Goal: Answer question/provide support: Ask a question

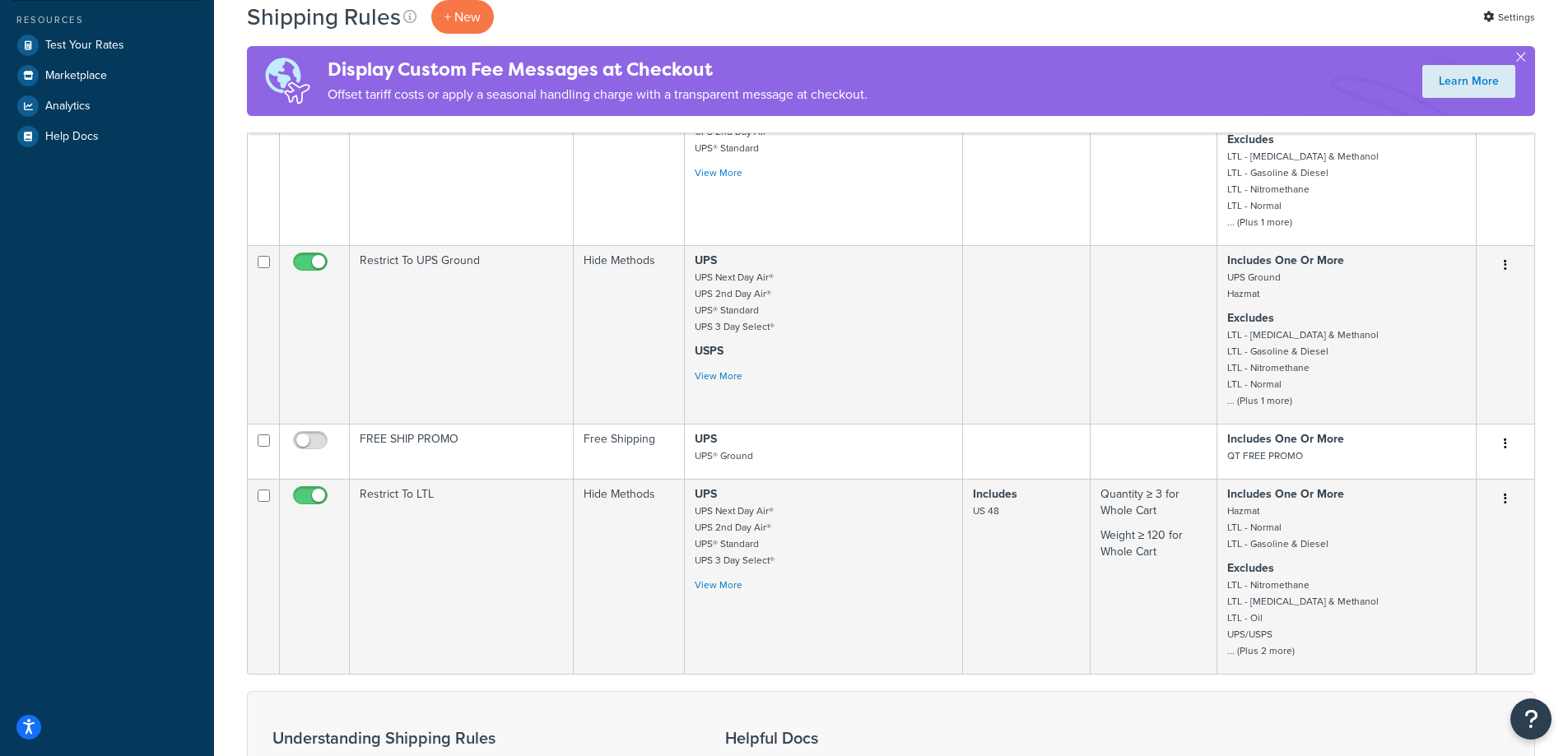
scroll to position [455, 0]
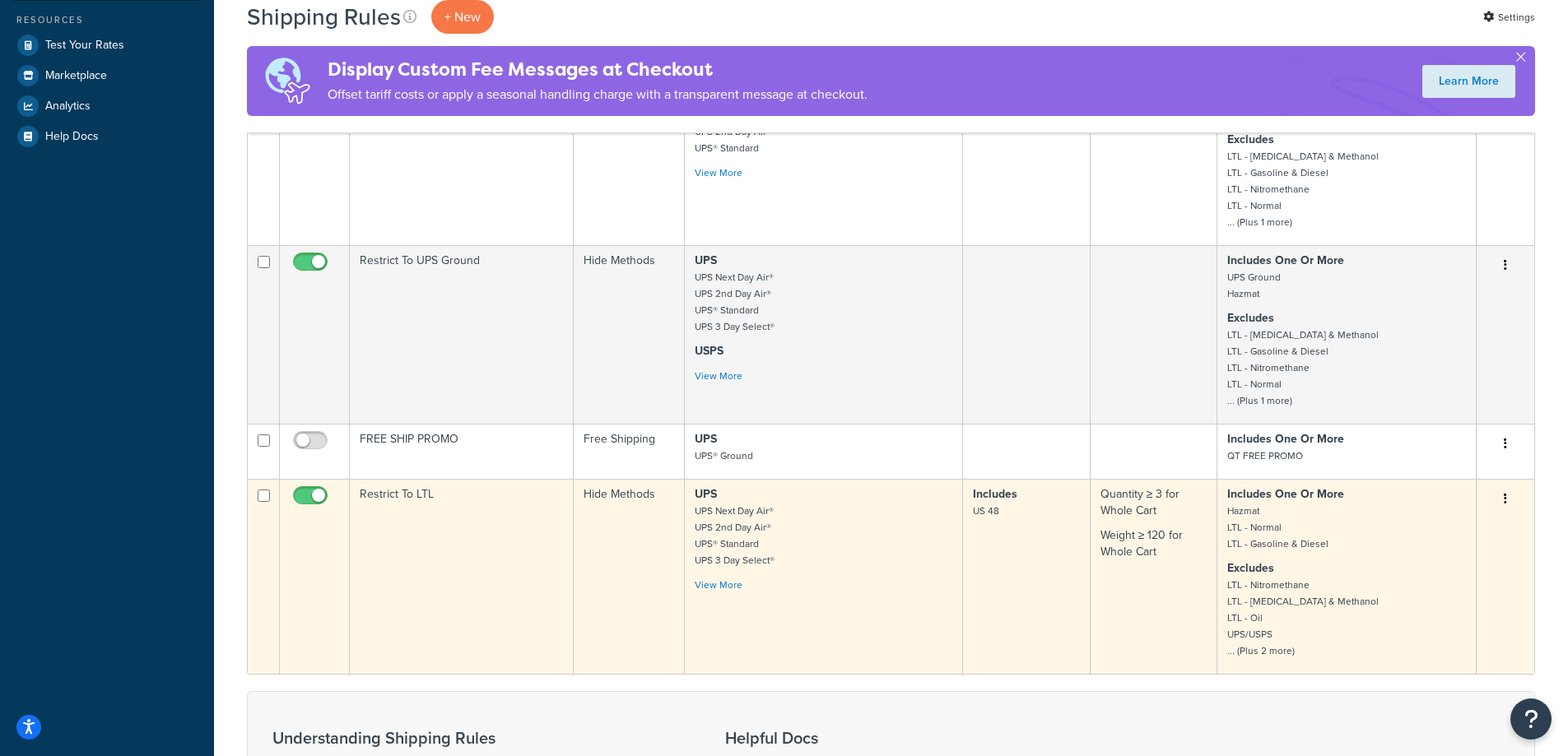
click at [303, 497] on input "checkbox" at bounding box center [312, 500] width 45 height 21
checkbox input "false"
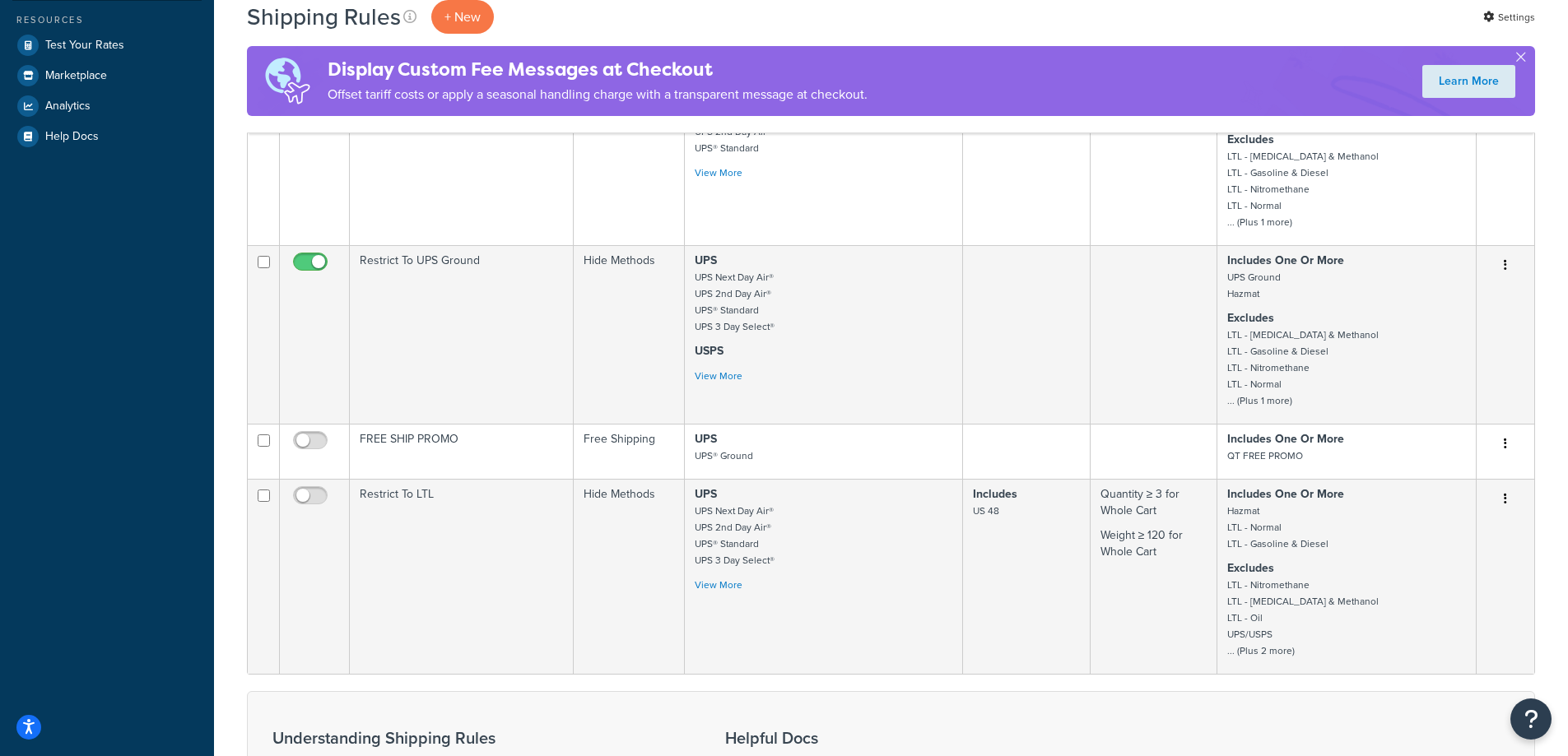
drag, startPoint x: 225, startPoint y: 416, endPoint x: 215, endPoint y: 451, distance: 36.4
click at [215, 451] on div "Shipping Rules + New Settings Display Custom Fee Messages at Checkout Offset ta…" at bounding box center [891, 324] width 1354 height 1441
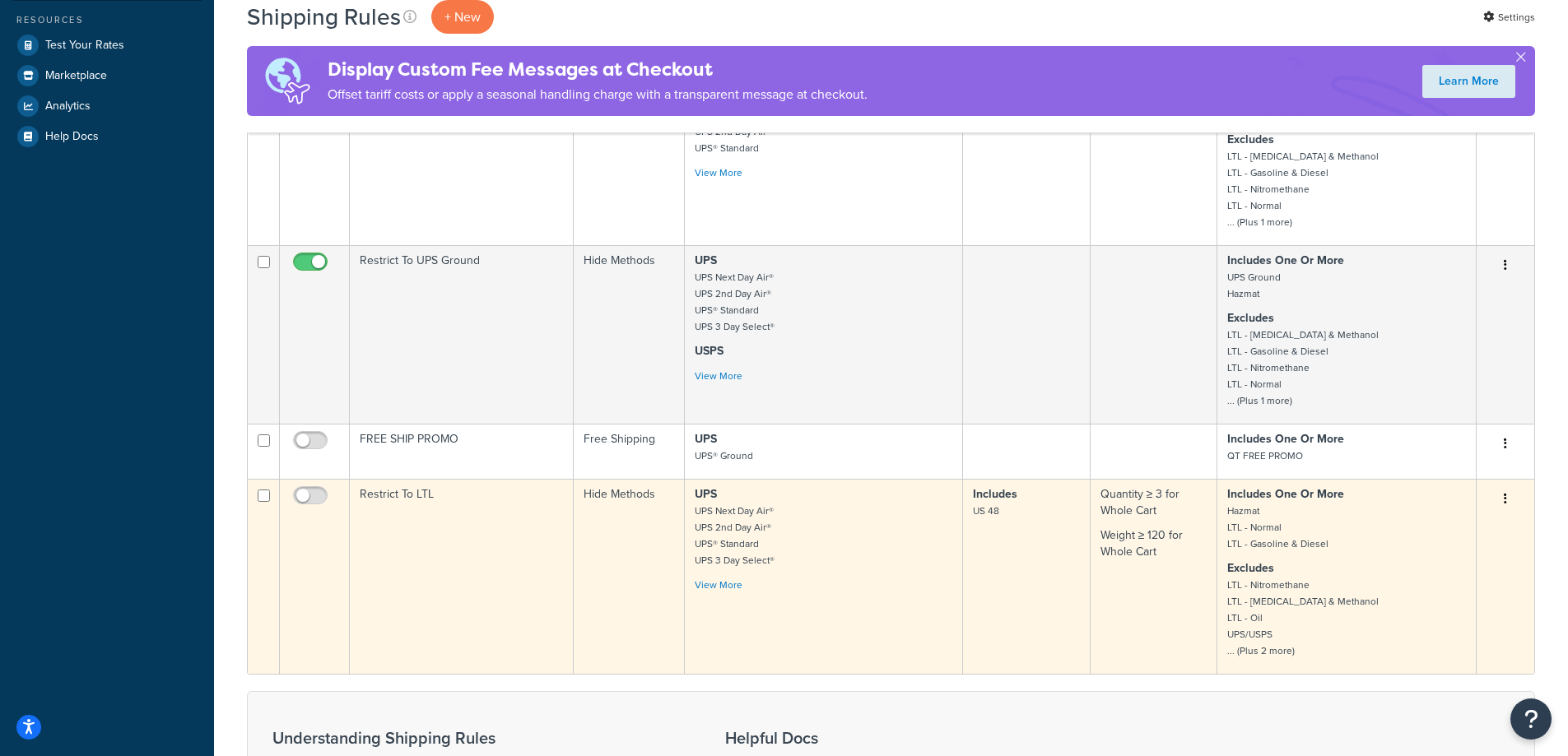
click at [1507, 494] on button "button" at bounding box center [1505, 500] width 23 height 26
drag, startPoint x: 1493, startPoint y: 512, endPoint x: 1494, endPoint y: 522, distance: 10.0
click at [1494, 513] on div "Edit Duplicate Delete" at bounding box center [1505, 500] width 38 height 26
click at [1494, 522] on td "Edit Duplicate Delete" at bounding box center [1504, 577] width 57 height 195
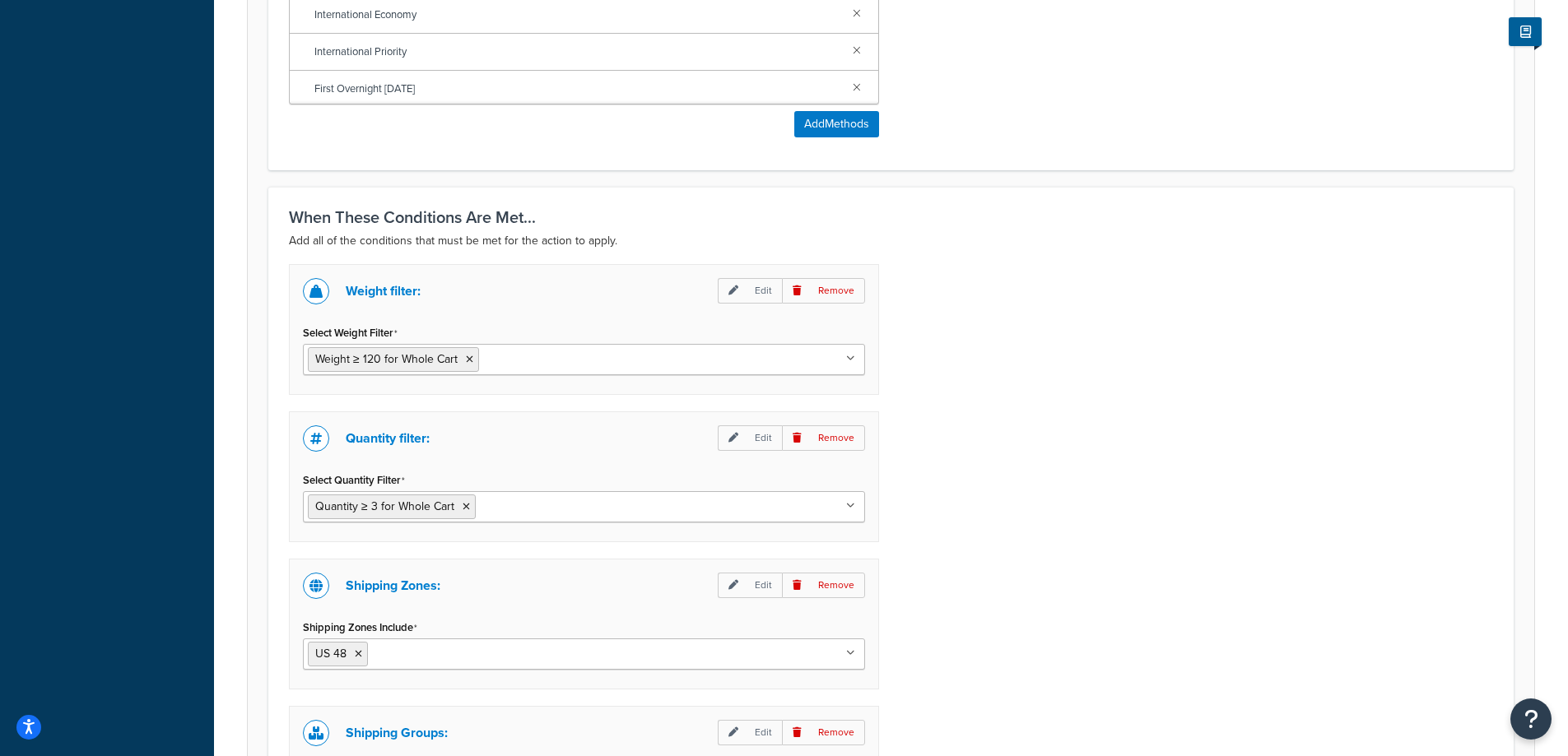
scroll to position [1151, 0]
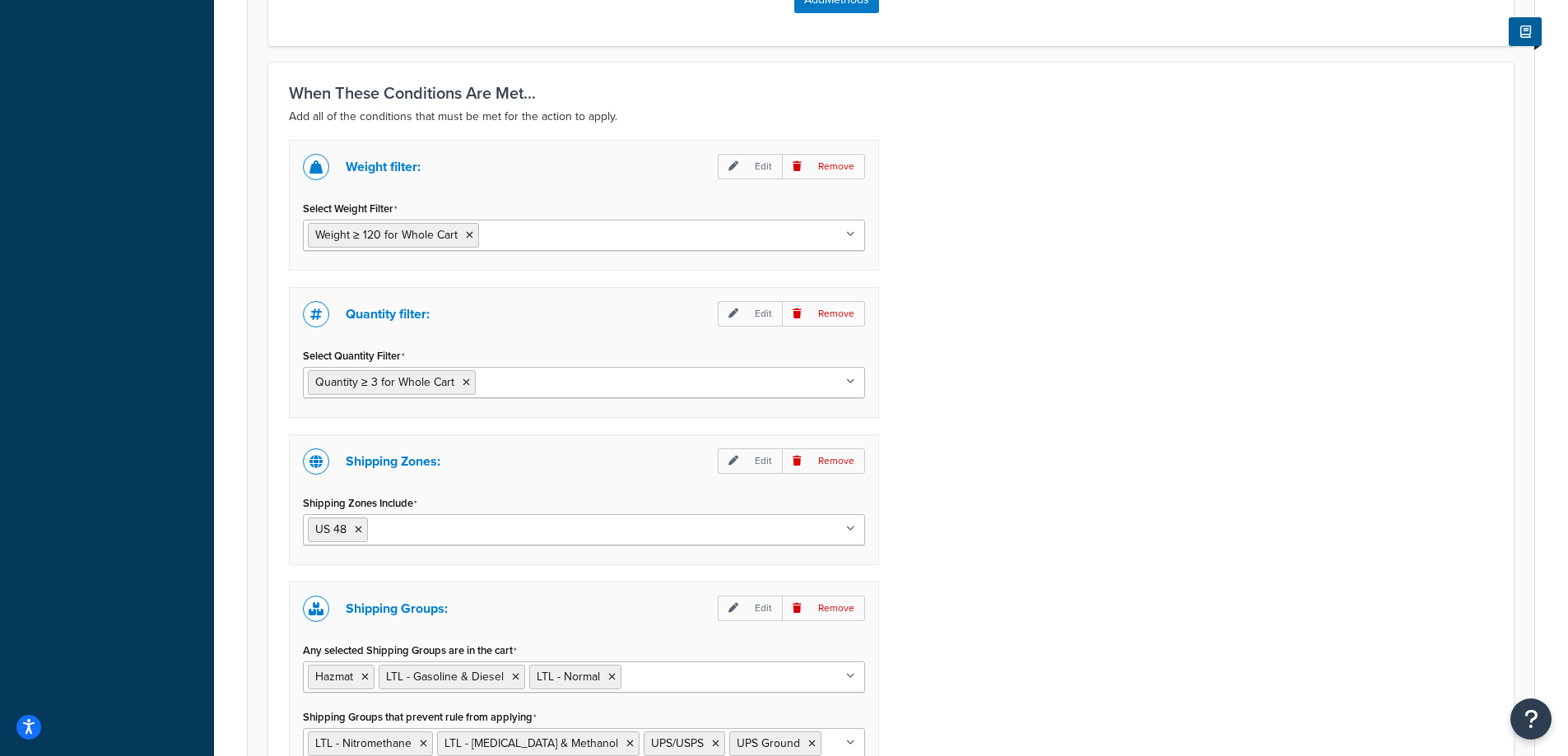
click at [519, 232] on input "Select Weight Filter" at bounding box center [555, 234] width 146 height 18
click at [469, 233] on icon at bounding box center [470, 235] width 8 height 10
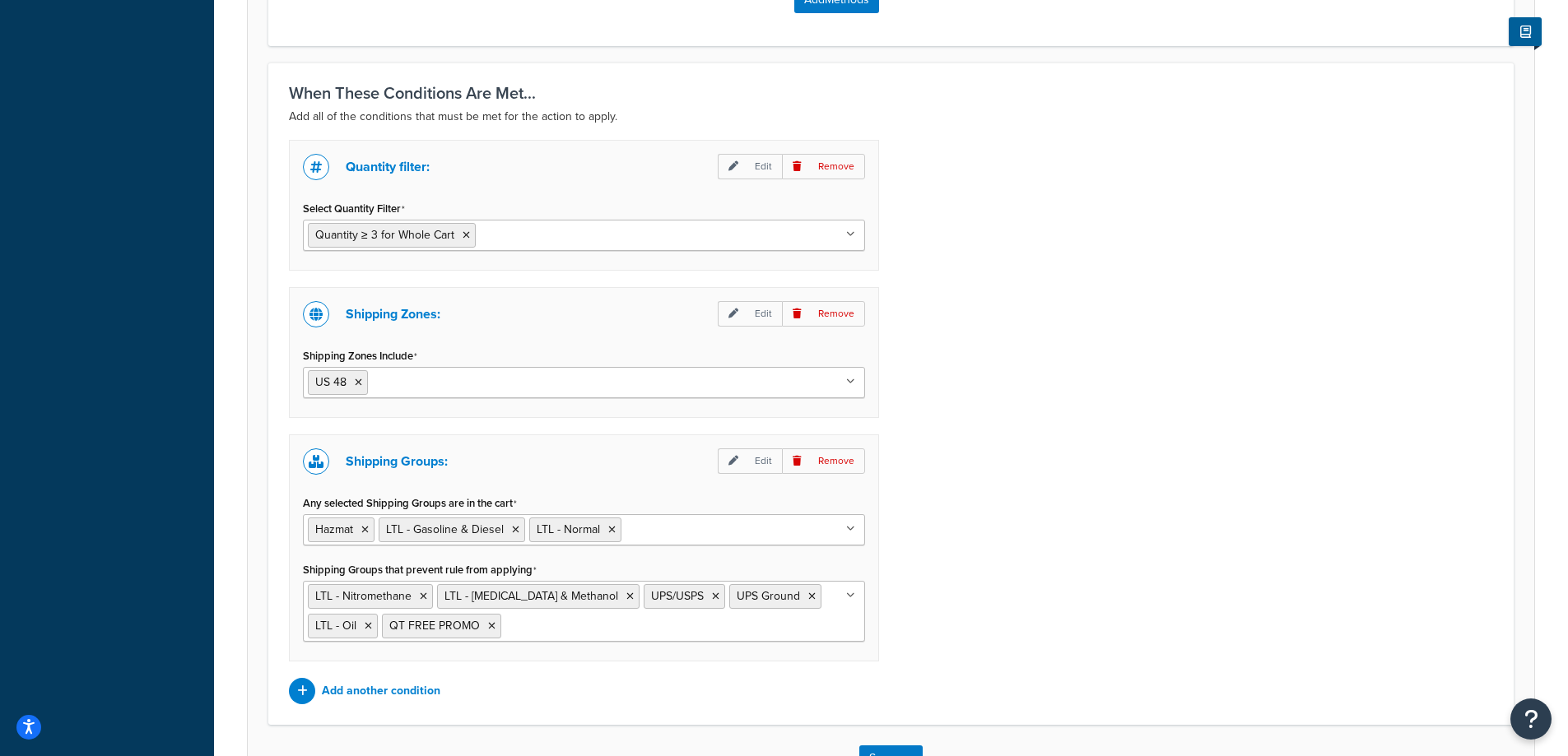
click at [469, 233] on li "Quantity ≥ 3 for Whole Cart" at bounding box center [392, 235] width 168 height 24
click at [427, 684] on p "Add another condition" at bounding box center [380, 691] width 118 height 23
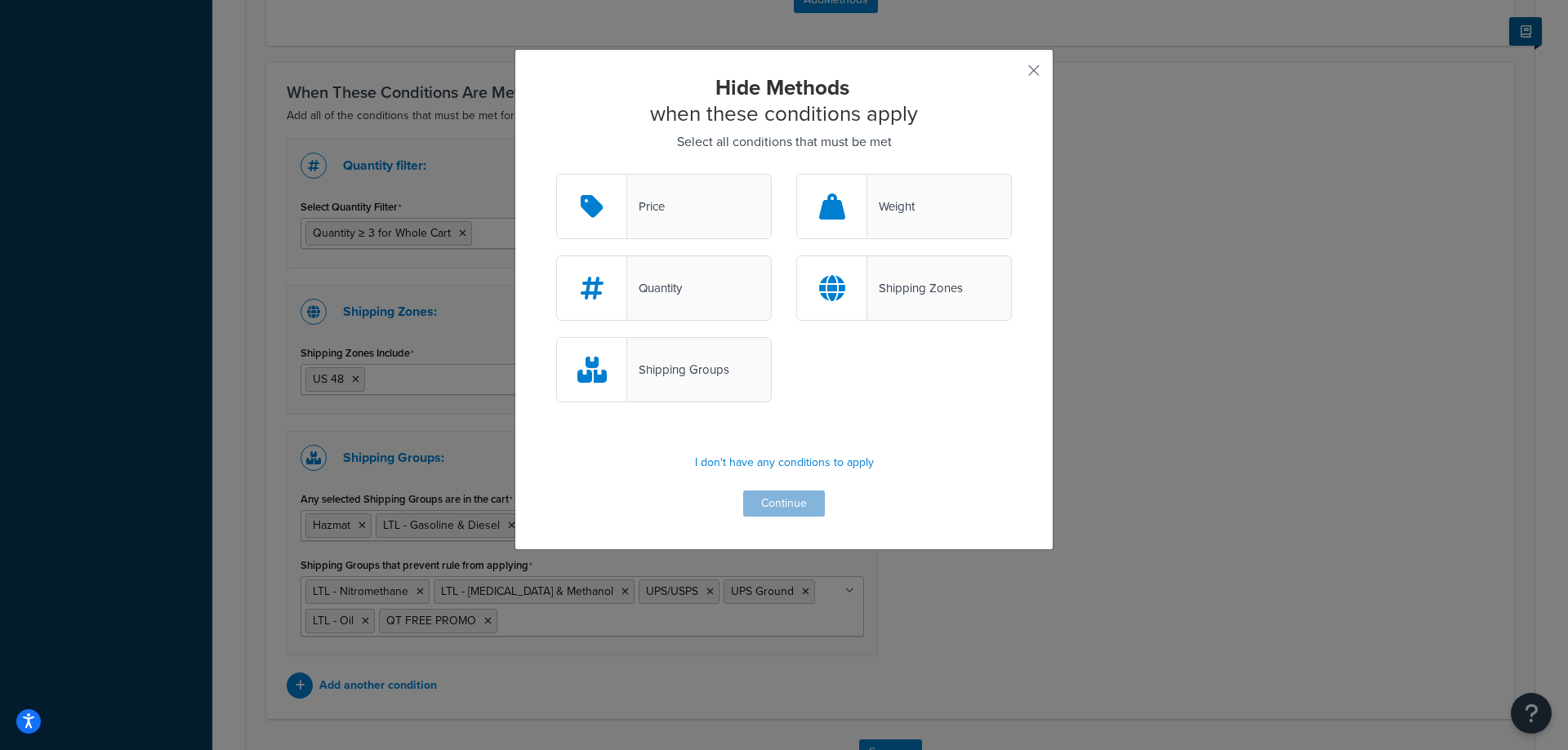
click at [899, 194] on div "Weight" at bounding box center [903, 207] width 215 height 65
click at [0, 0] on input "Weight" at bounding box center [0, 0] width 0 height 0
click at [763, 499] on button "Continue" at bounding box center [784, 503] width 82 height 26
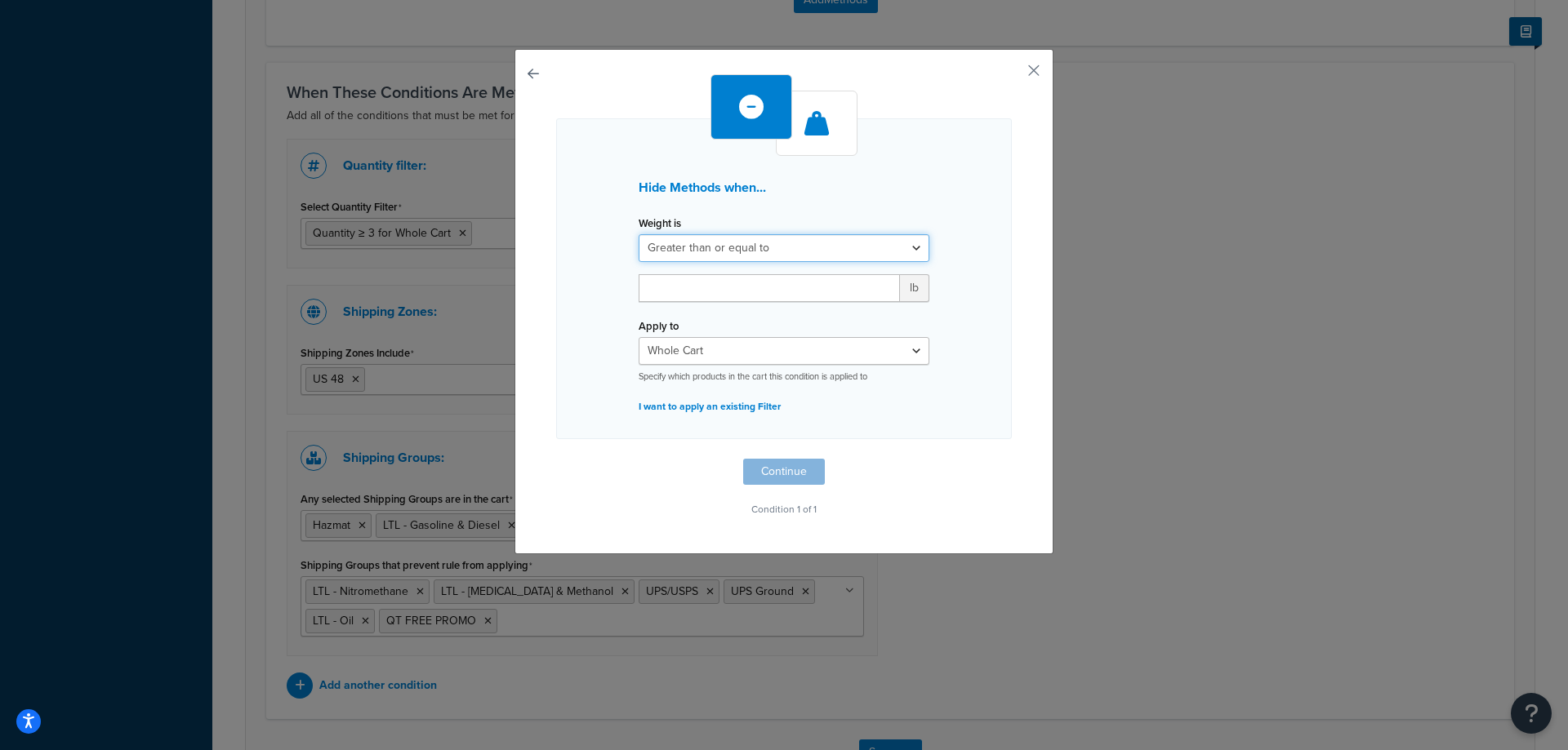
click at [748, 253] on select "Greater than or equal to Between or equal to Less than or equal to" at bounding box center [784, 248] width 291 height 28
select select "UNDER"
click at [639, 234] on select "Greater than or equal to Between or equal to Less than or equal to" at bounding box center [784, 248] width 291 height 28
click at [765, 293] on input "number" at bounding box center [769, 288] width 261 height 28
type input "40"
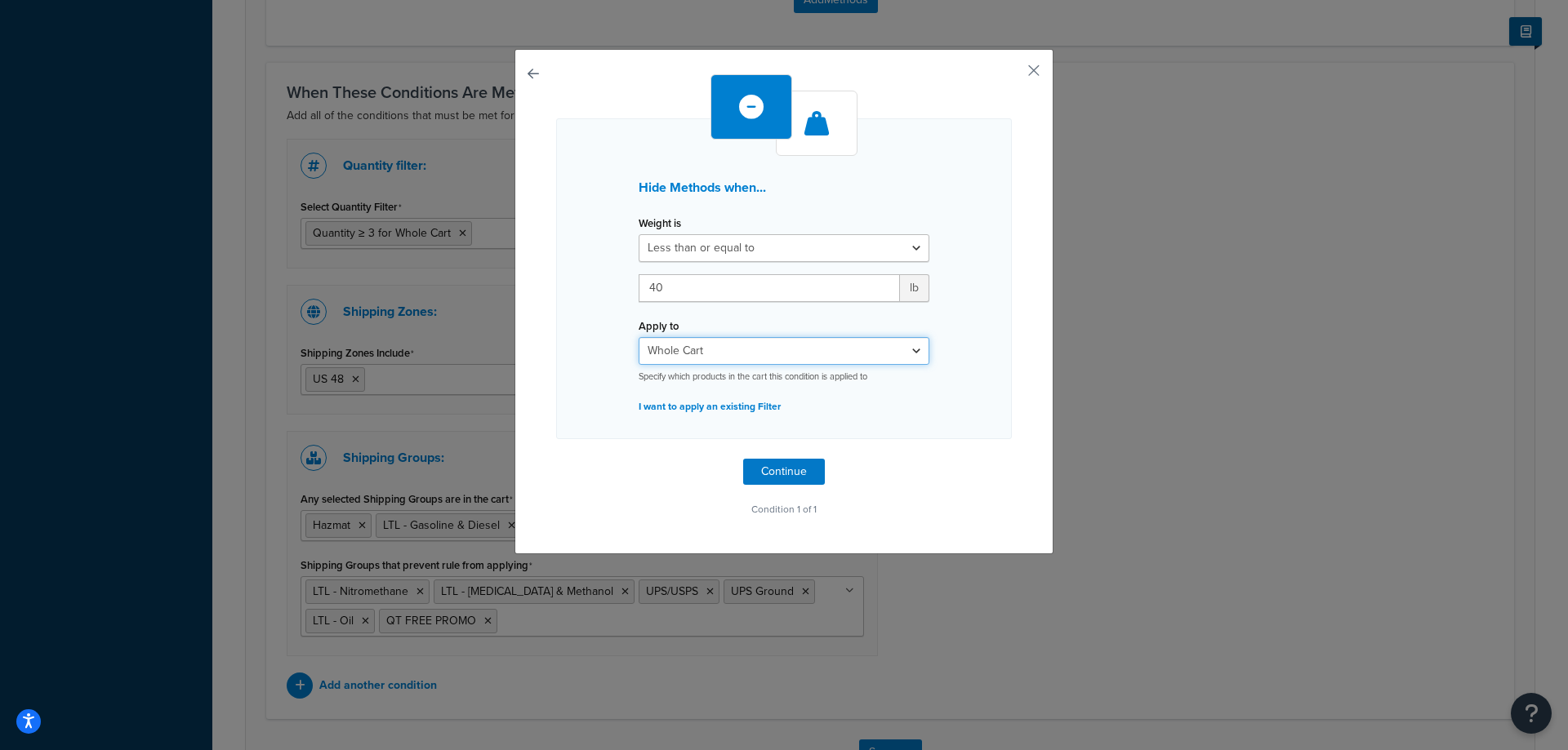
click at [758, 352] on select "Whole Cart Everything in Shipping Group Everything at Origin Each Item within S…" at bounding box center [784, 351] width 291 height 28
select select "ITEM"
click at [639, 337] on select "Whole Cart Everything in Shipping Group Everything at Origin Each Item within S…" at bounding box center [784, 351] width 291 height 28
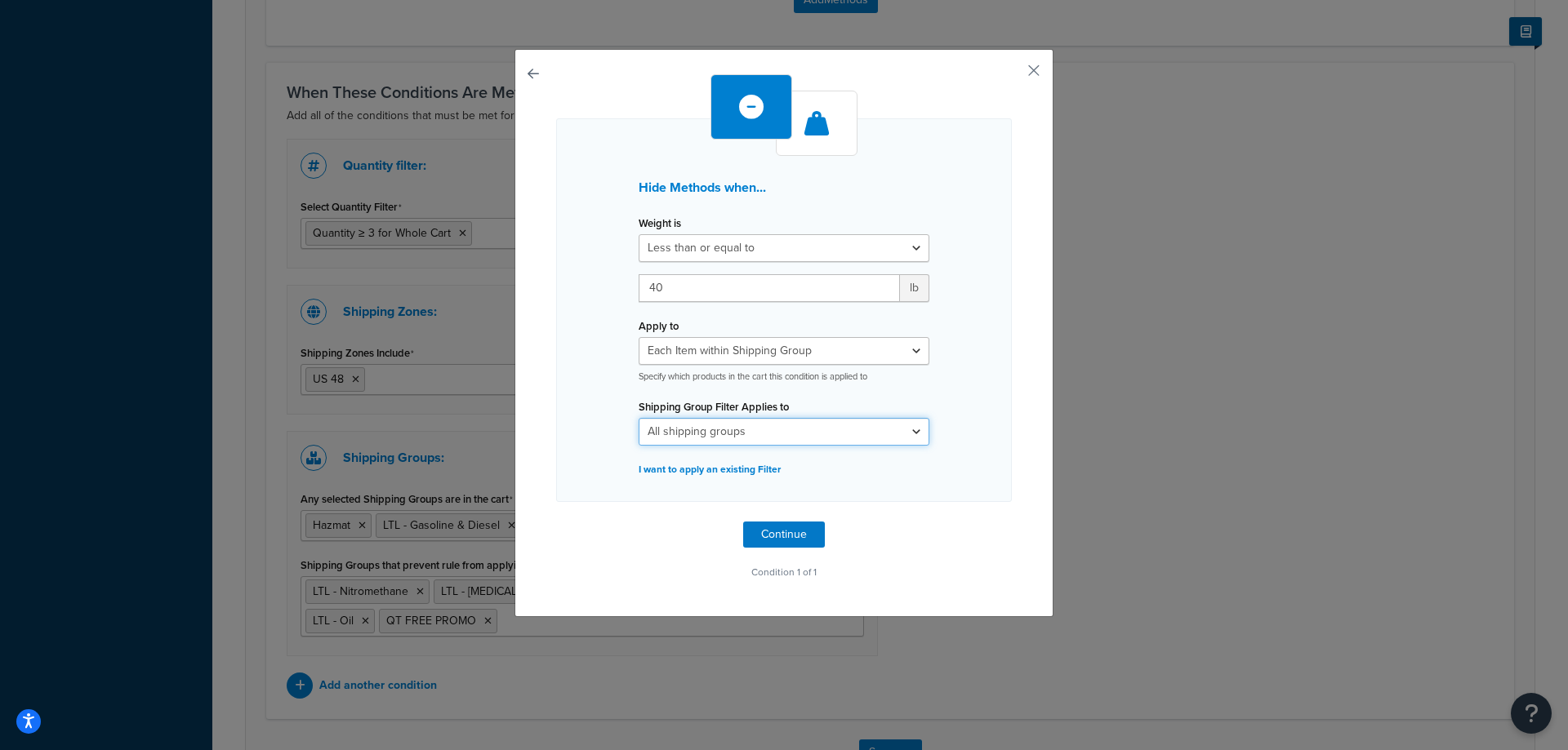
click at [785, 421] on select "All shipping groups Hazmat LTL - Ethanol & Methanol LTL - Gasoline & Diesel LTL…" at bounding box center [784, 431] width 291 height 28
select select "178295"
click at [639, 417] on select "All shipping groups Hazmat LTL - Ethanol & Methanol LTL - Gasoline & Diesel LTL…" at bounding box center [784, 431] width 291 height 28
click at [793, 535] on button "Continue" at bounding box center [784, 535] width 82 height 26
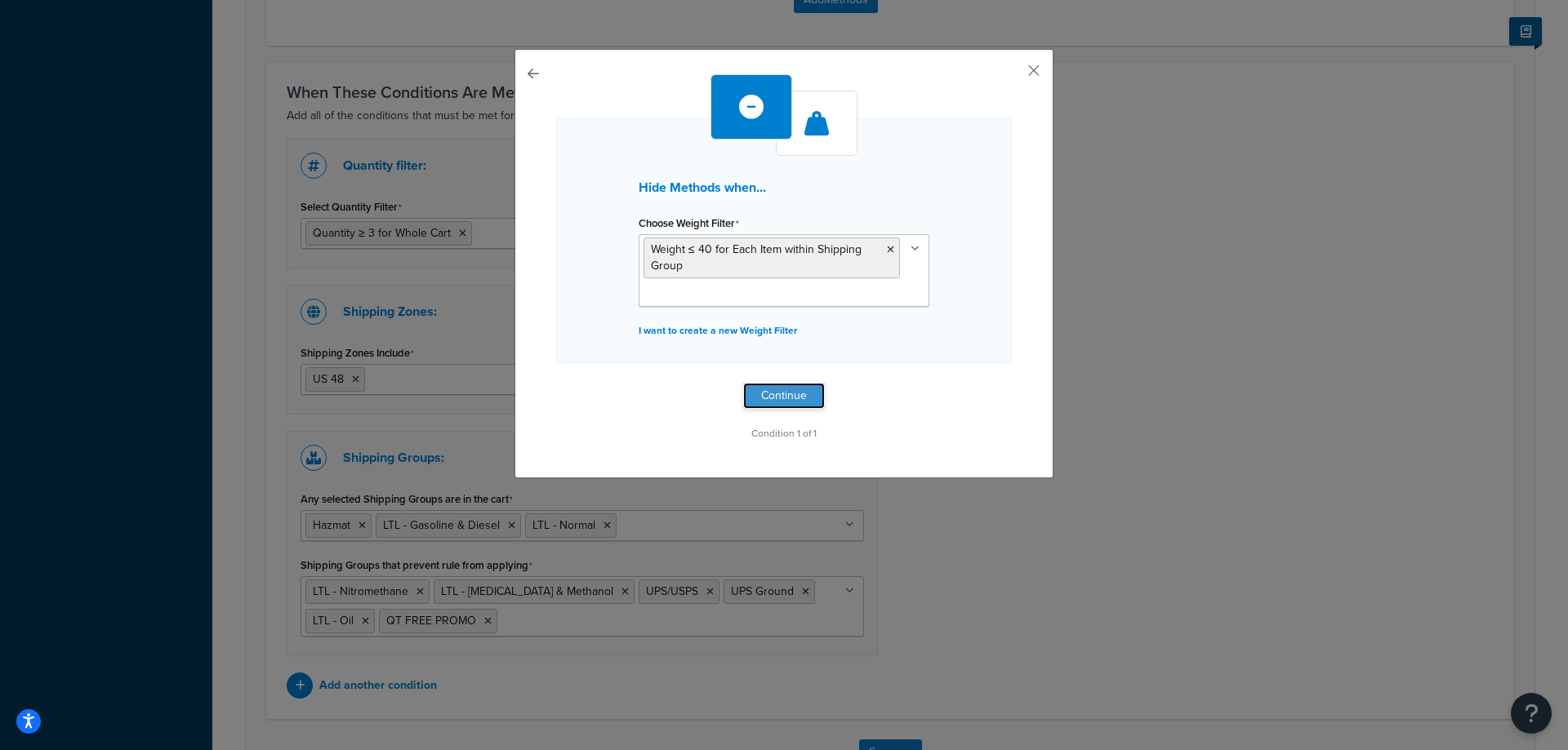
click at [806, 400] on button "Continue" at bounding box center [784, 396] width 82 height 26
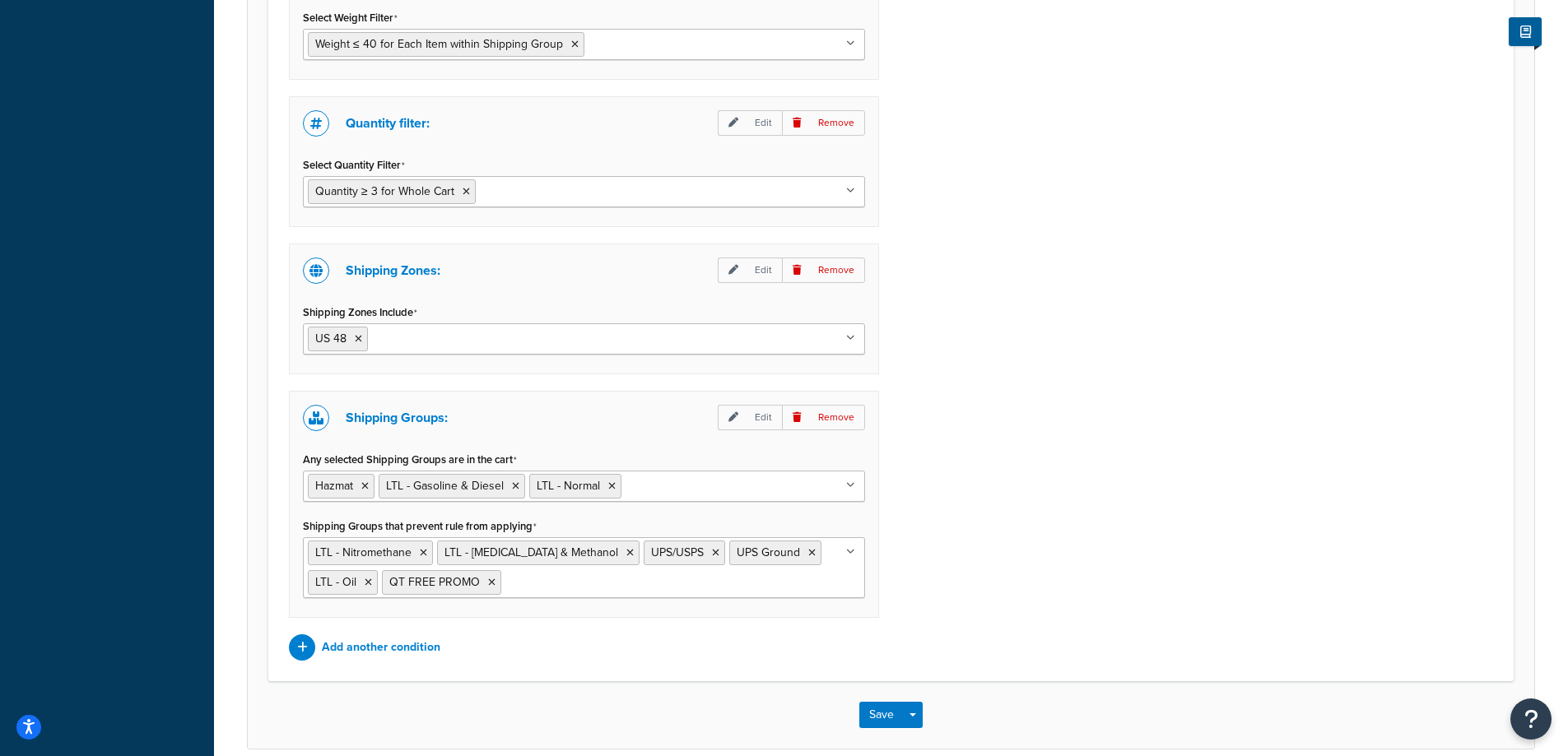
scroll to position [1419, 0]
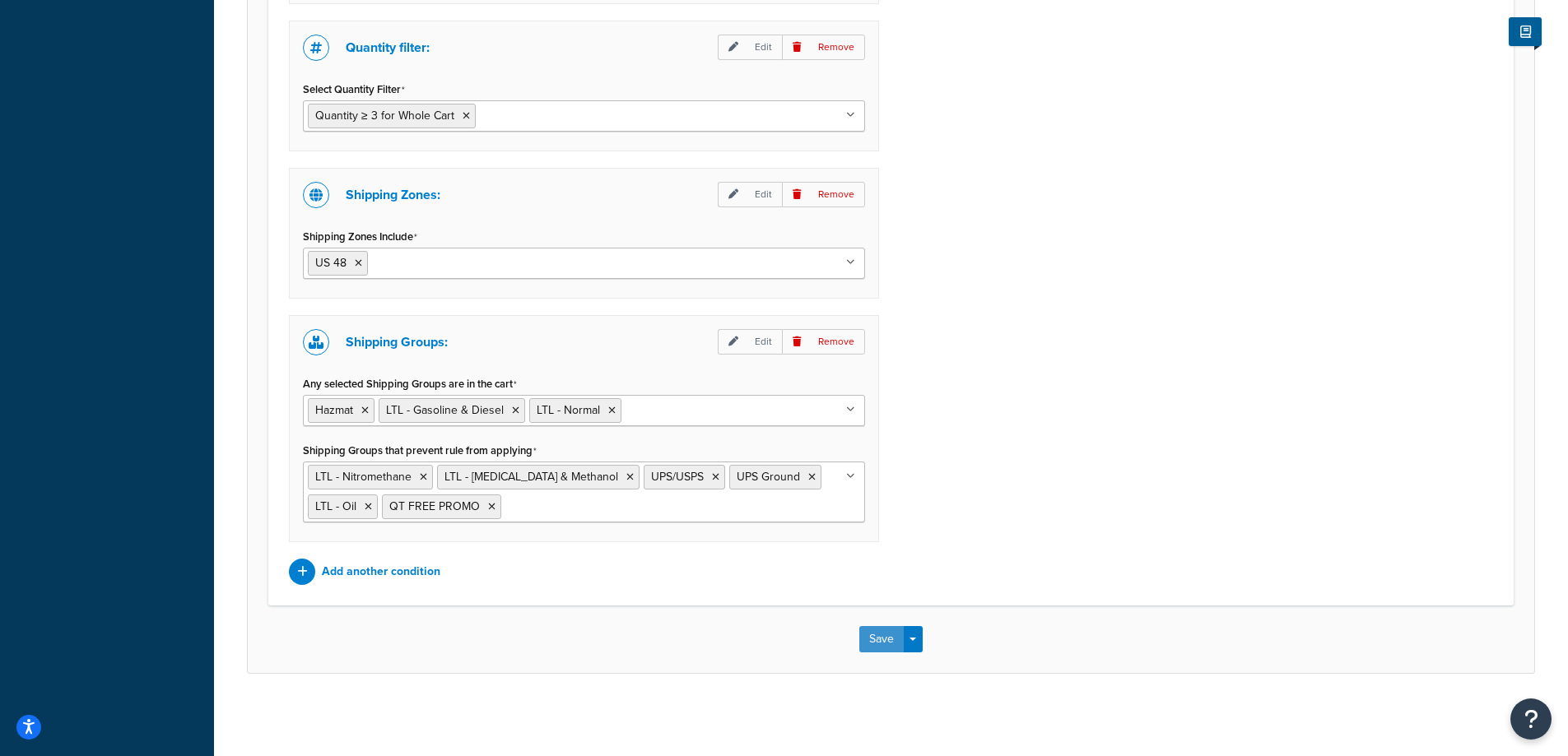
drag, startPoint x: 874, startPoint y: 634, endPoint x: 844, endPoint y: 442, distance: 194.3
click at [874, 626] on button "Save" at bounding box center [880, 640] width 44 height 26
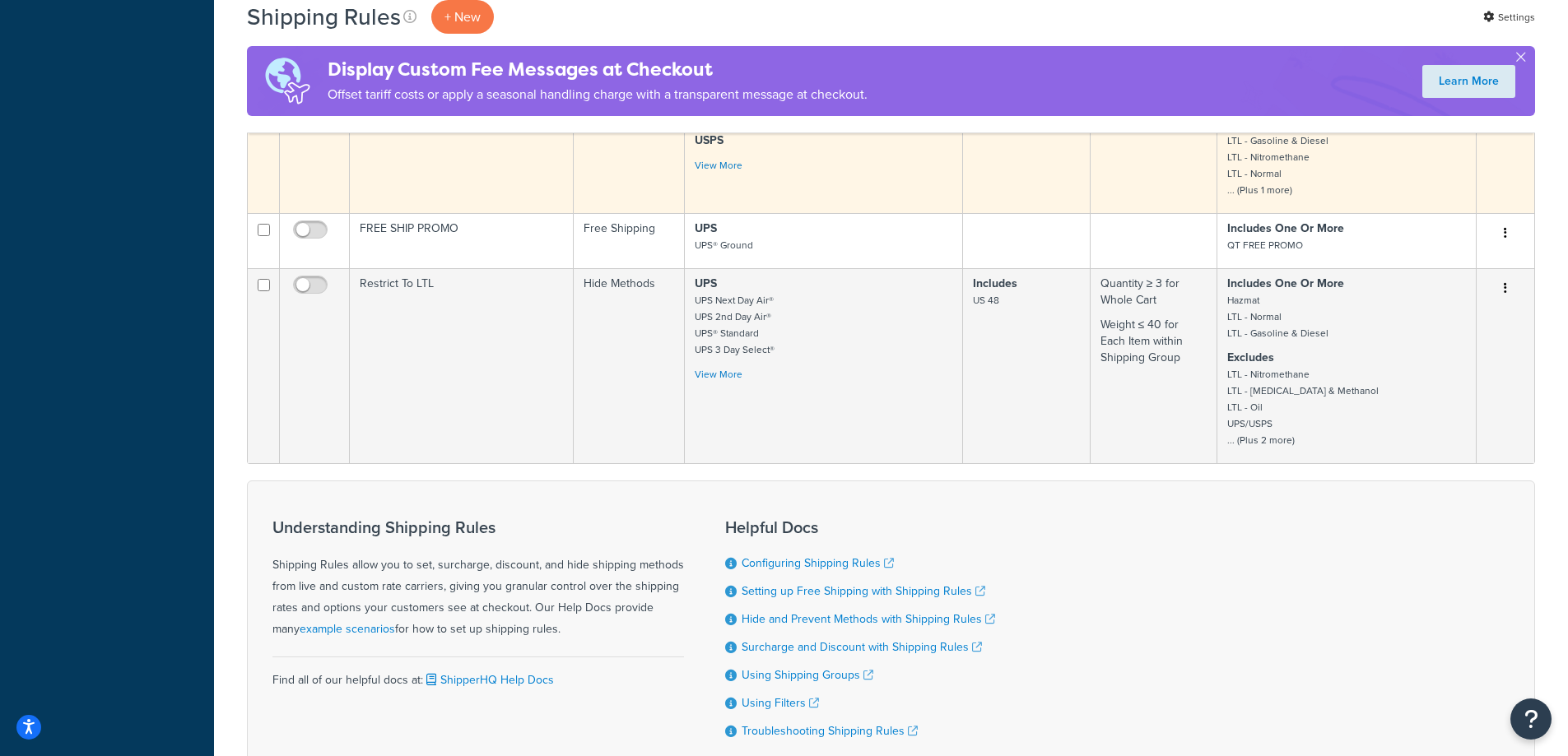
scroll to position [740, 0]
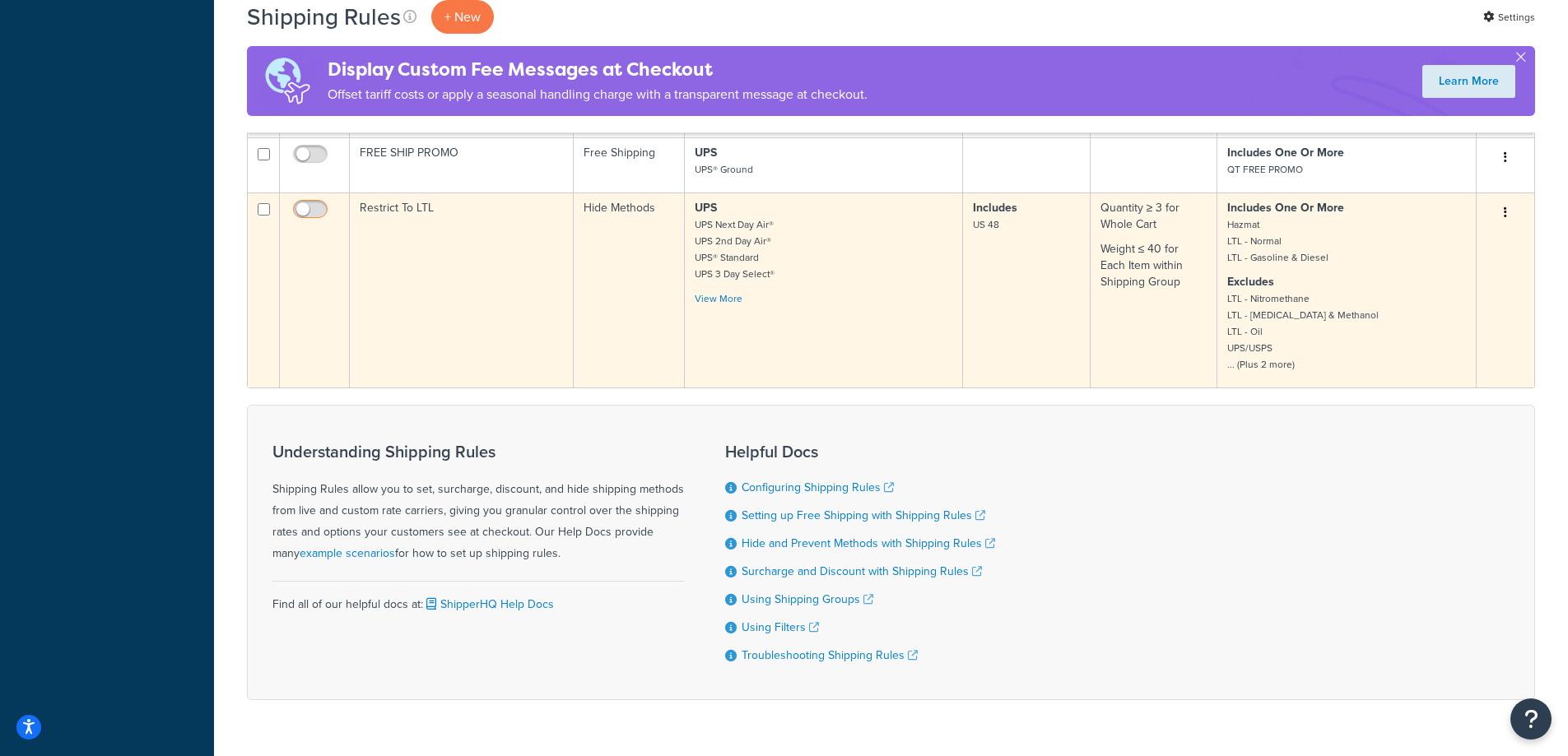
click at [322, 208] on input "checkbox" at bounding box center [312, 213] width 45 height 21
checkbox input "true"
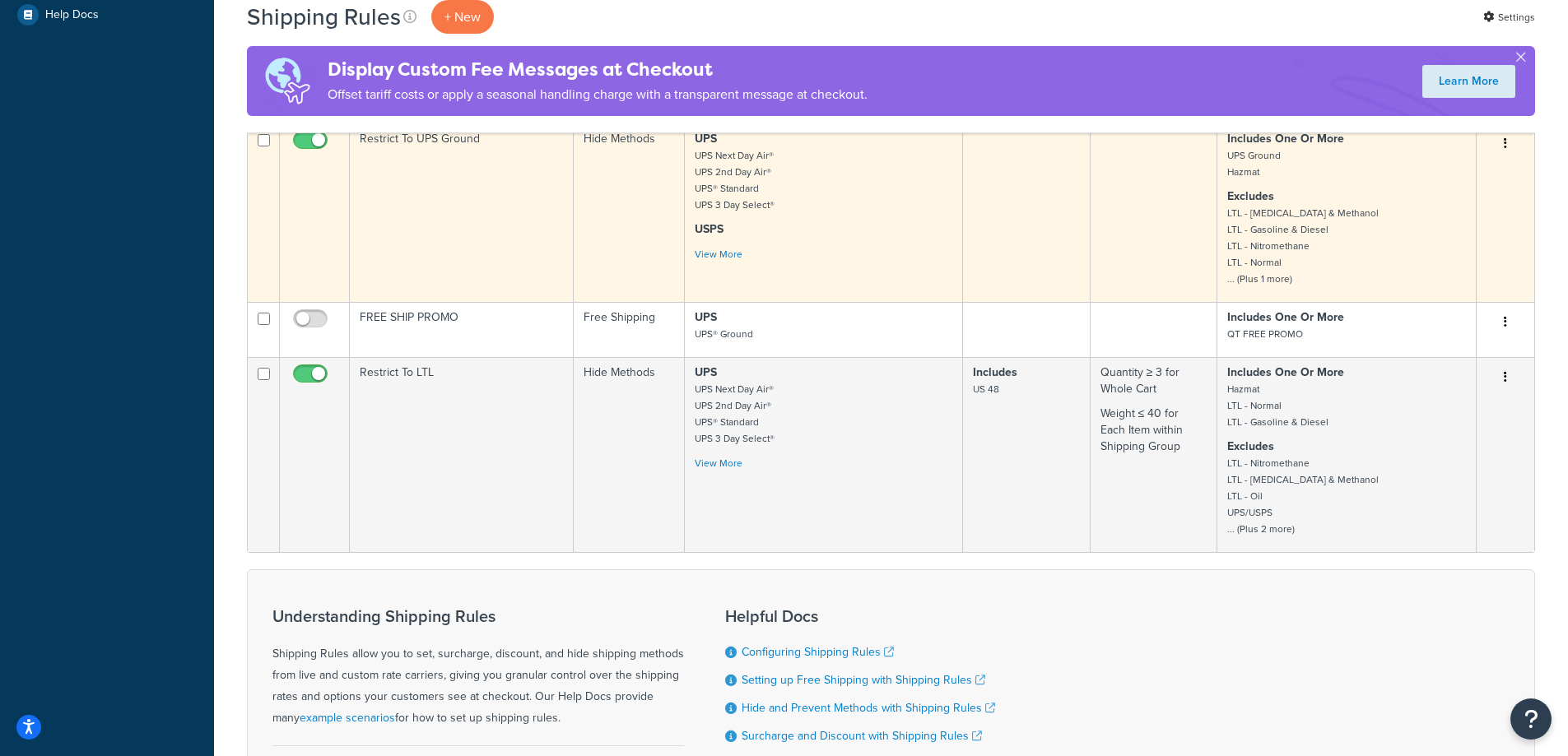
scroll to position [494, 0]
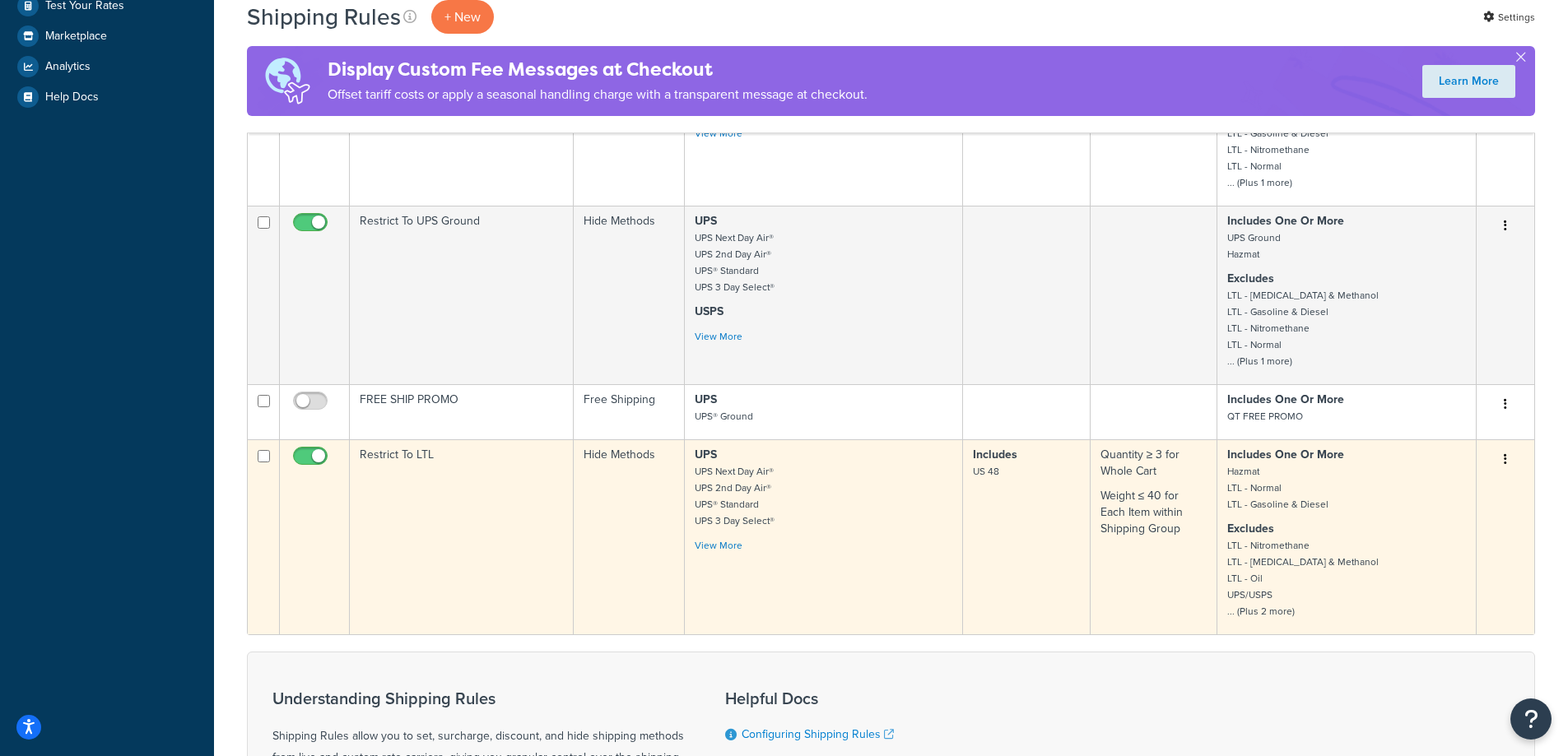
click at [1504, 461] on icon "button" at bounding box center [1505, 459] width 4 height 11
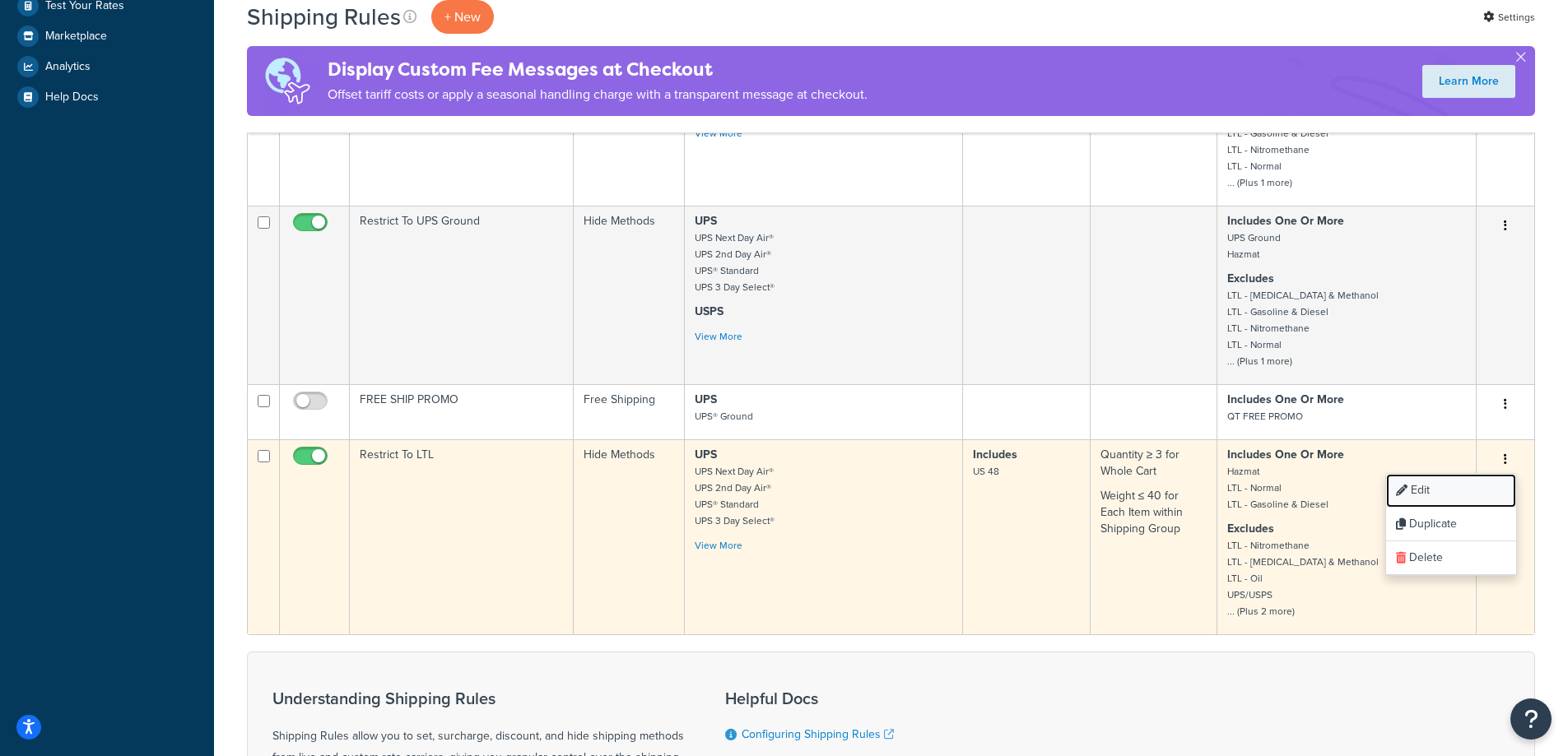
click at [1496, 485] on link "Edit" at bounding box center [1451, 491] width 130 height 34
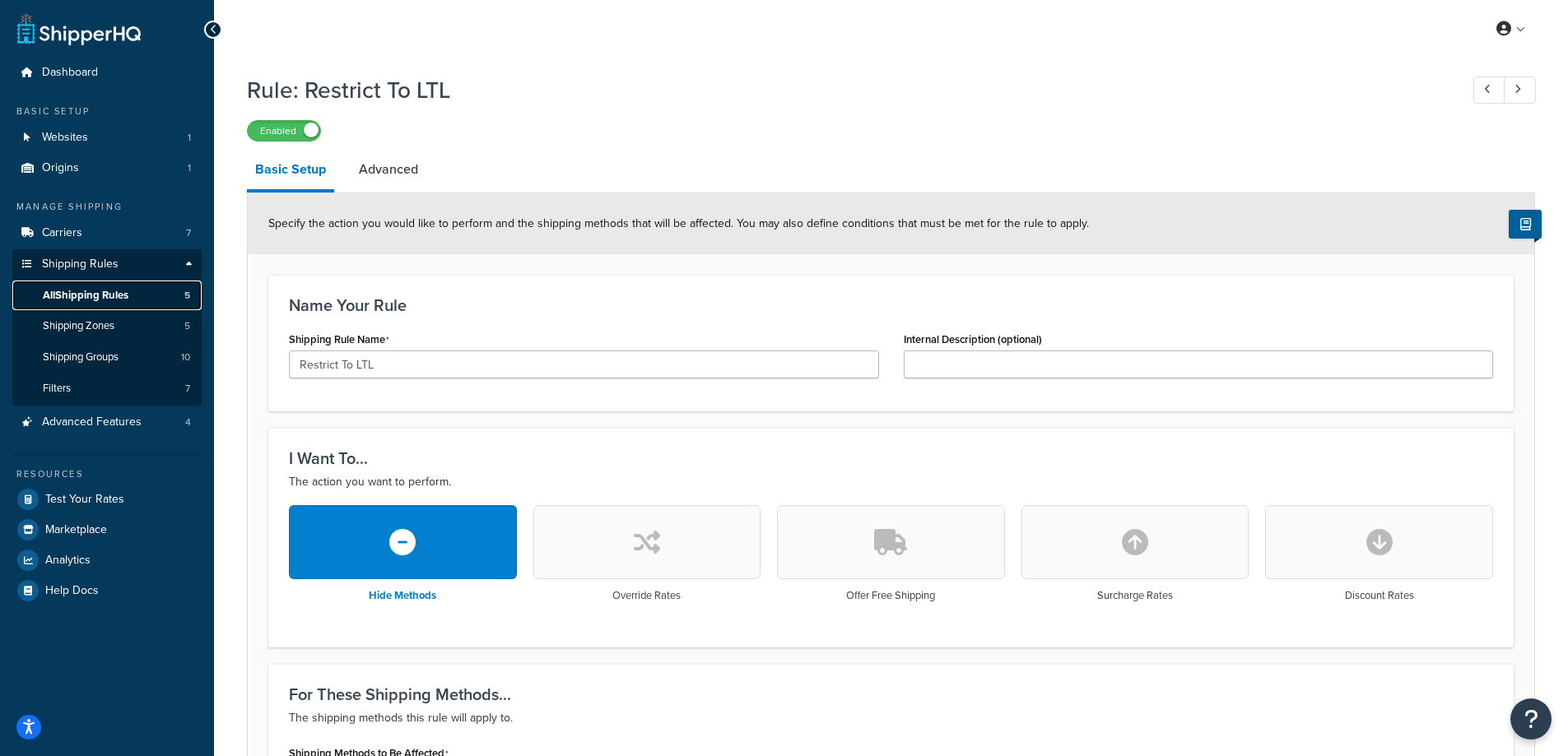
click at [156, 292] on link "All Shipping Rules 5" at bounding box center [106, 296] width 189 height 30
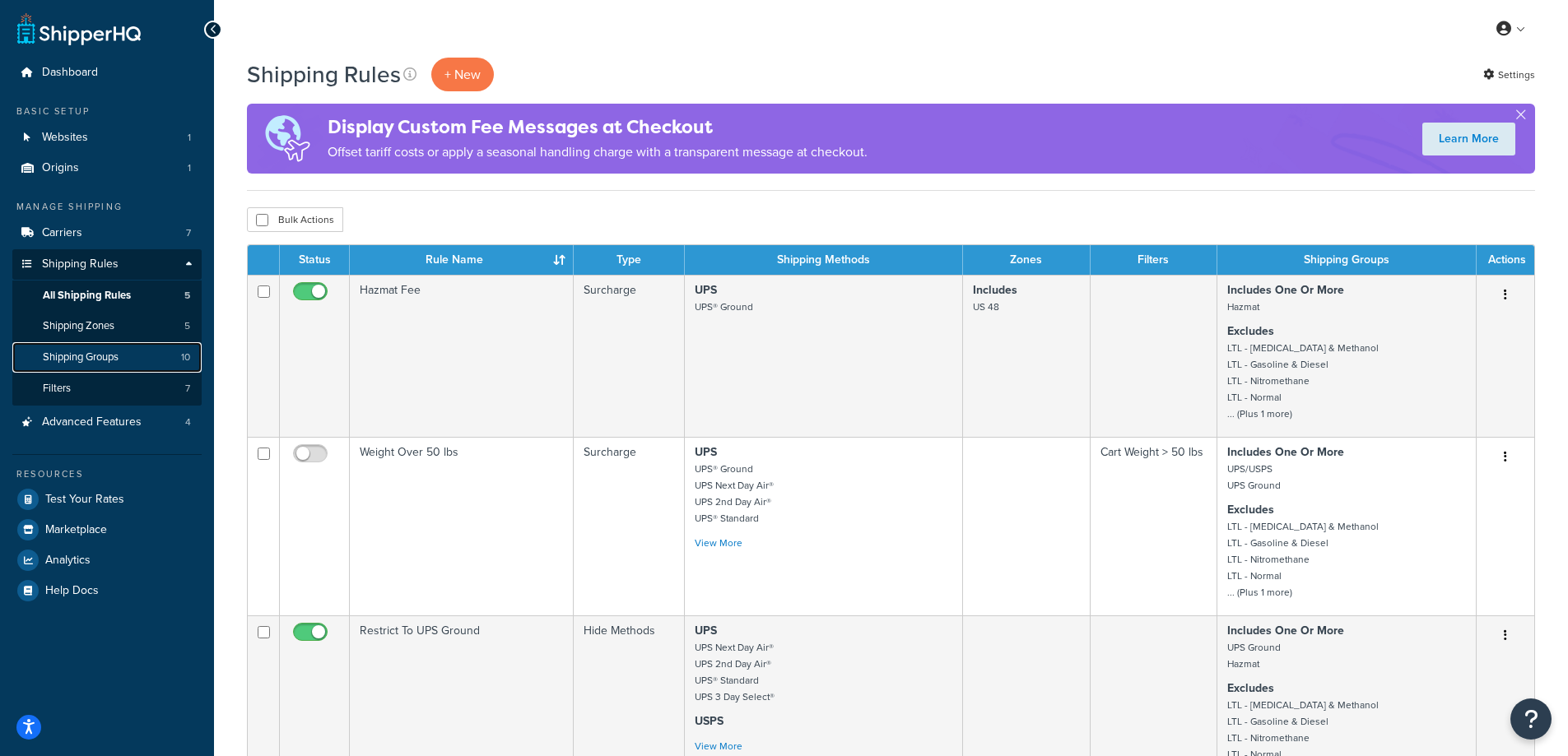
click at [160, 349] on link "Shipping Groups 10" at bounding box center [106, 357] width 189 height 30
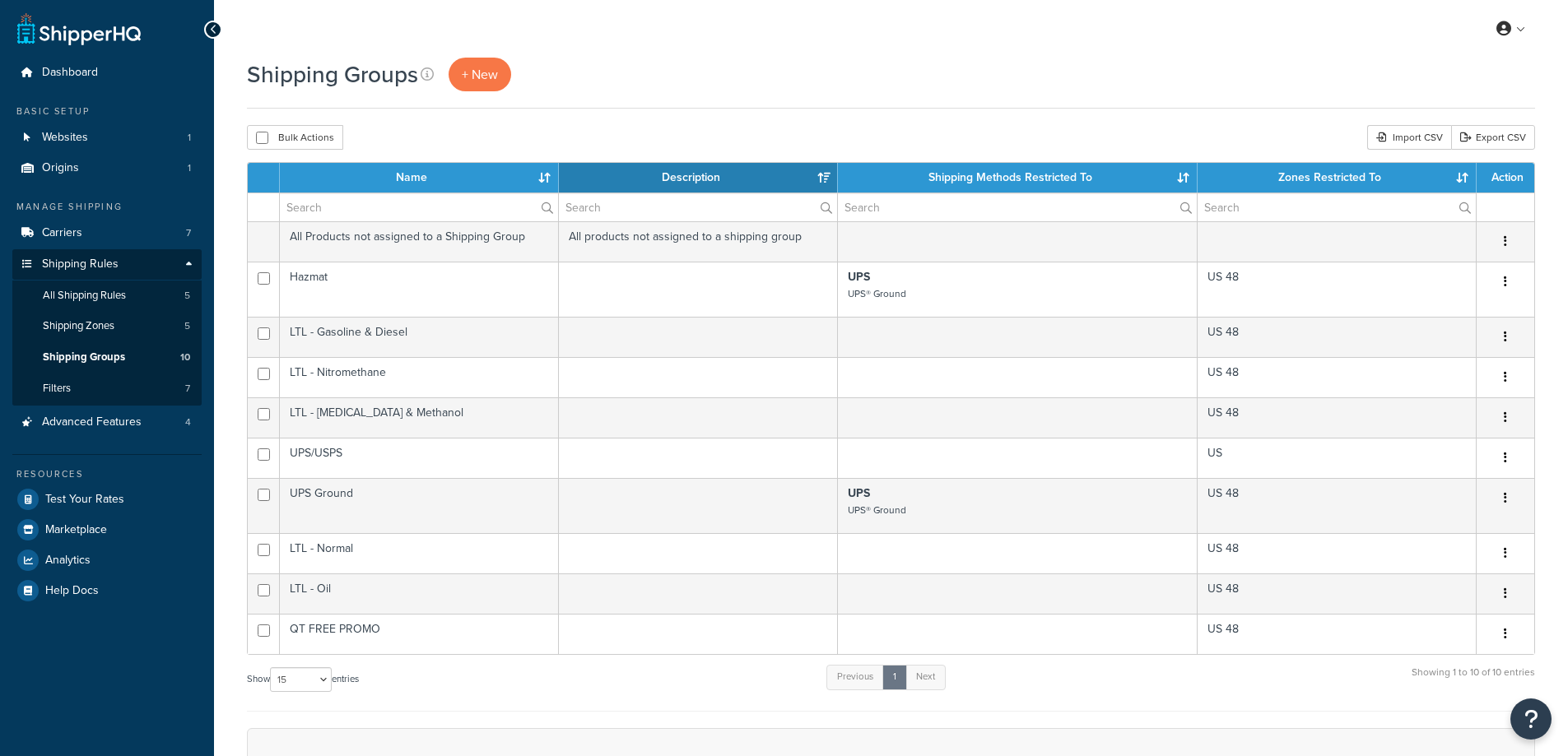
select select "15"
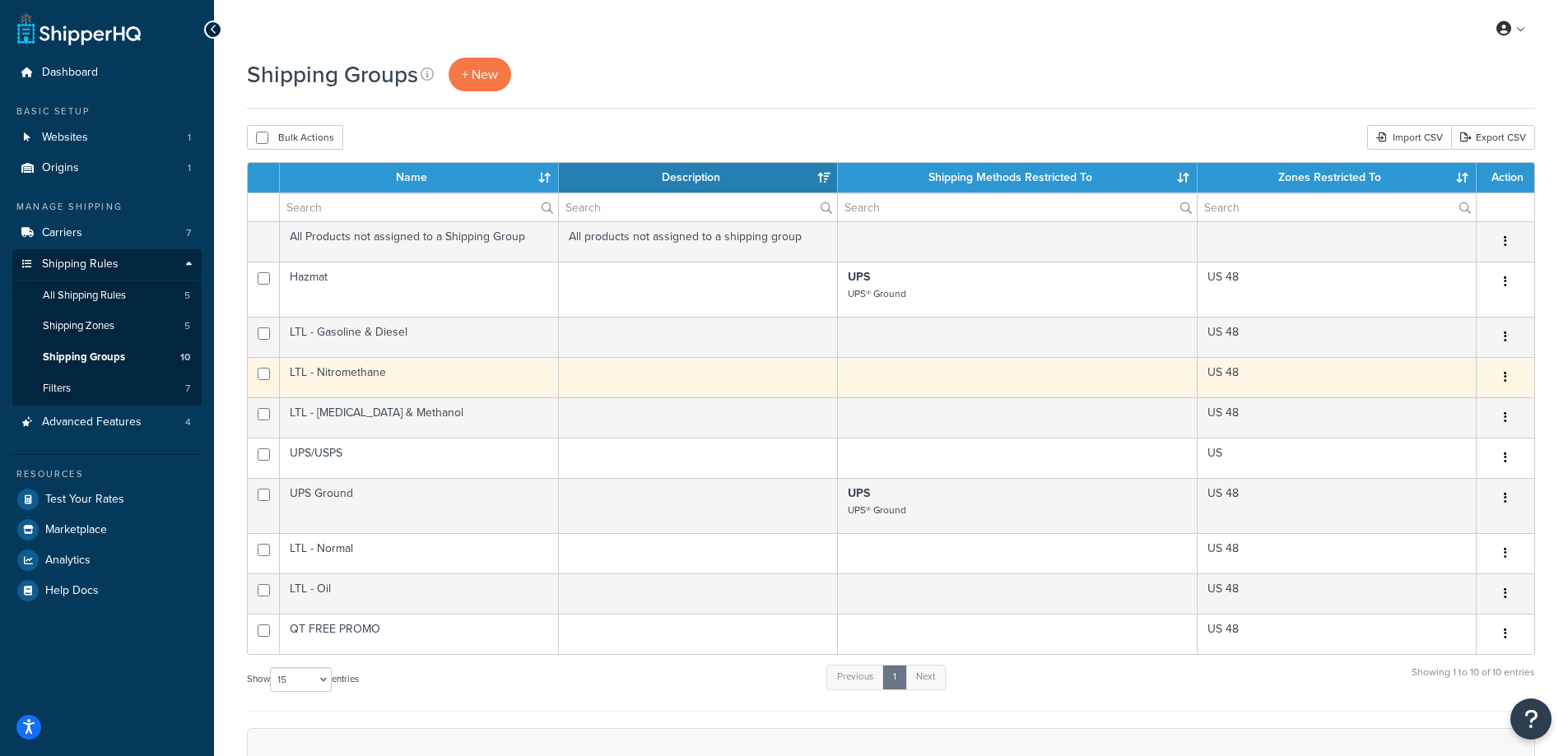
scroll to position [164, 0]
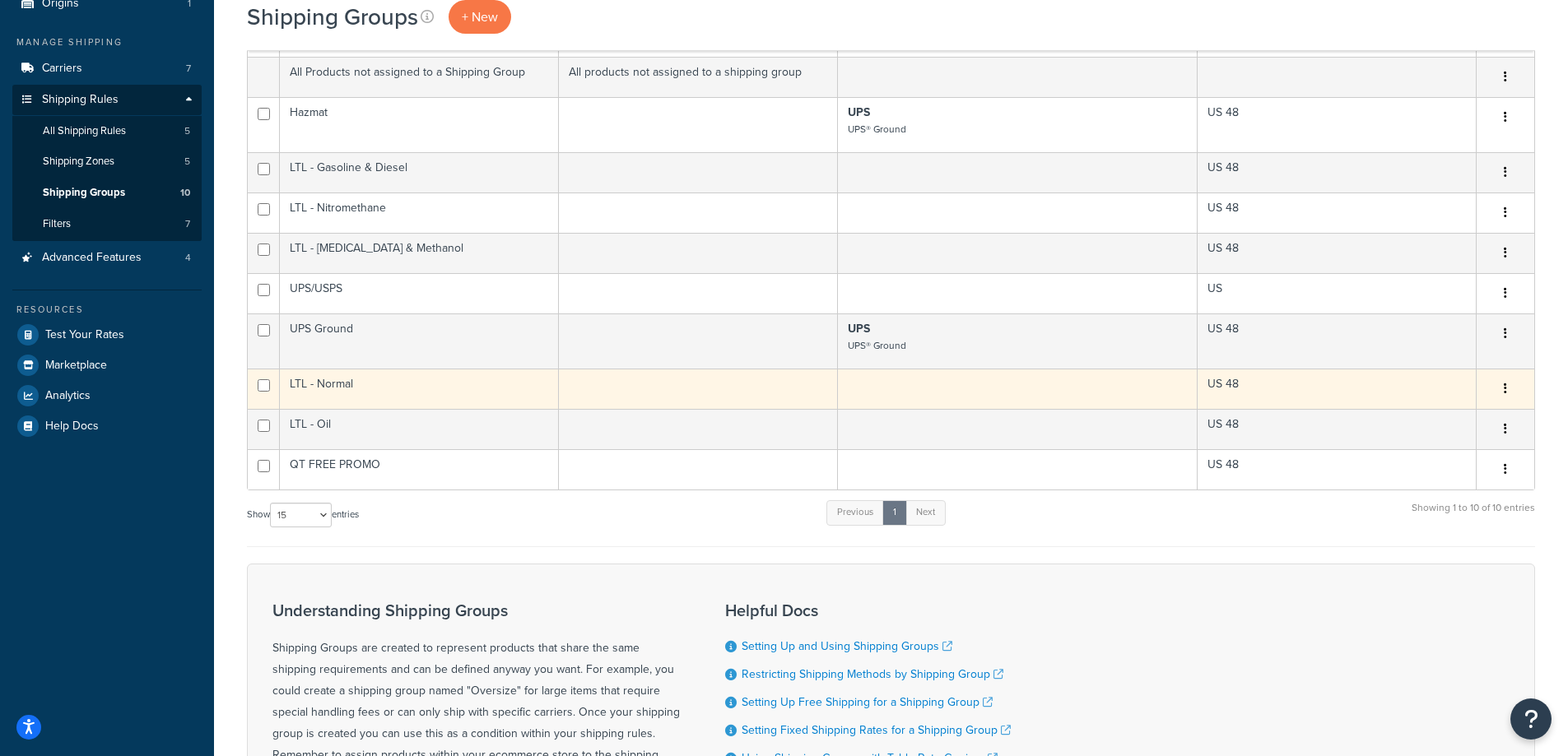
click at [1499, 394] on button "button" at bounding box center [1505, 389] width 23 height 26
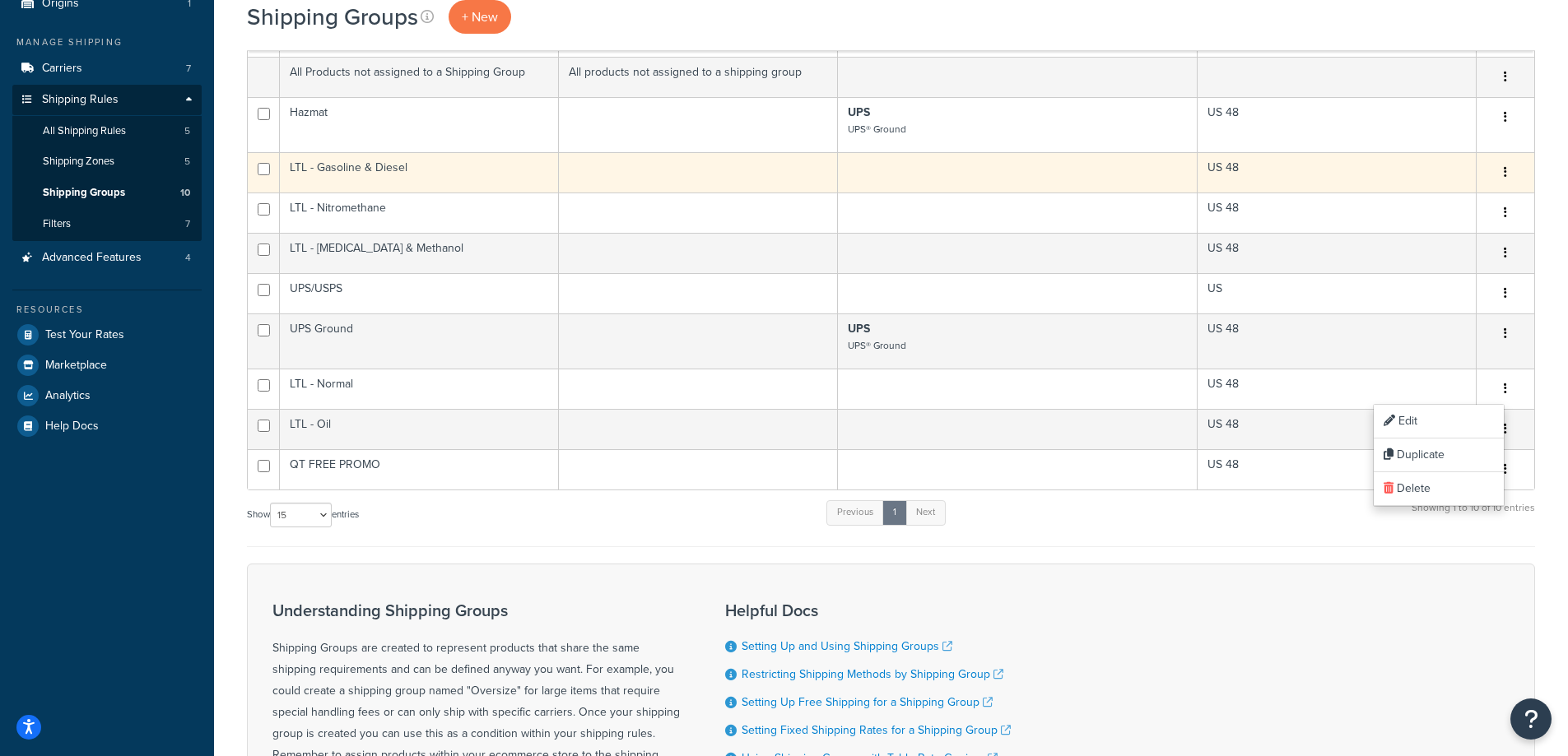
click at [1528, 153] on td "Edit Duplicate [GEOGRAPHIC_DATA]" at bounding box center [1504, 172] width 57 height 40
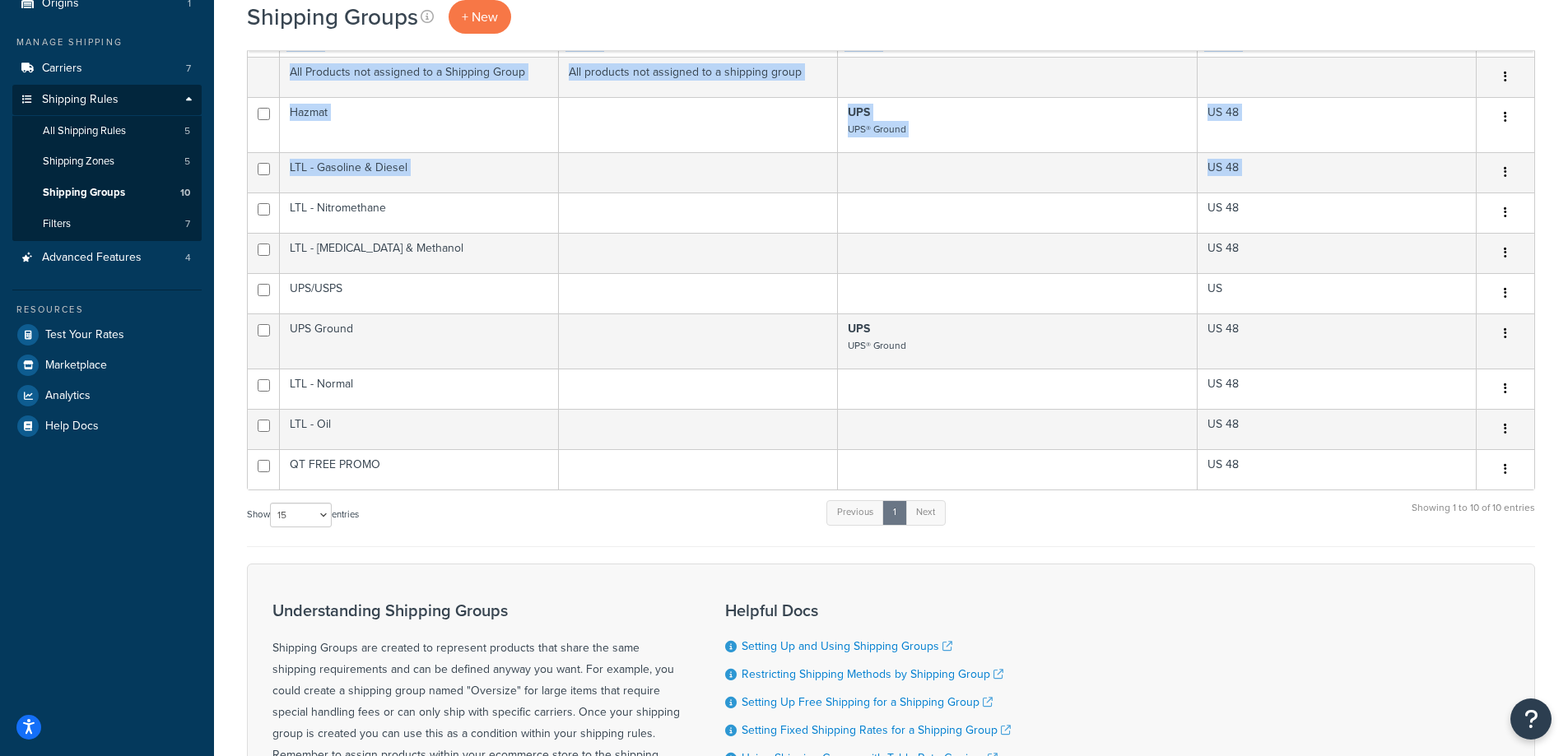
drag, startPoint x: 1528, startPoint y: 153, endPoint x: 1544, endPoint y: 153, distance: 16.0
click at [1544, 153] on div "Shipping Groups + New Bulk Actions Duplicate [GEOGRAPHIC_DATA] Import CSV Expor…" at bounding box center [891, 419] width 1354 height 1053
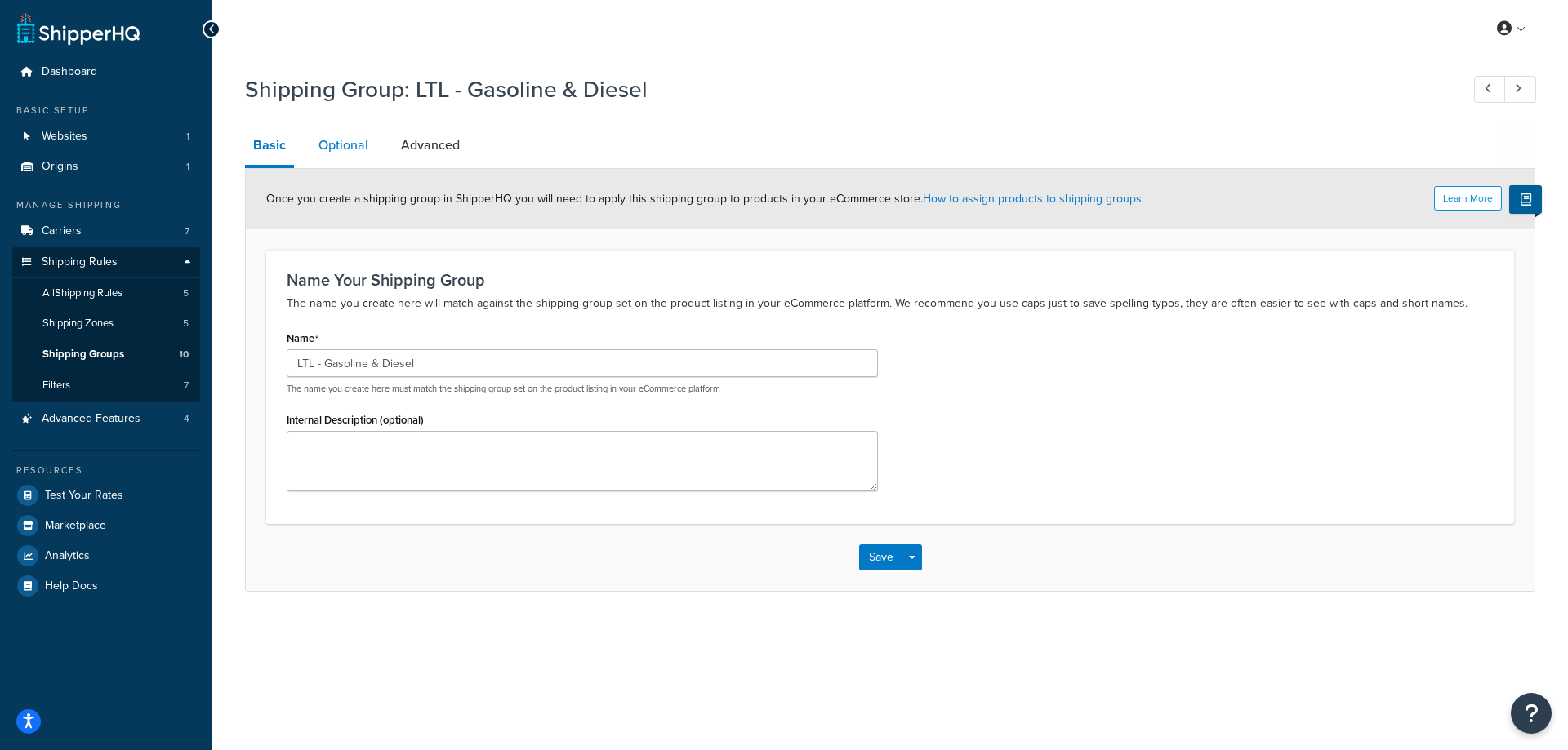
click at [339, 144] on link "Optional" at bounding box center [343, 145] width 66 height 39
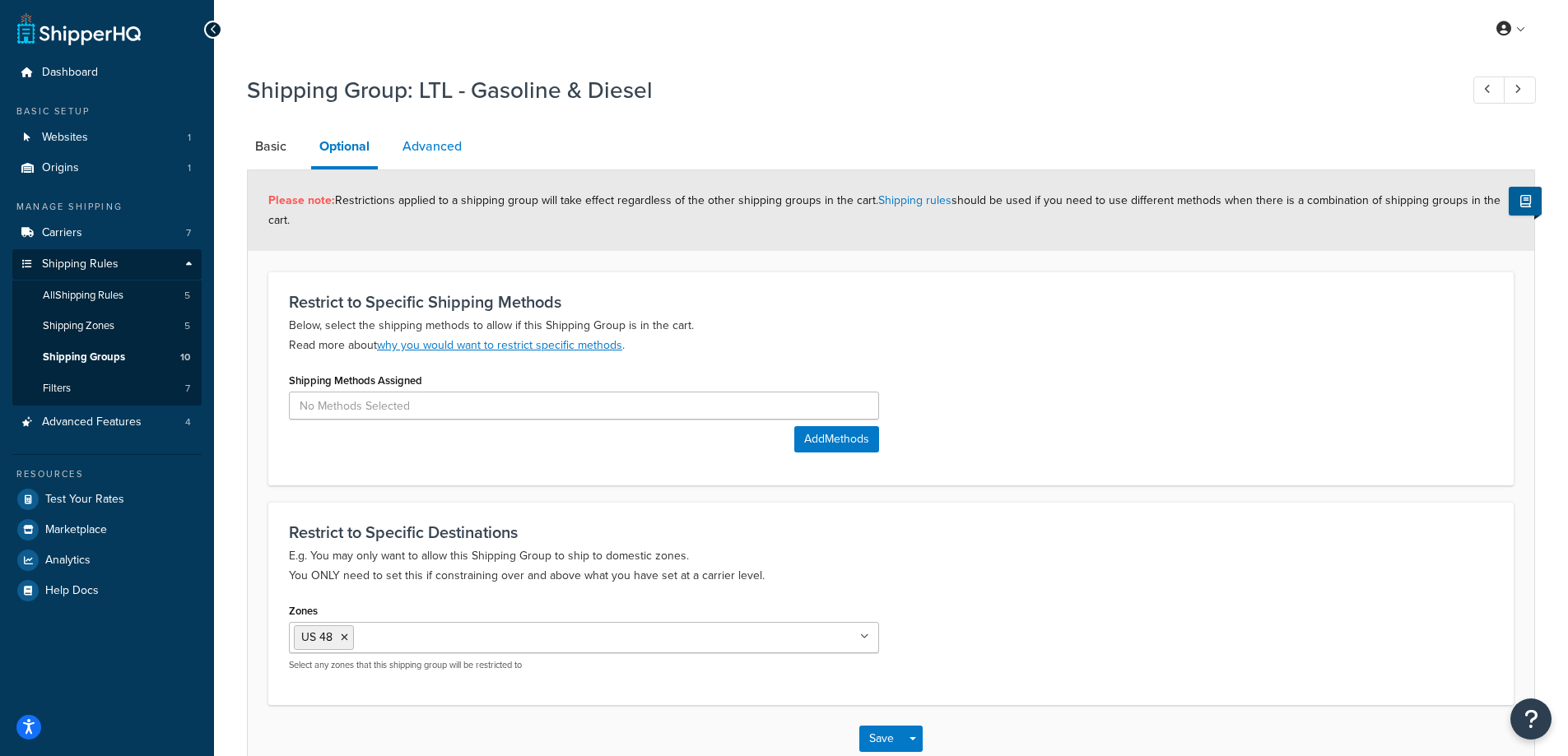
click at [447, 145] on link "Advanced" at bounding box center [432, 147] width 76 height 39
select select "85"
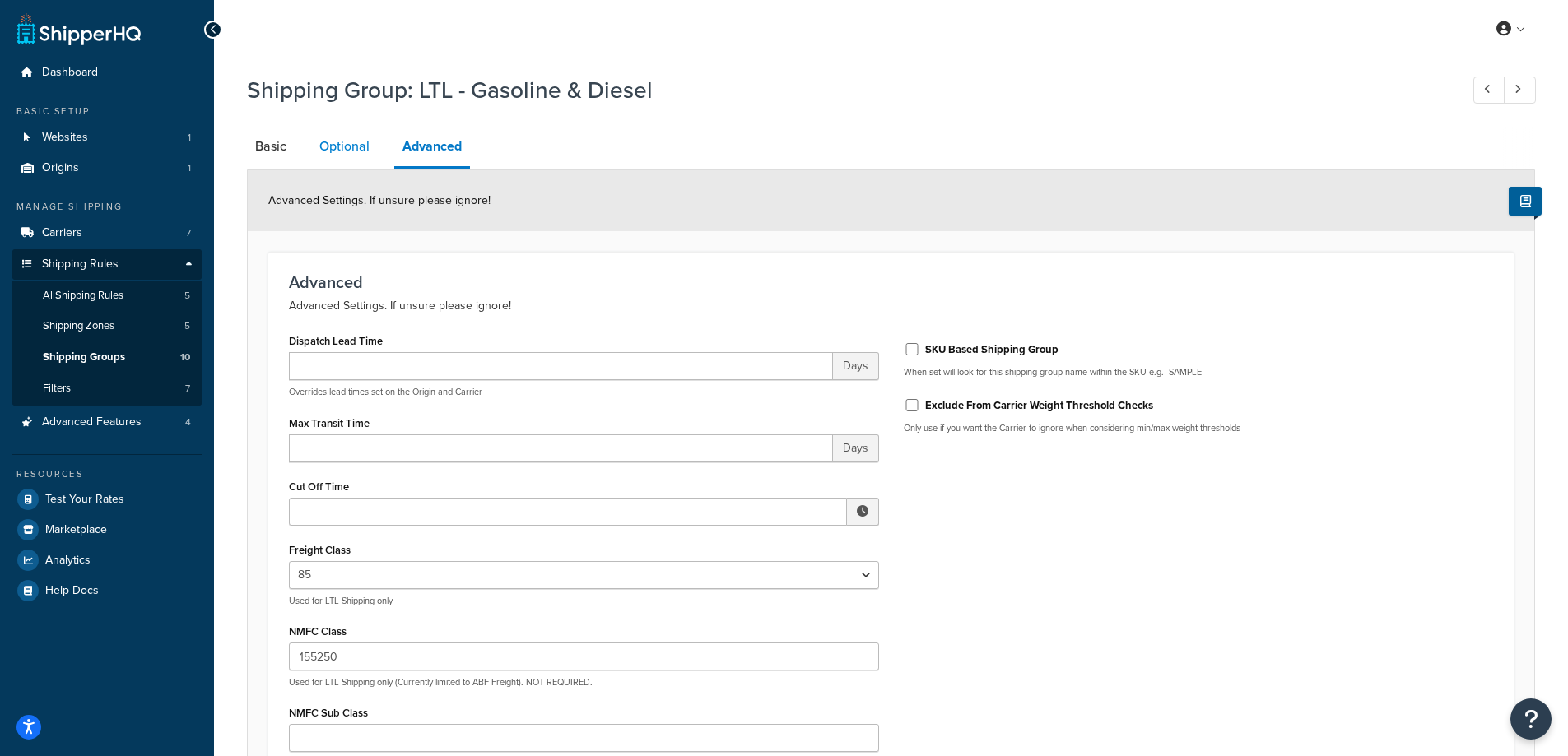
click at [324, 150] on link "Optional" at bounding box center [344, 147] width 67 height 39
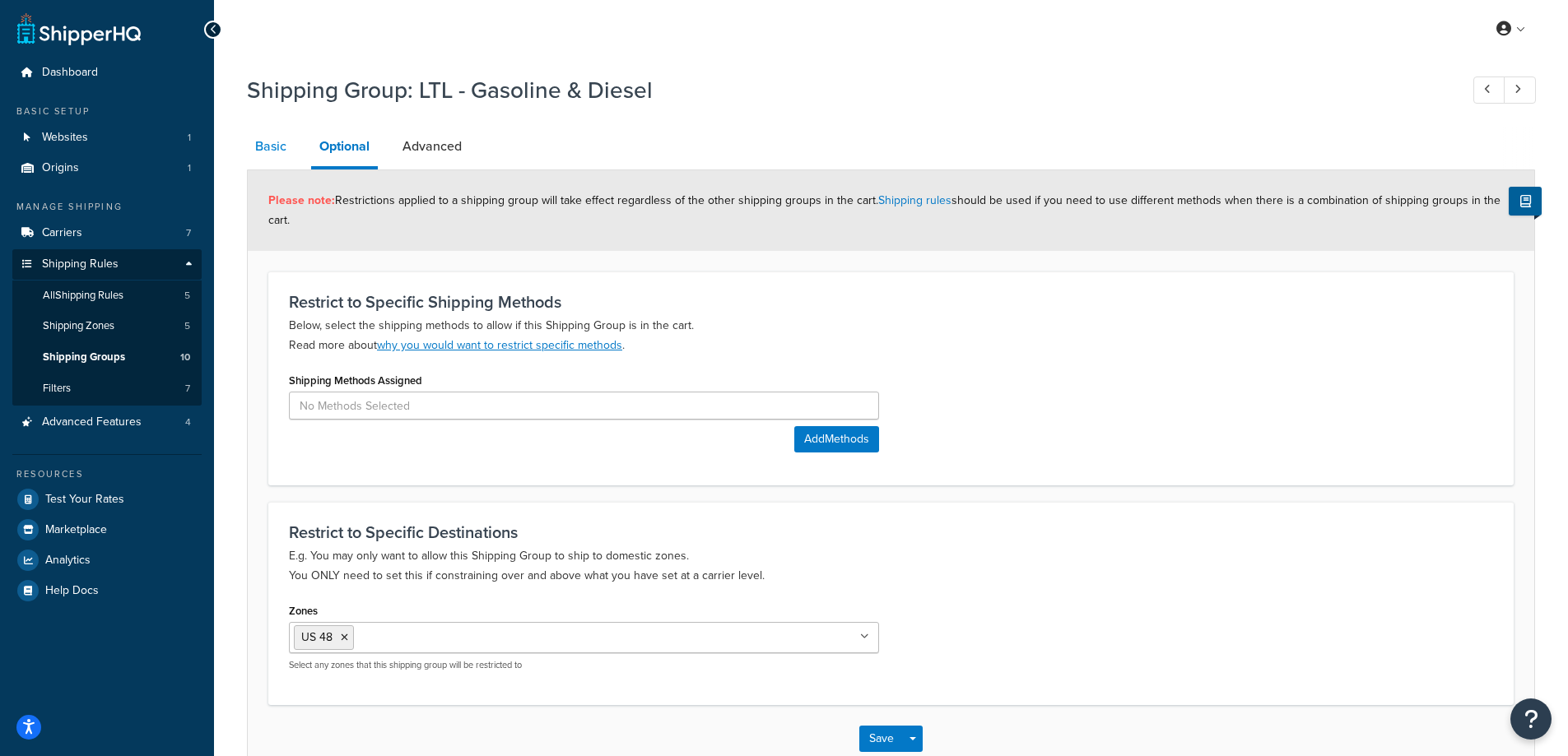
click at [263, 151] on link "Basic" at bounding box center [271, 147] width 48 height 39
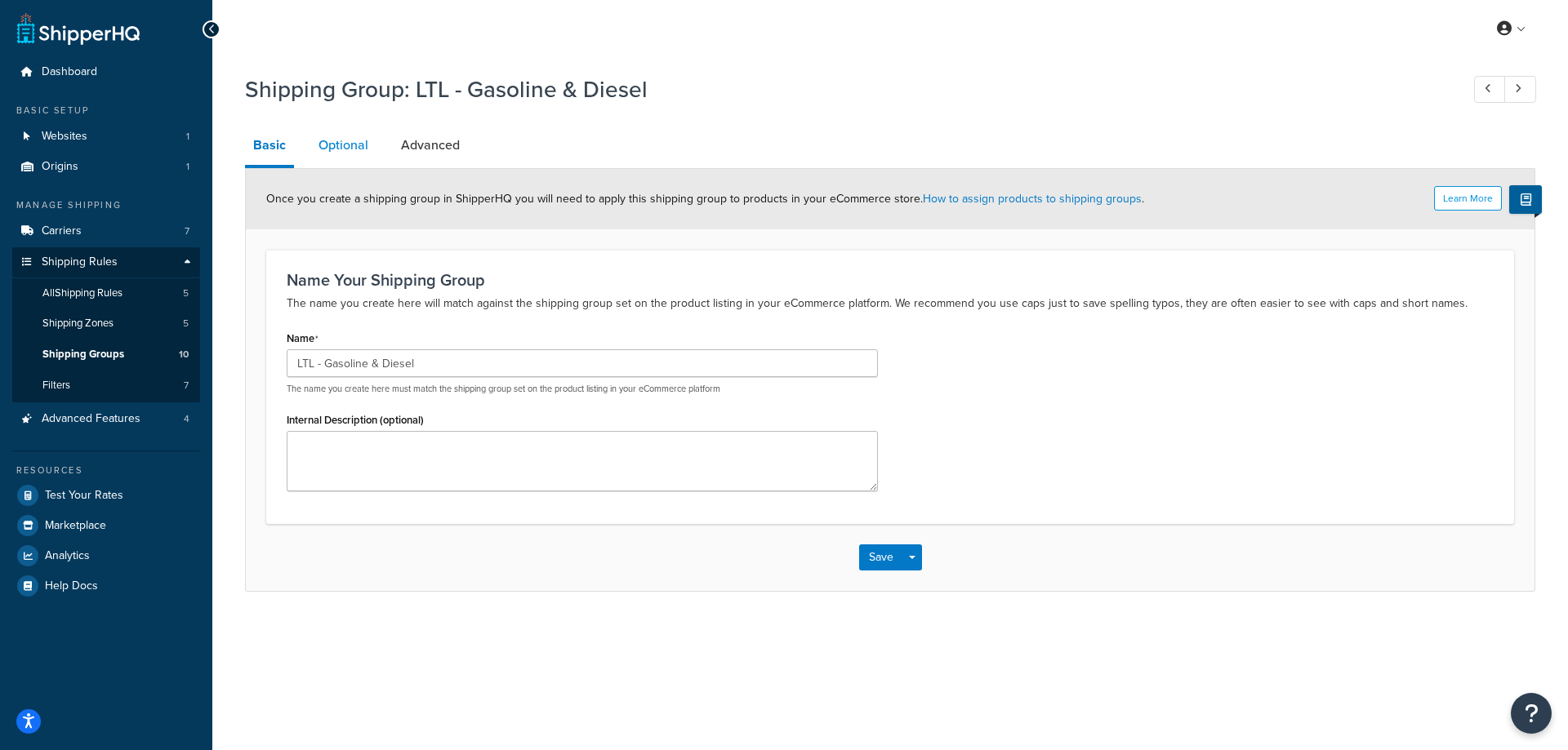
click at [331, 149] on link "Optional" at bounding box center [343, 145] width 66 height 39
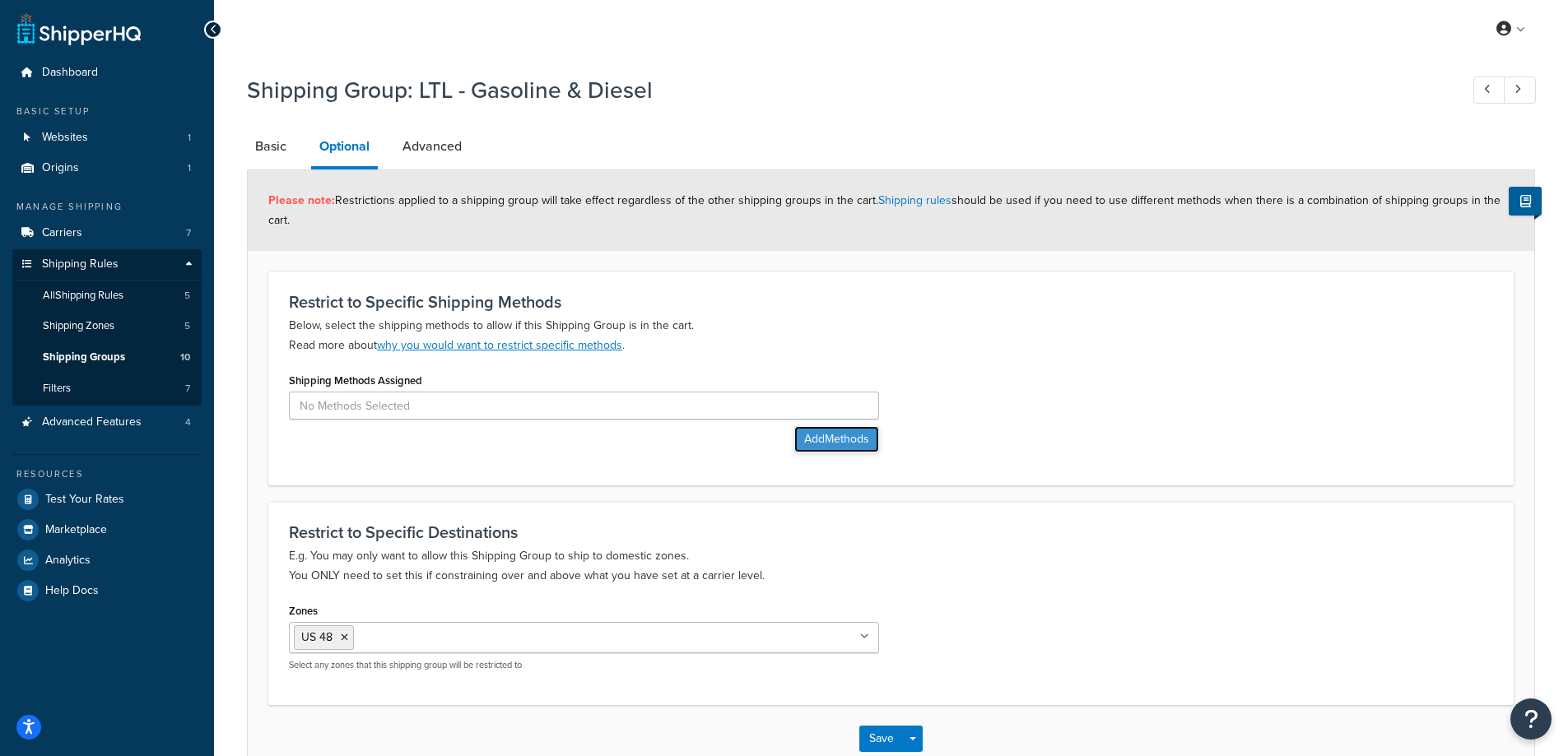
click at [819, 441] on button "Add Methods" at bounding box center [836, 440] width 85 height 26
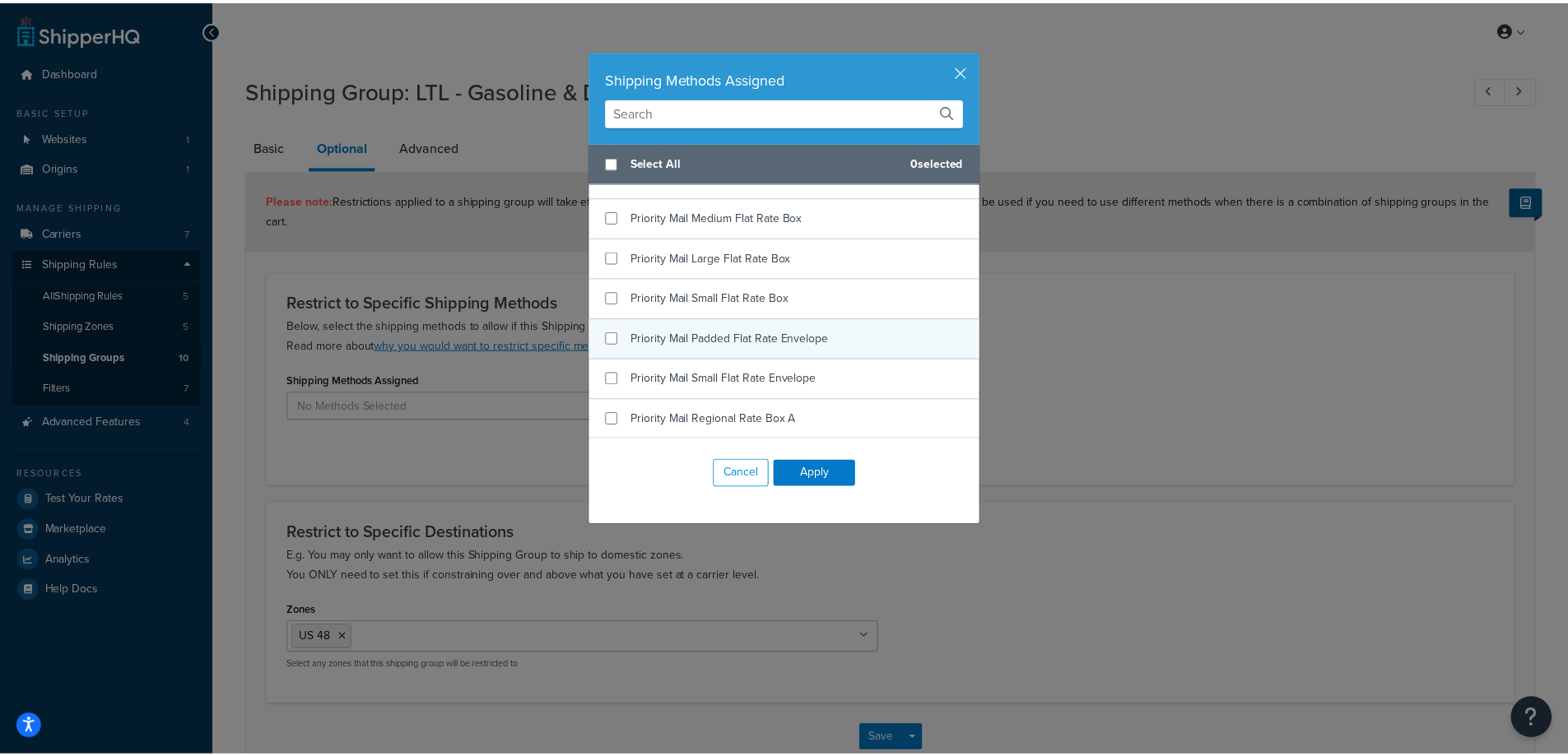
scroll to position [2792, 0]
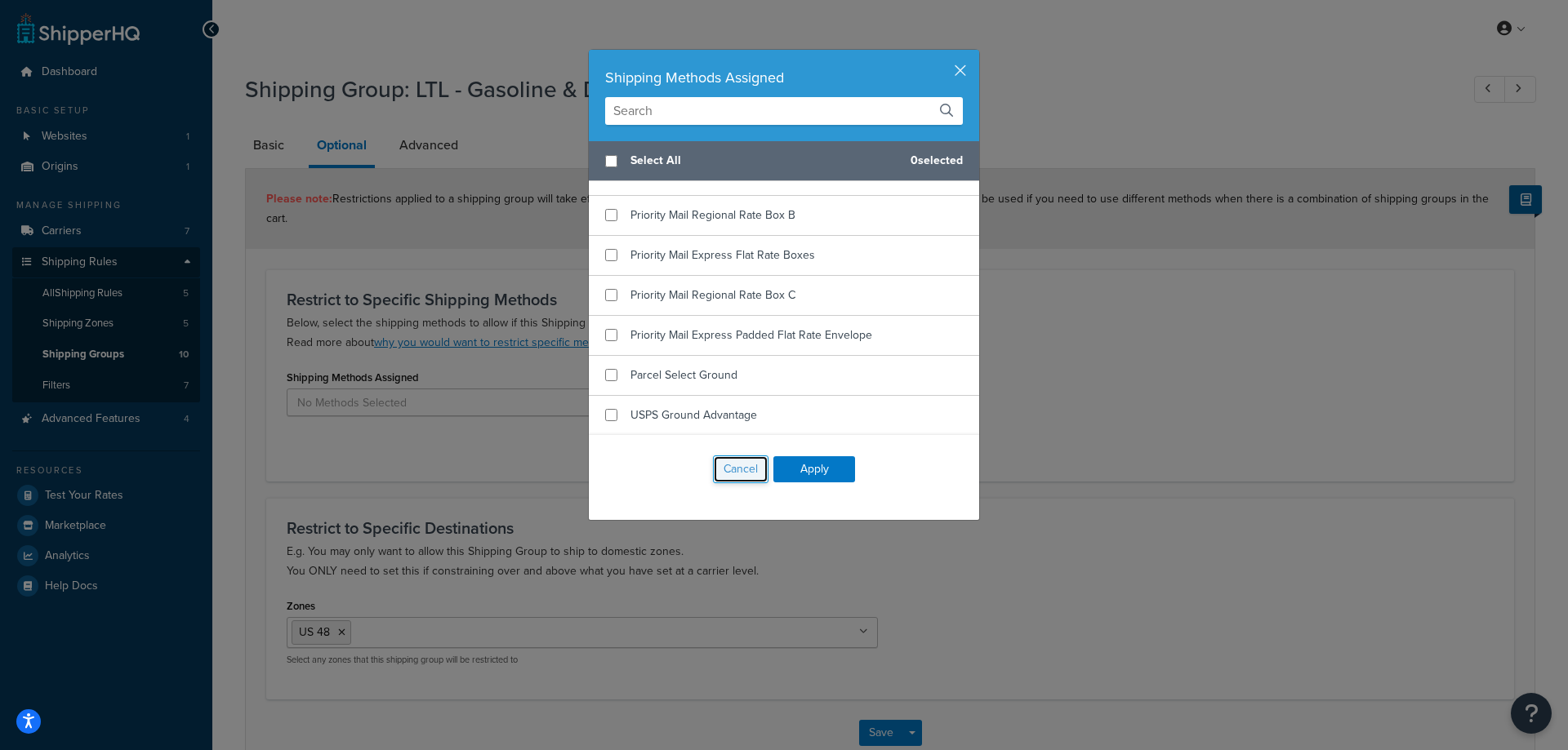
click at [755, 463] on button "Cancel" at bounding box center [741, 470] width 56 height 28
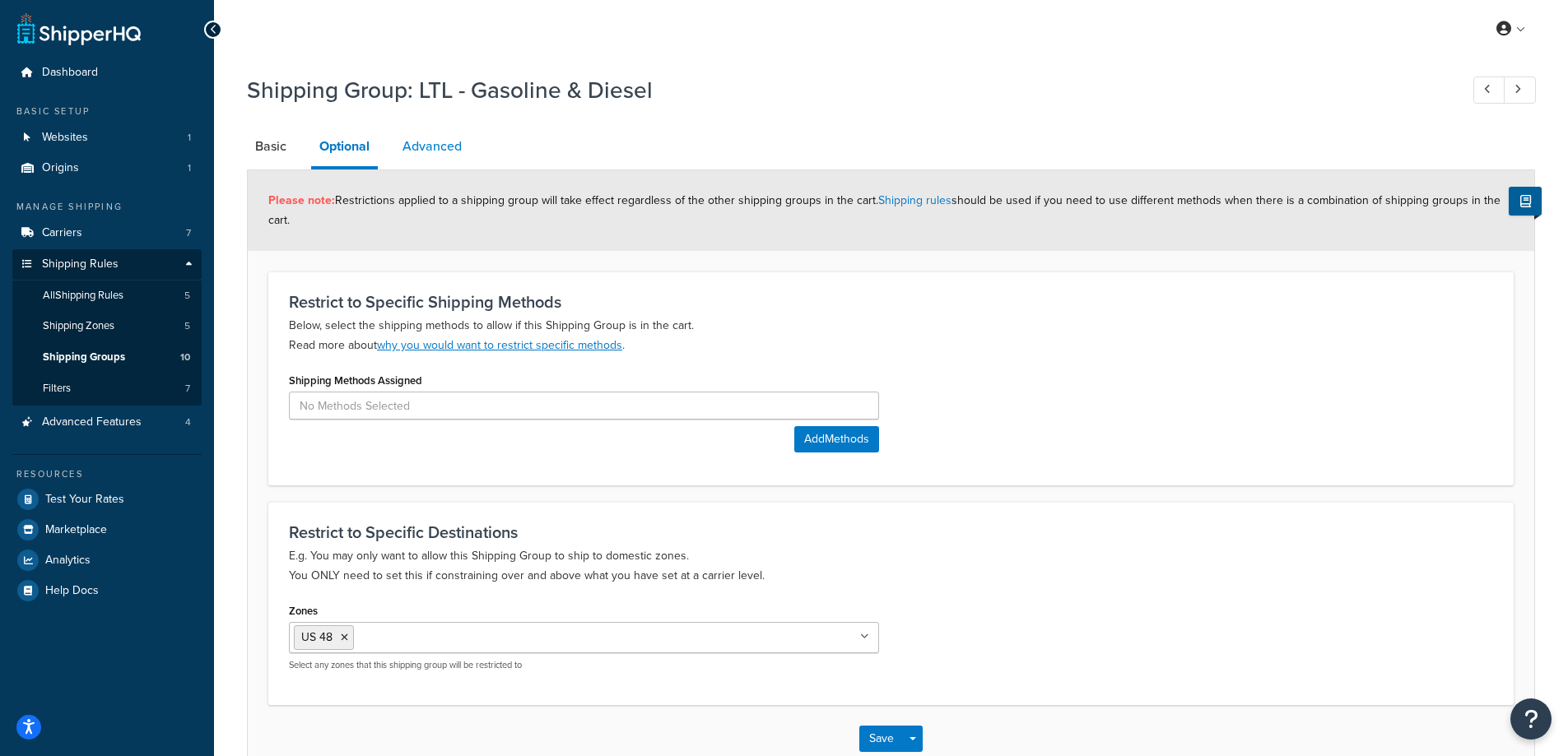
click at [447, 143] on link "Advanced" at bounding box center [432, 147] width 76 height 39
select select "85"
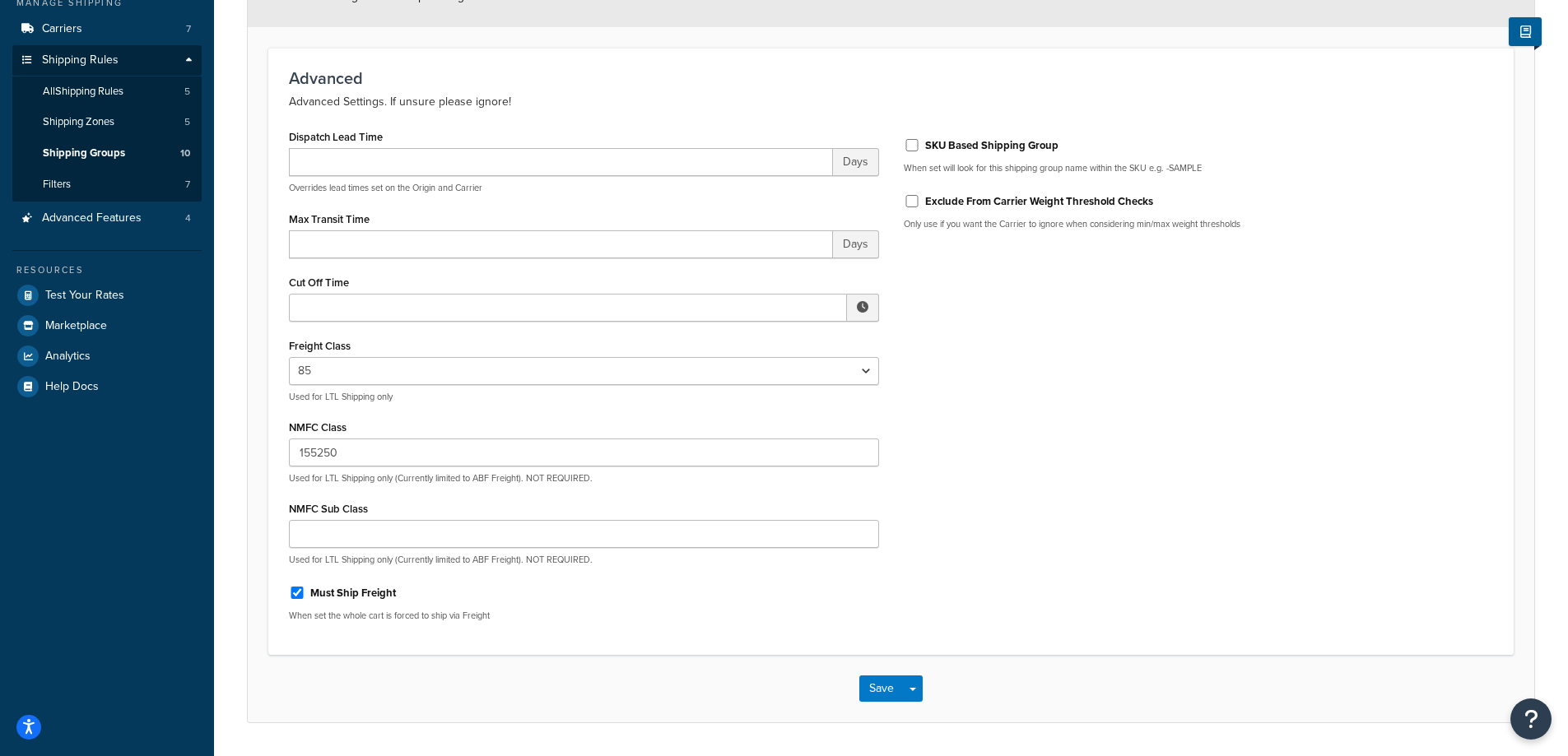
scroll to position [164, 0]
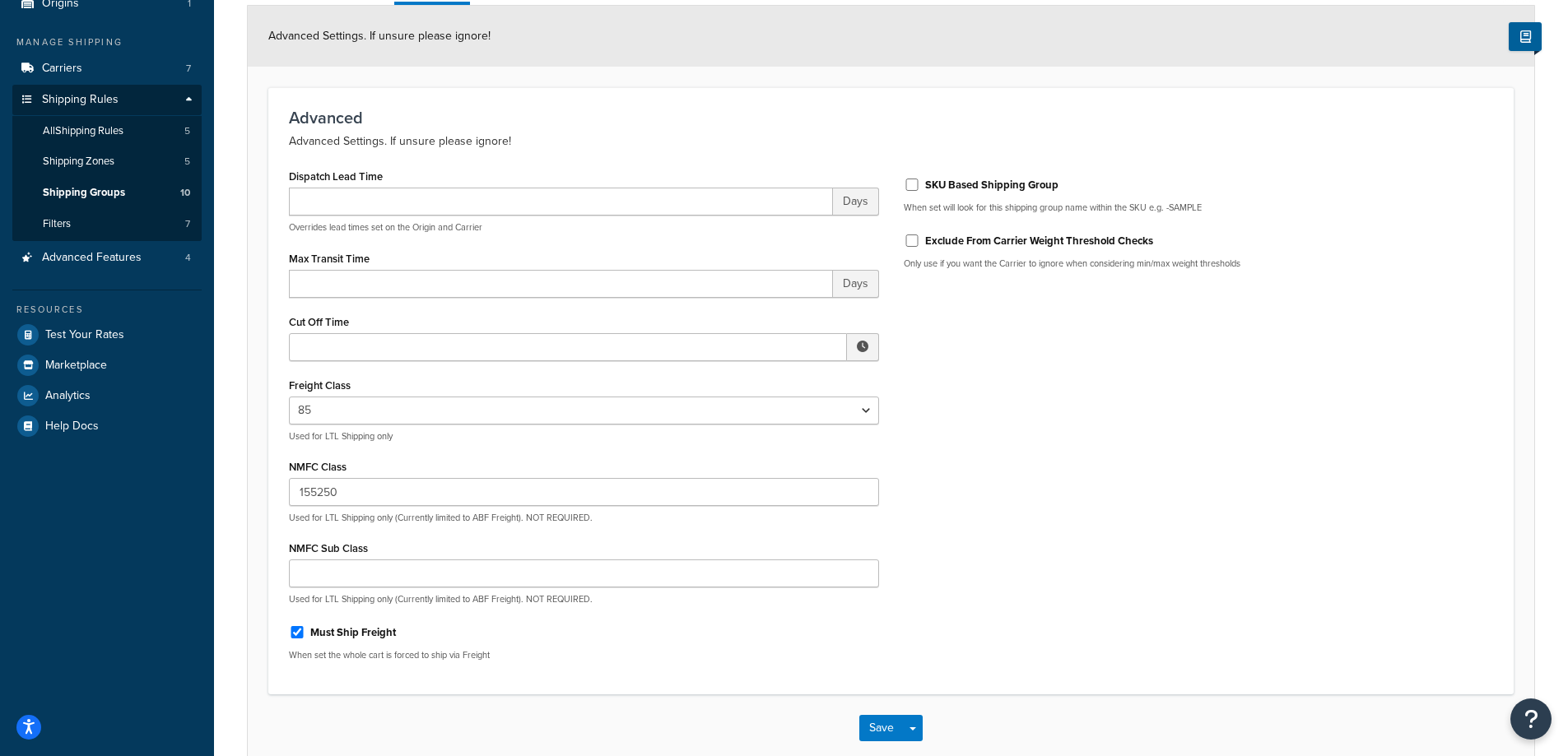
click at [1072, 239] on label "Exclude From Carrier Weight Threshold Checks" at bounding box center [1039, 241] width 228 height 15
click at [920, 239] on input "Exclude From Carrier Weight Threshold Checks" at bounding box center [912, 240] width 17 height 12
click at [1072, 239] on label "Exclude From Carrier Weight Threshold Checks" at bounding box center [1039, 241] width 228 height 15
click at [920, 239] on input "Exclude From Carrier Weight Threshold Checks" at bounding box center [912, 240] width 17 height 12
checkbox input "false"
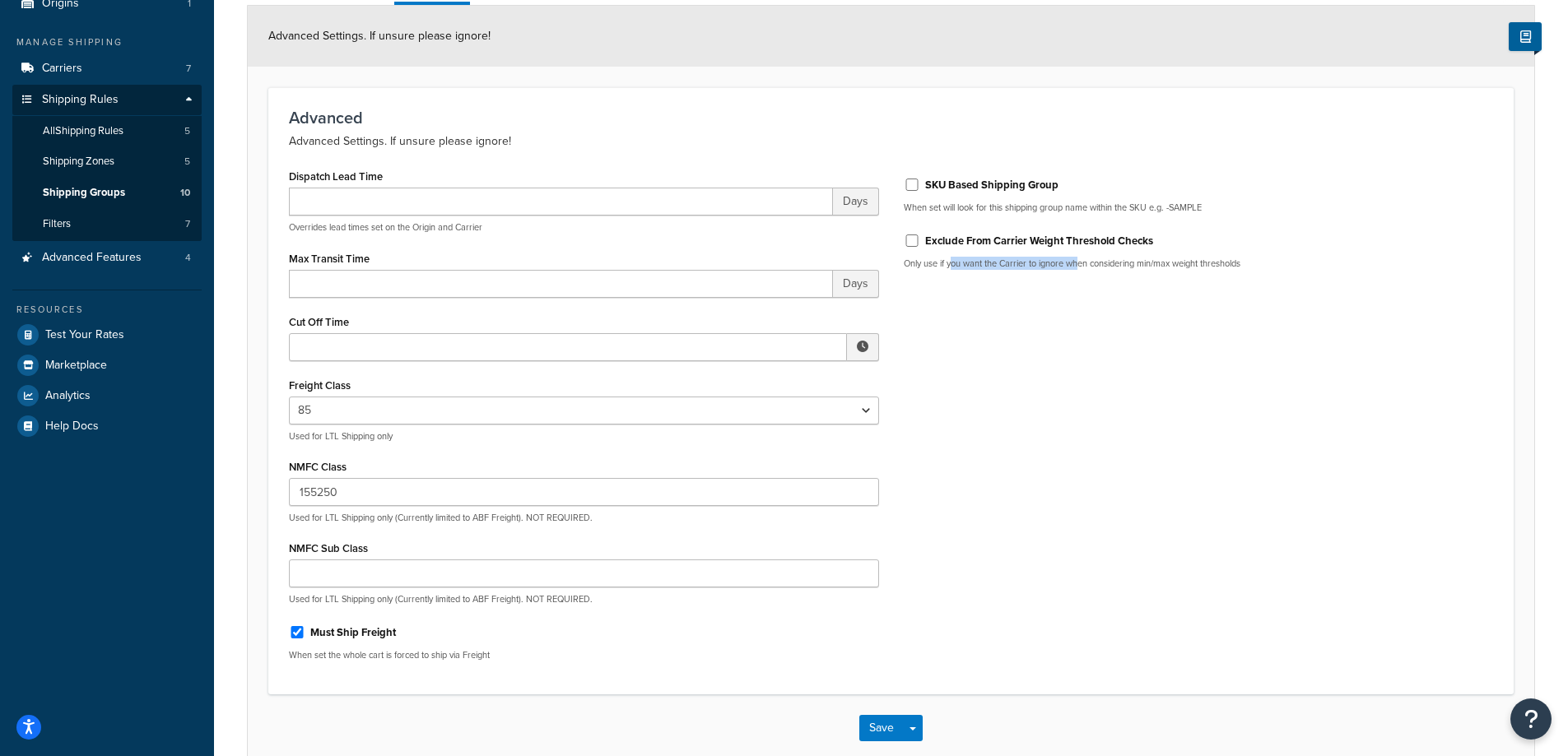
drag, startPoint x: 952, startPoint y: 259, endPoint x: 1082, endPoint y: 278, distance: 131.4
click at [1082, 278] on div "SKU Based Shipping Group When set will look for this shipping group name within…" at bounding box center [1199, 223] width 614 height 117
click at [1078, 301] on div "Dispatch Lead Time Days Overrides lead times set on the Origin and Carrier Max …" at bounding box center [891, 419] width 1229 height 509
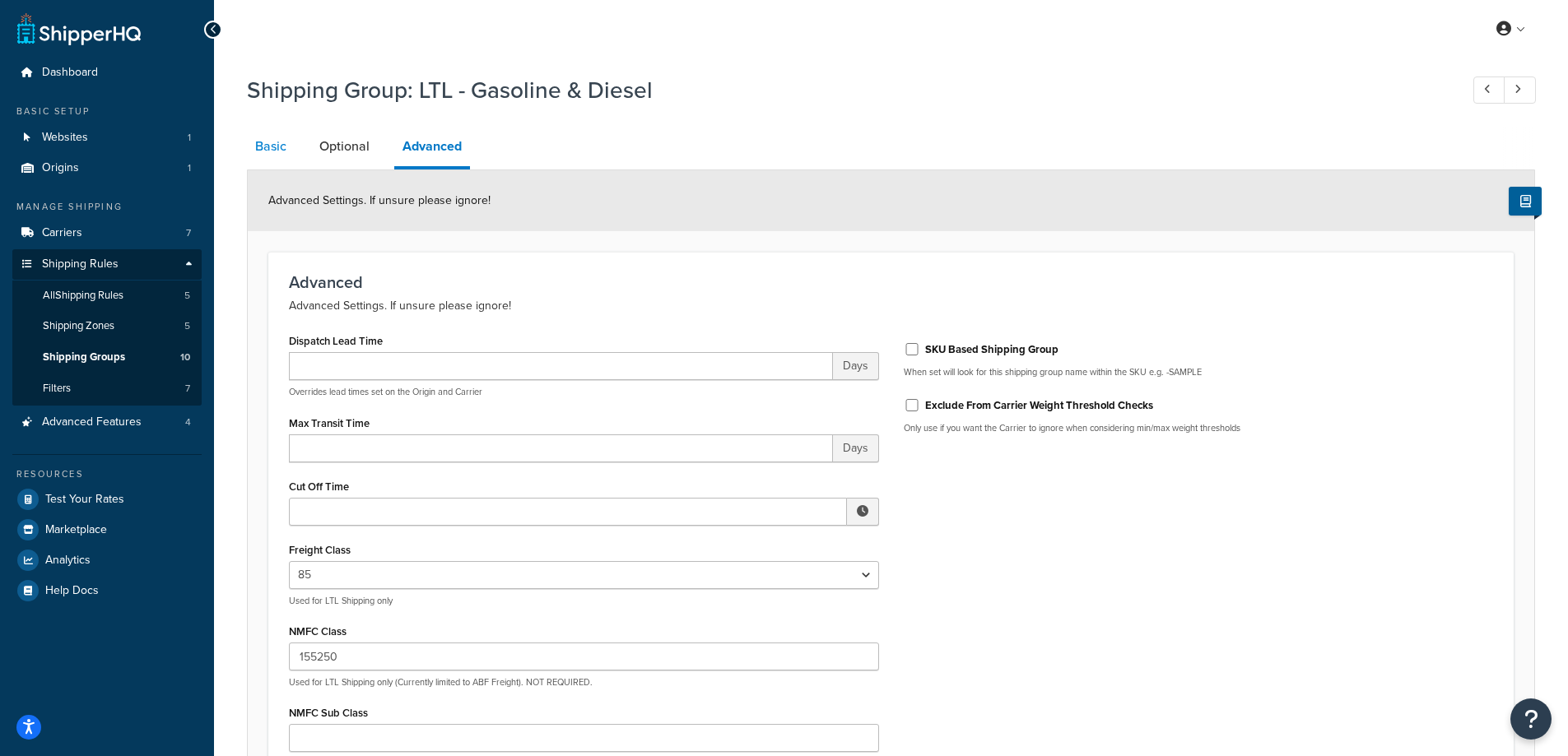
click at [269, 141] on link "Basic" at bounding box center [271, 147] width 48 height 39
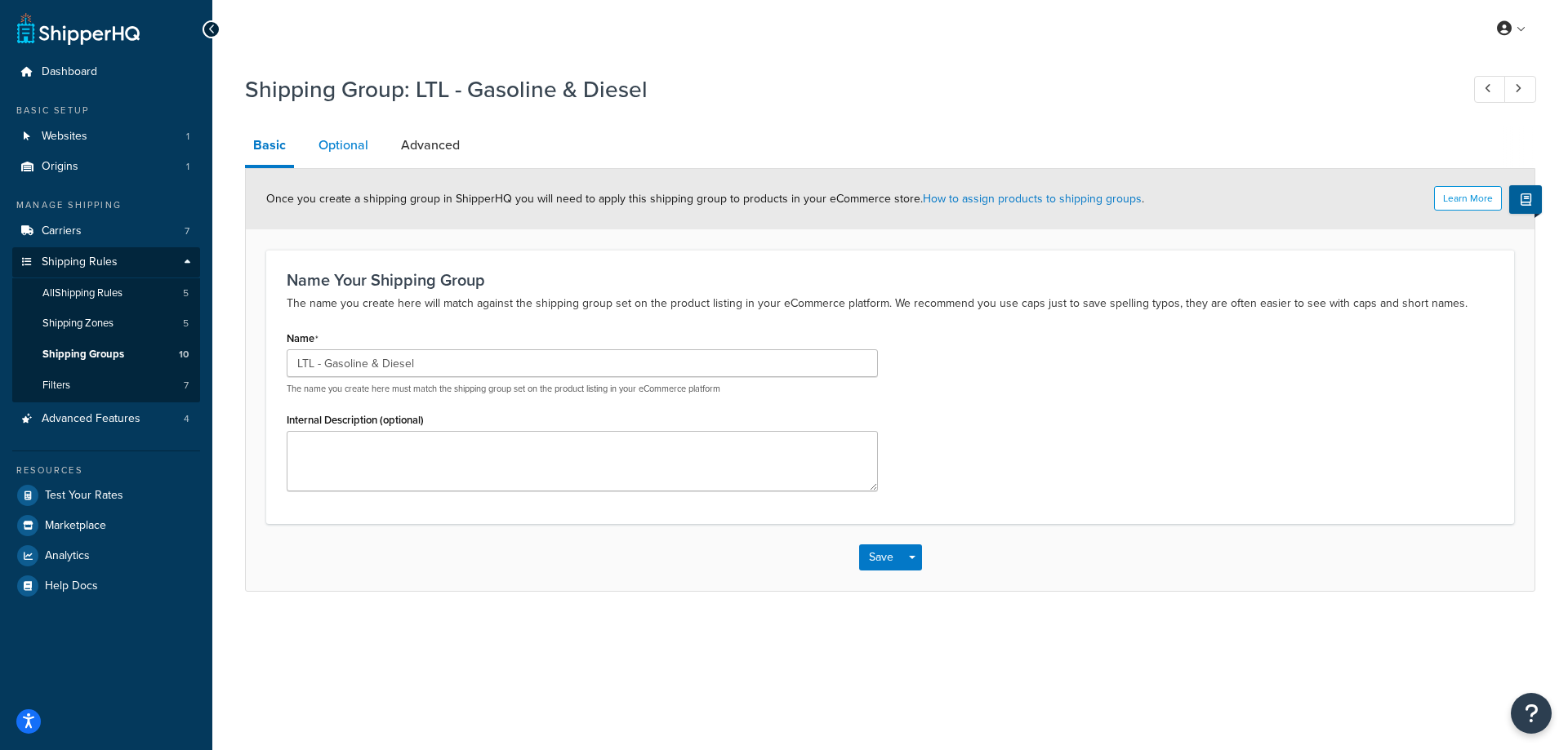
click at [358, 137] on link "Optional" at bounding box center [343, 145] width 66 height 39
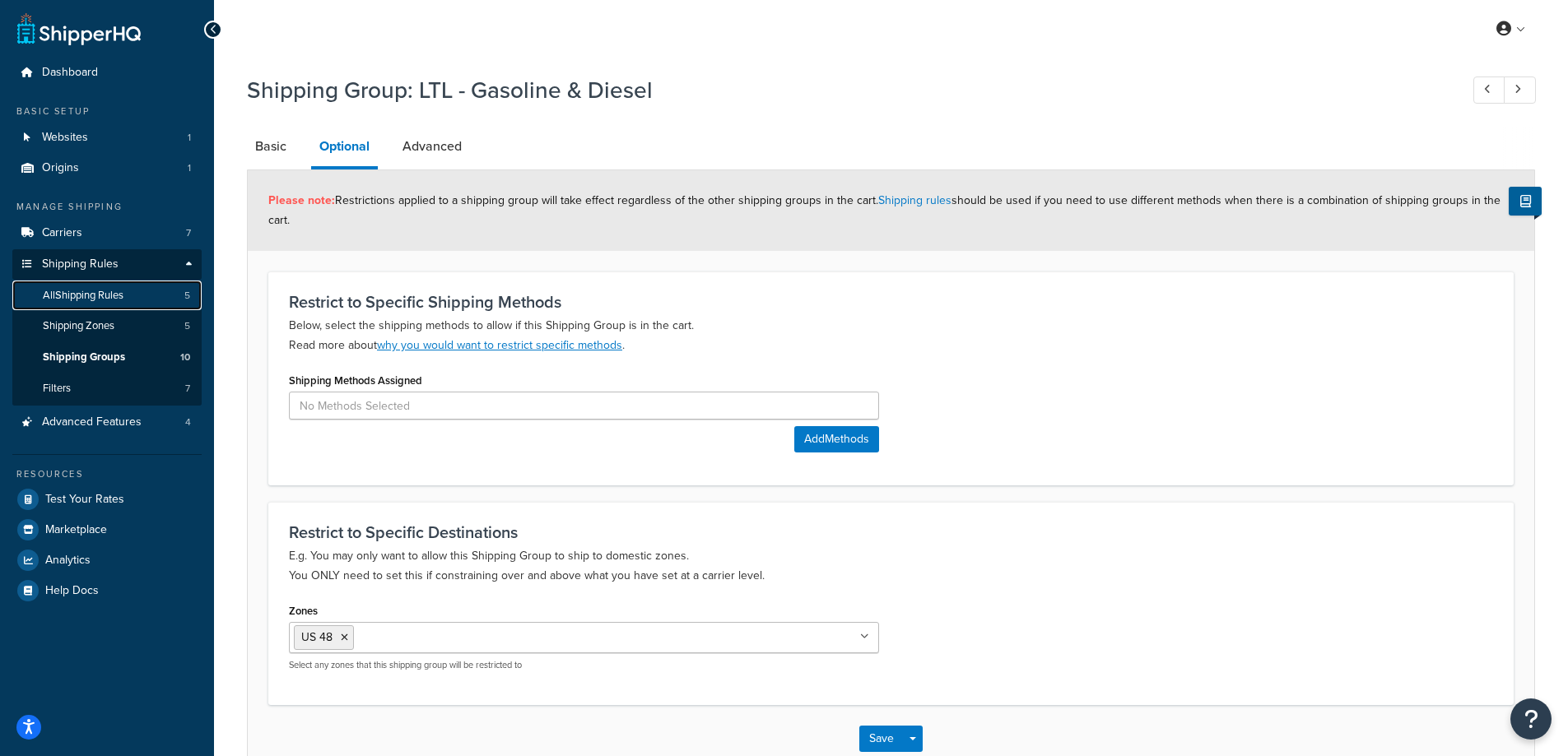
click at [116, 298] on span "All Shipping Rules" at bounding box center [84, 295] width 81 height 14
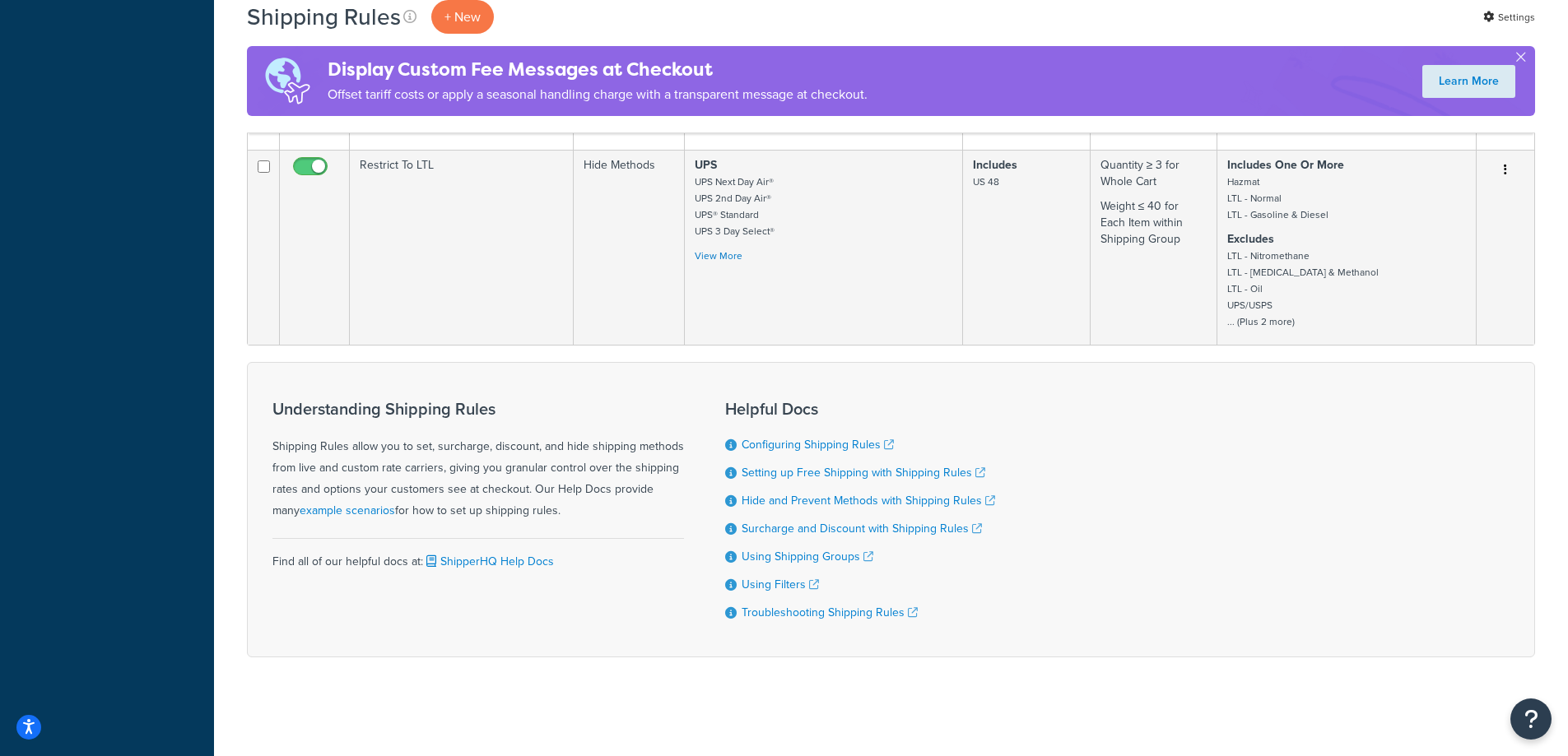
scroll to position [206, 0]
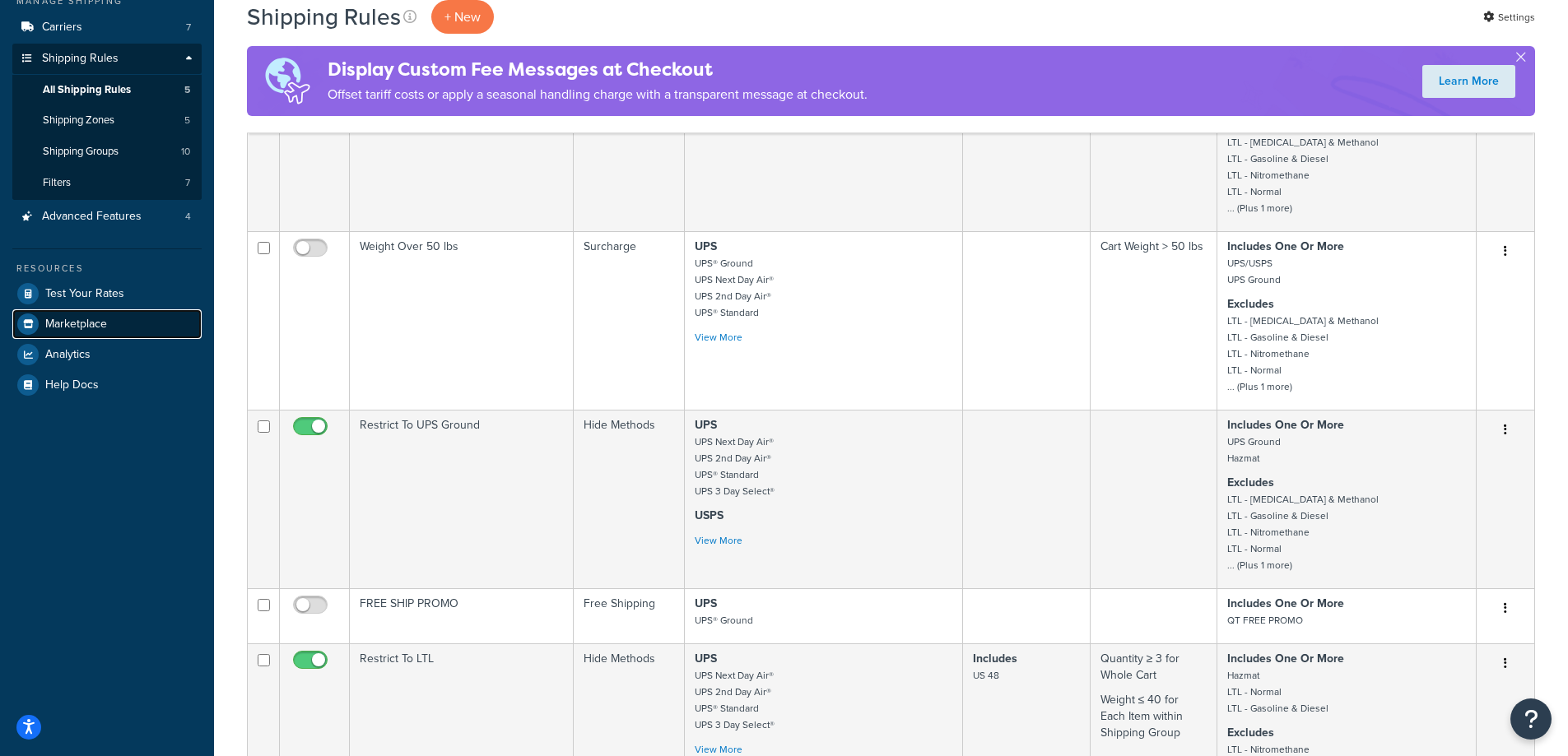
click at [139, 327] on link "Marketplace" at bounding box center [106, 324] width 189 height 30
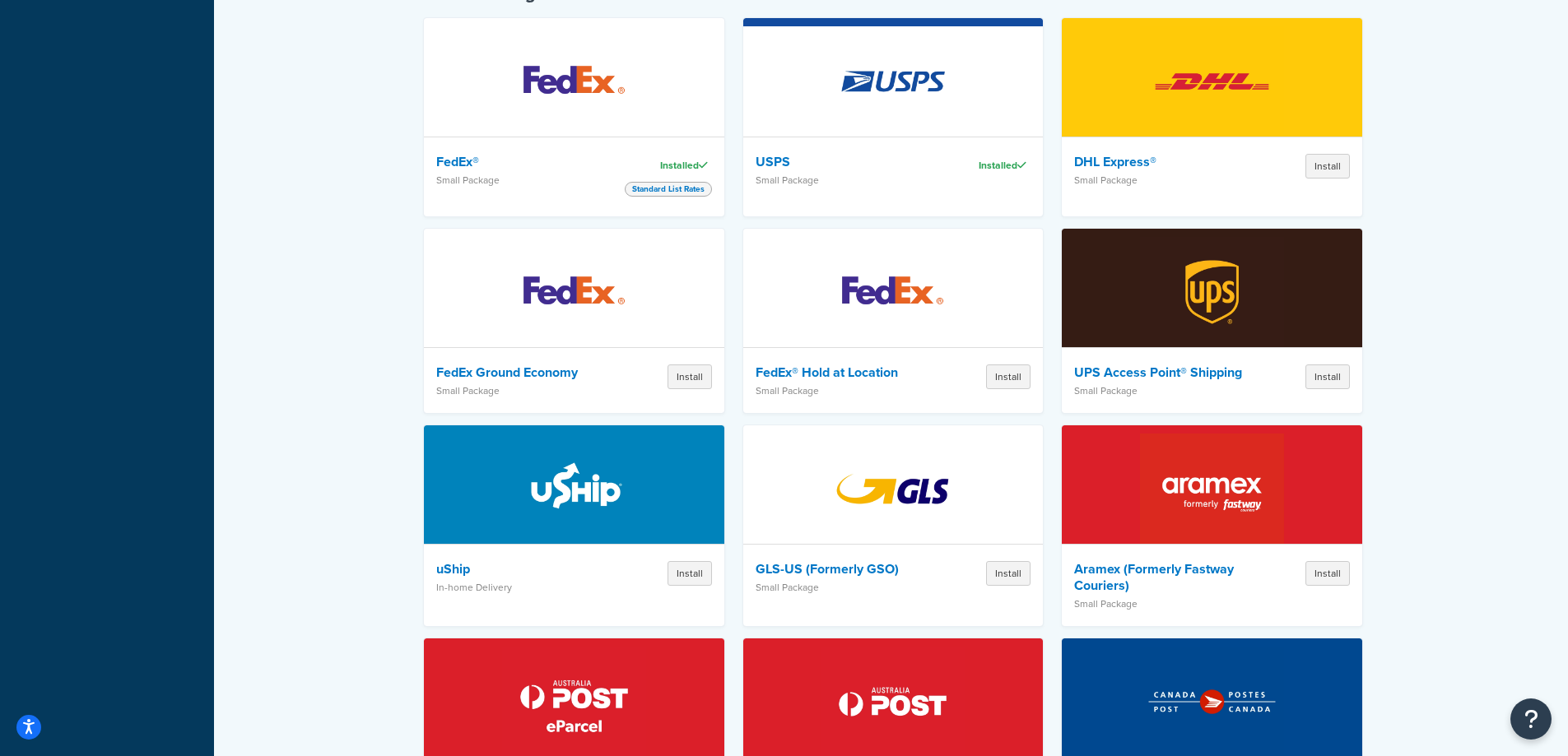
scroll to position [83, 0]
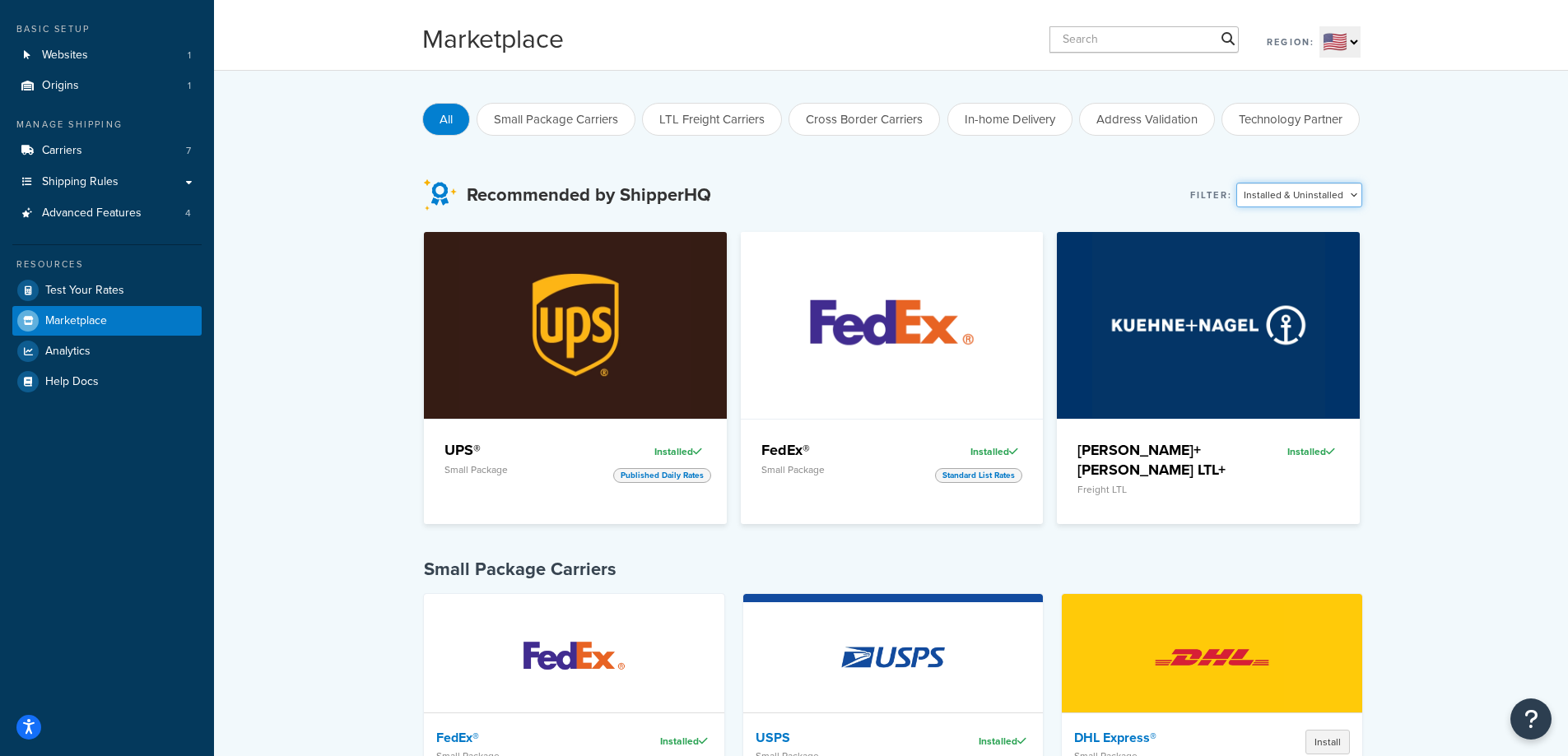
click at [1260, 200] on select "Installed & Uninstalled Installed Uninstalled" at bounding box center [1299, 194] width 126 height 24
select select "installed"
click at [1239, 182] on select "Installed & Uninstalled Installed Uninstalled" at bounding box center [1299, 194] width 126 height 24
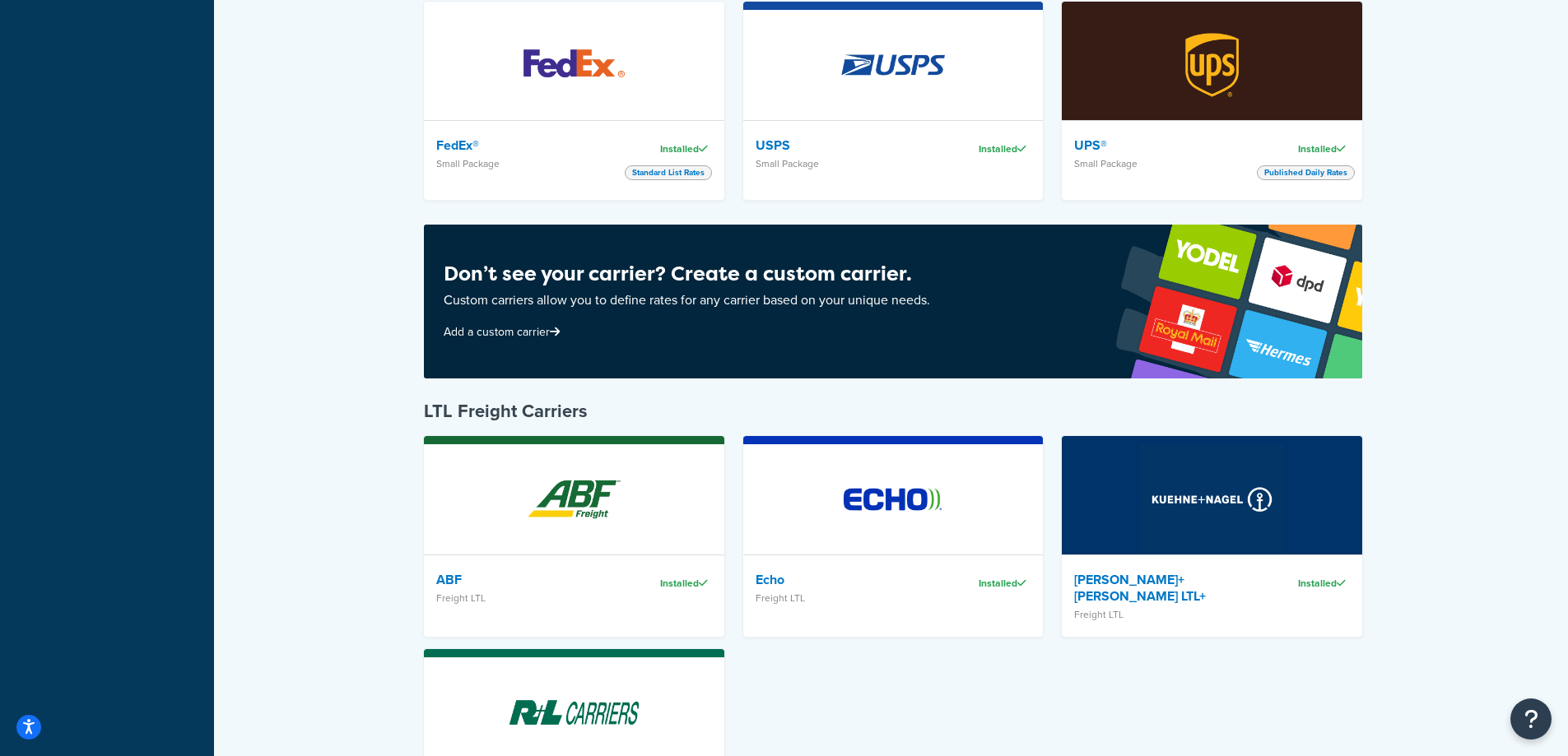
scroll to position [772, 0]
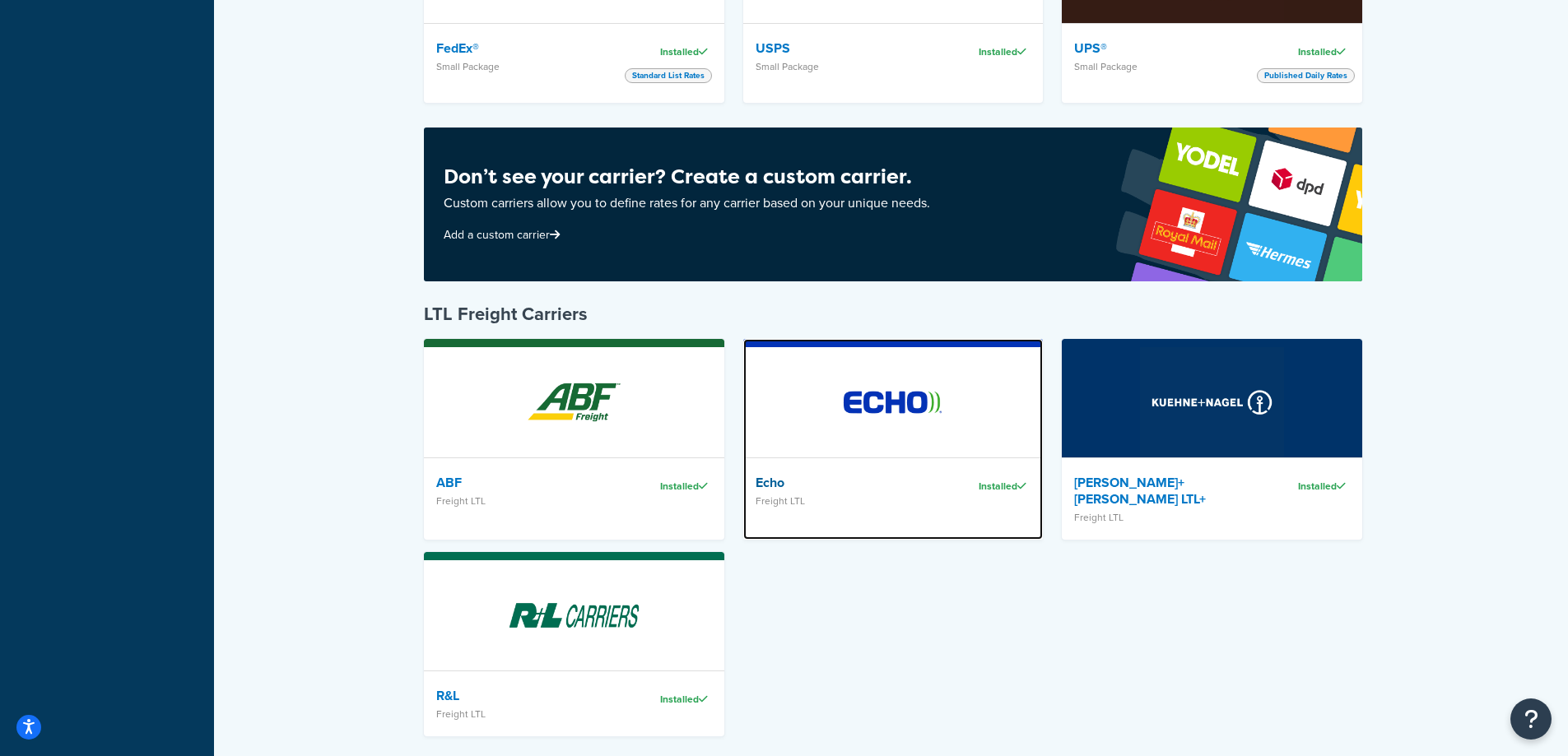
click at [929, 429] on img at bounding box center [892, 402] width 144 height 116
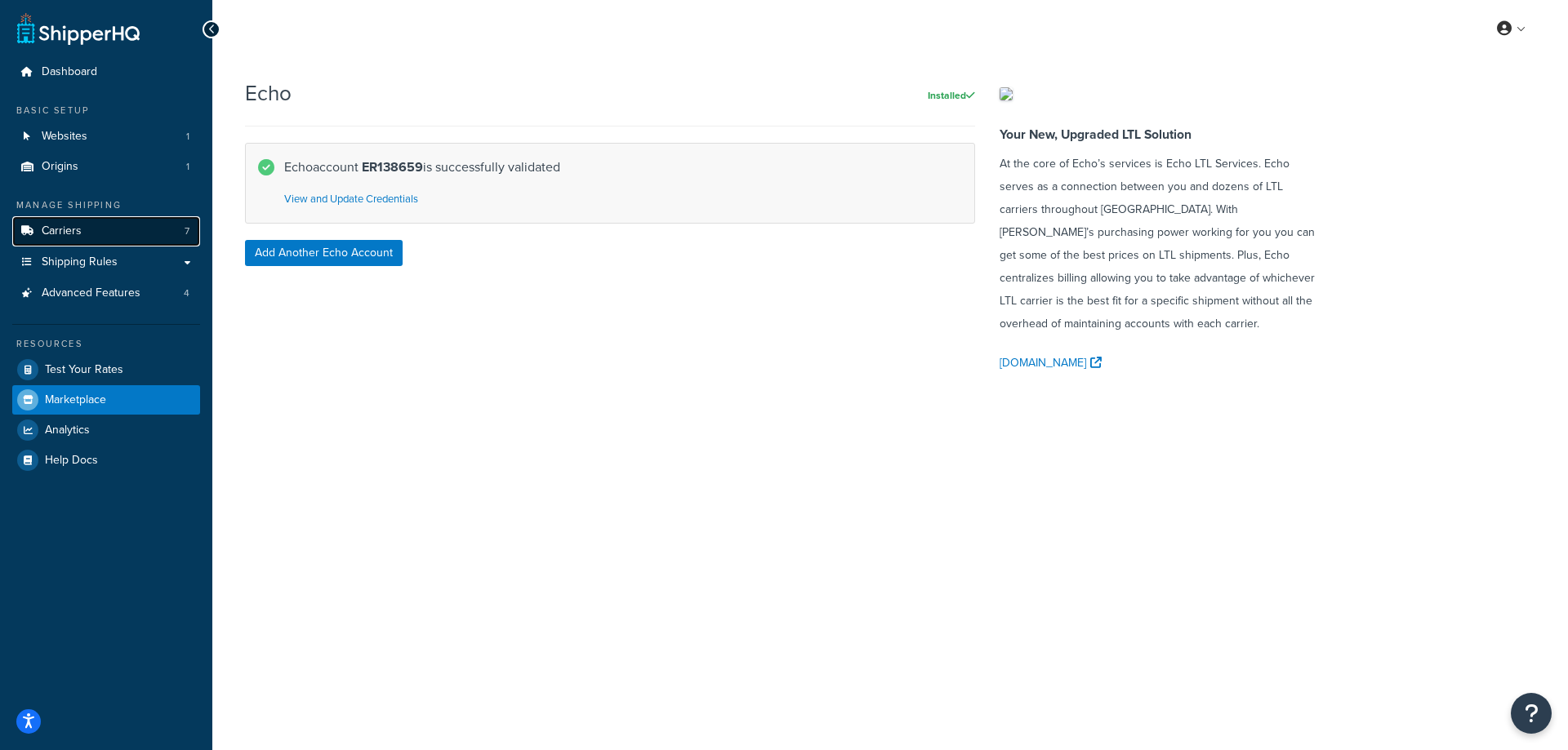
click at [69, 240] on link "Carriers 7" at bounding box center [105, 231] width 187 height 30
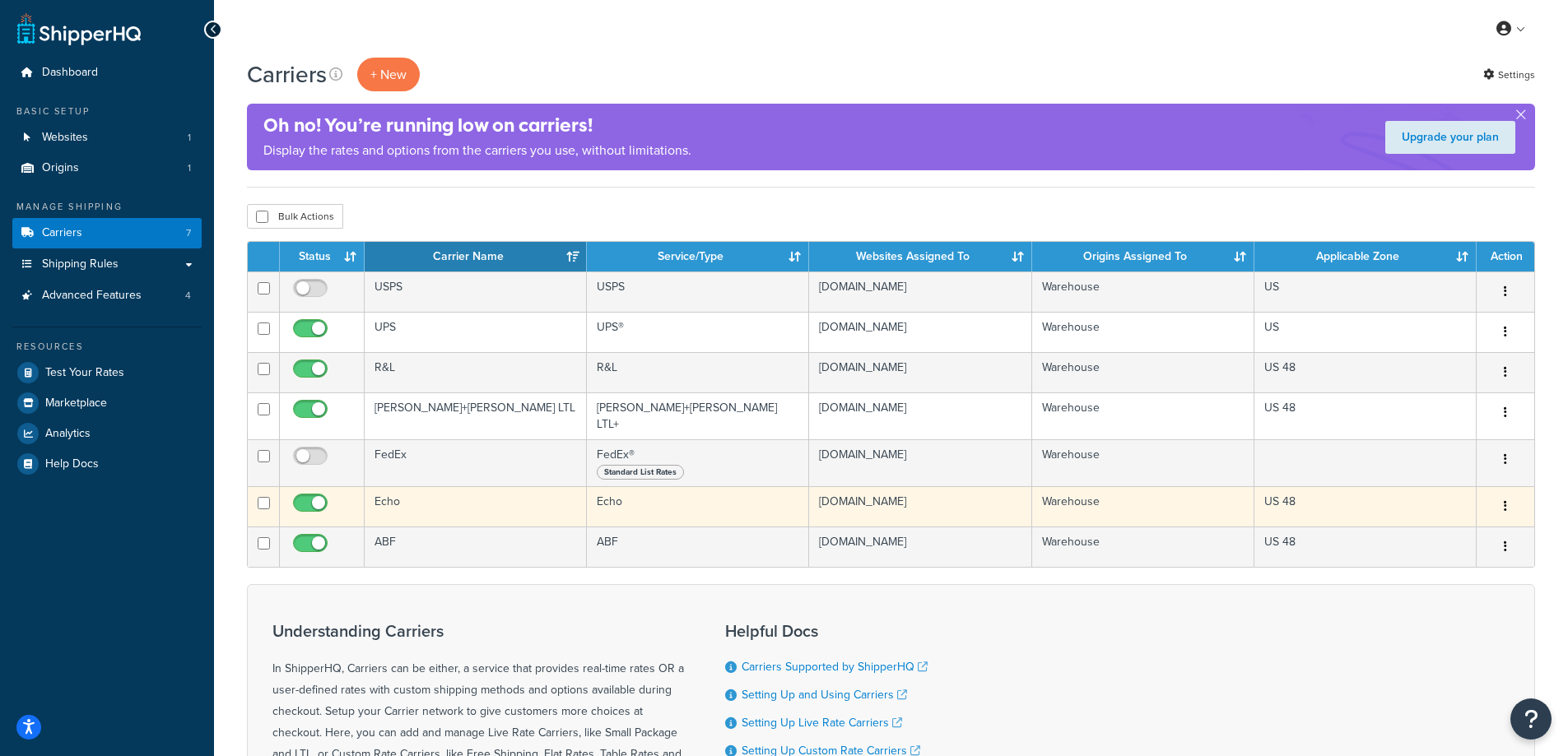
click at [1514, 502] on button "button" at bounding box center [1505, 507] width 23 height 26
click at [1482, 538] on link "Edit" at bounding box center [1438, 532] width 130 height 34
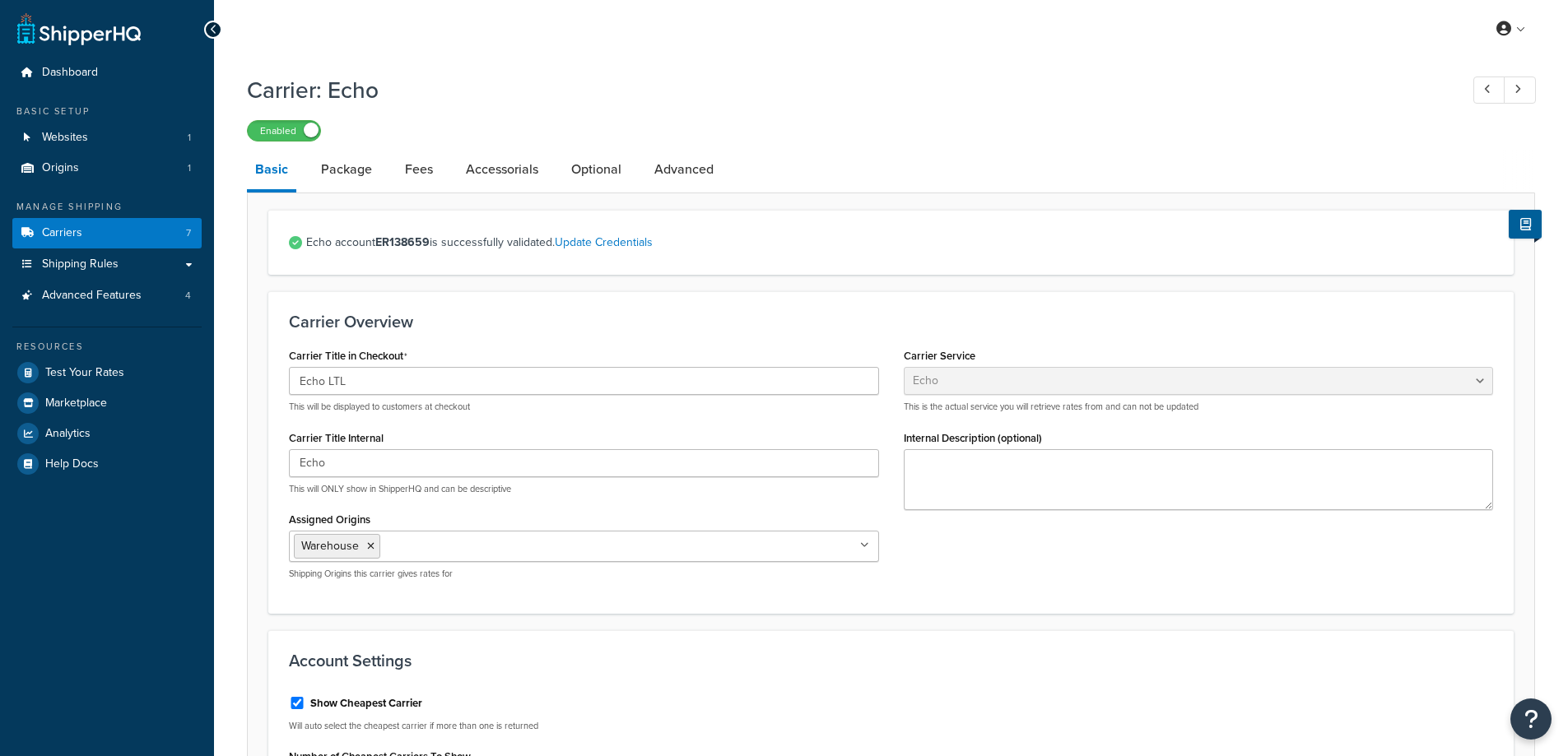
select select "echoFreight"
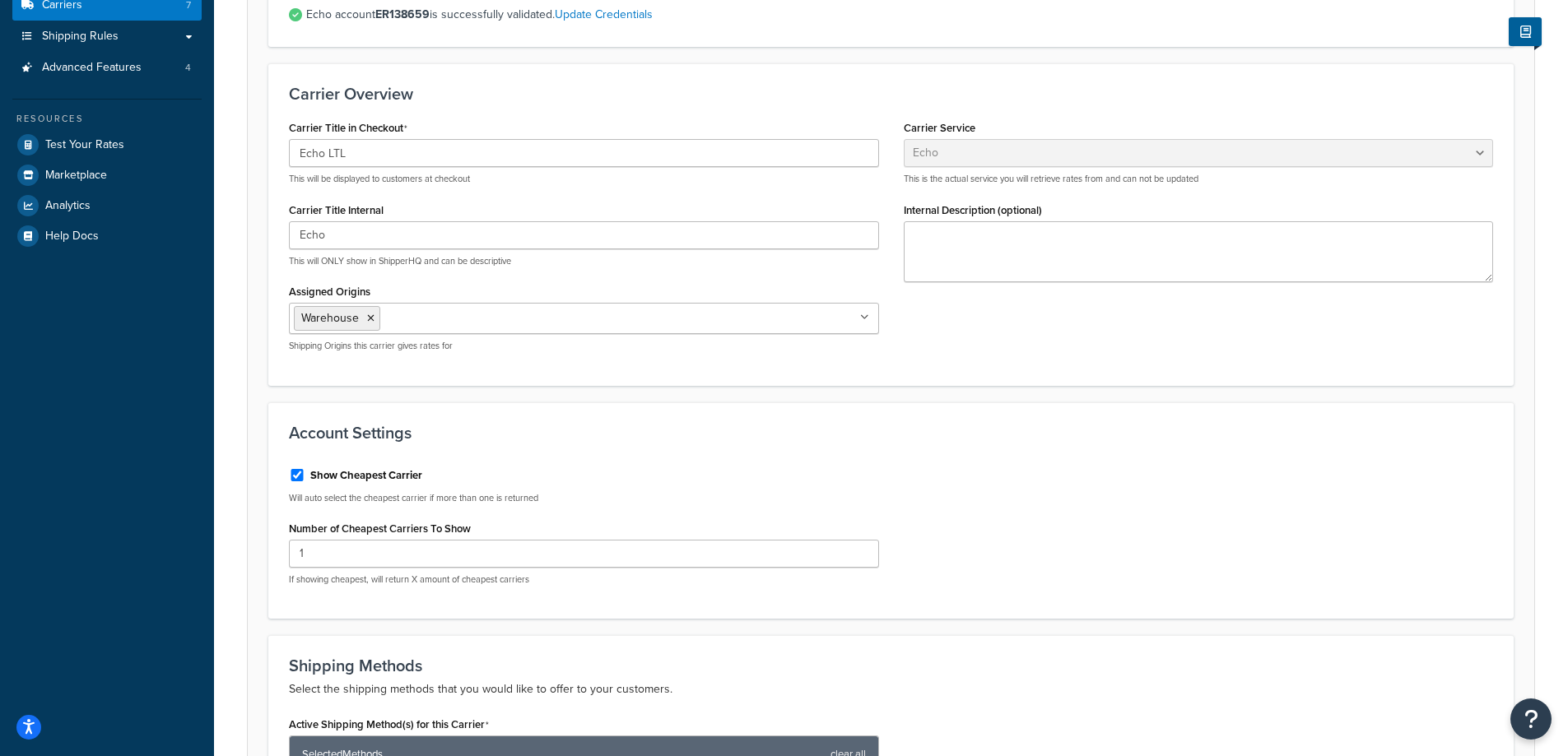
scroll to position [83, 0]
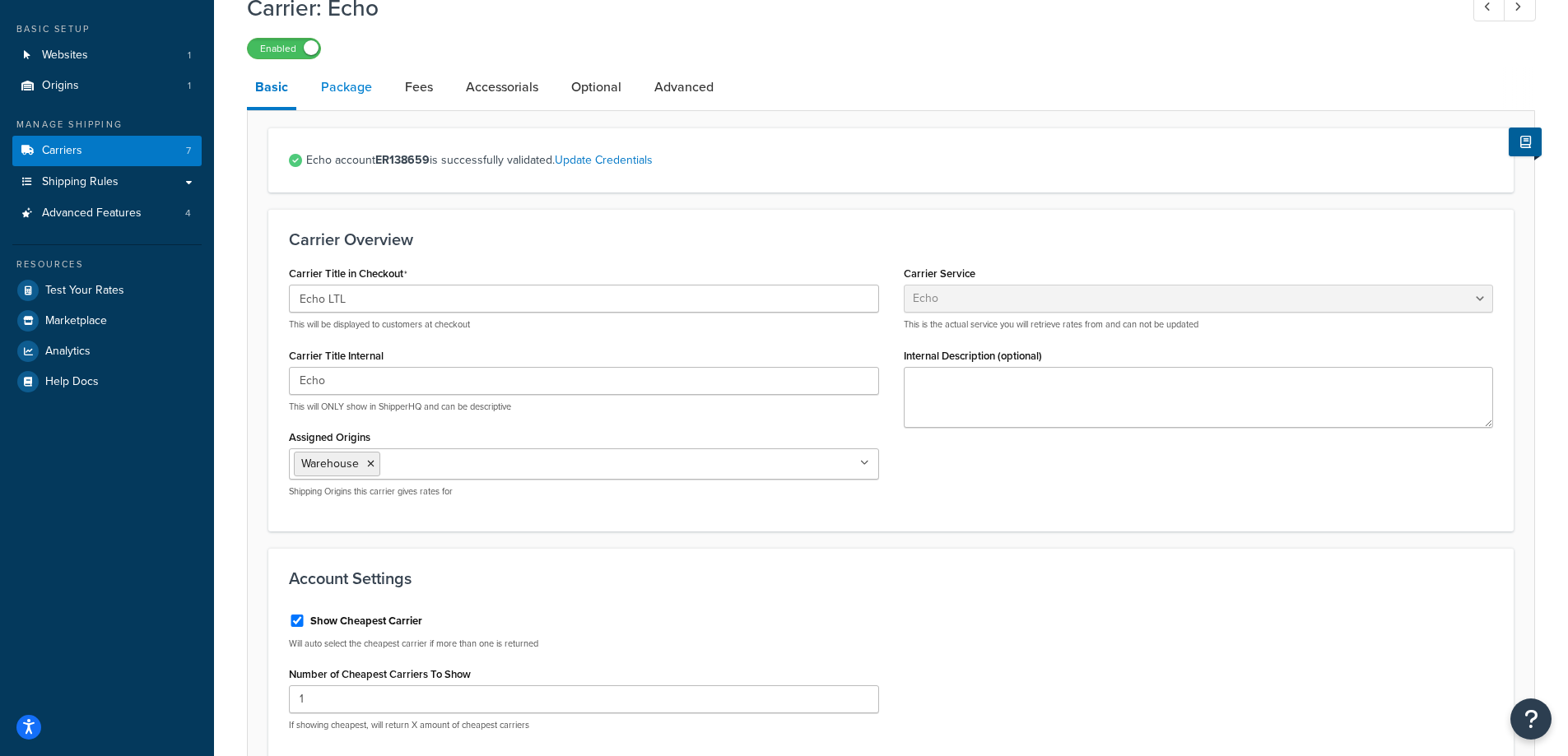
click at [370, 102] on link "Package" at bounding box center [347, 87] width 68 height 39
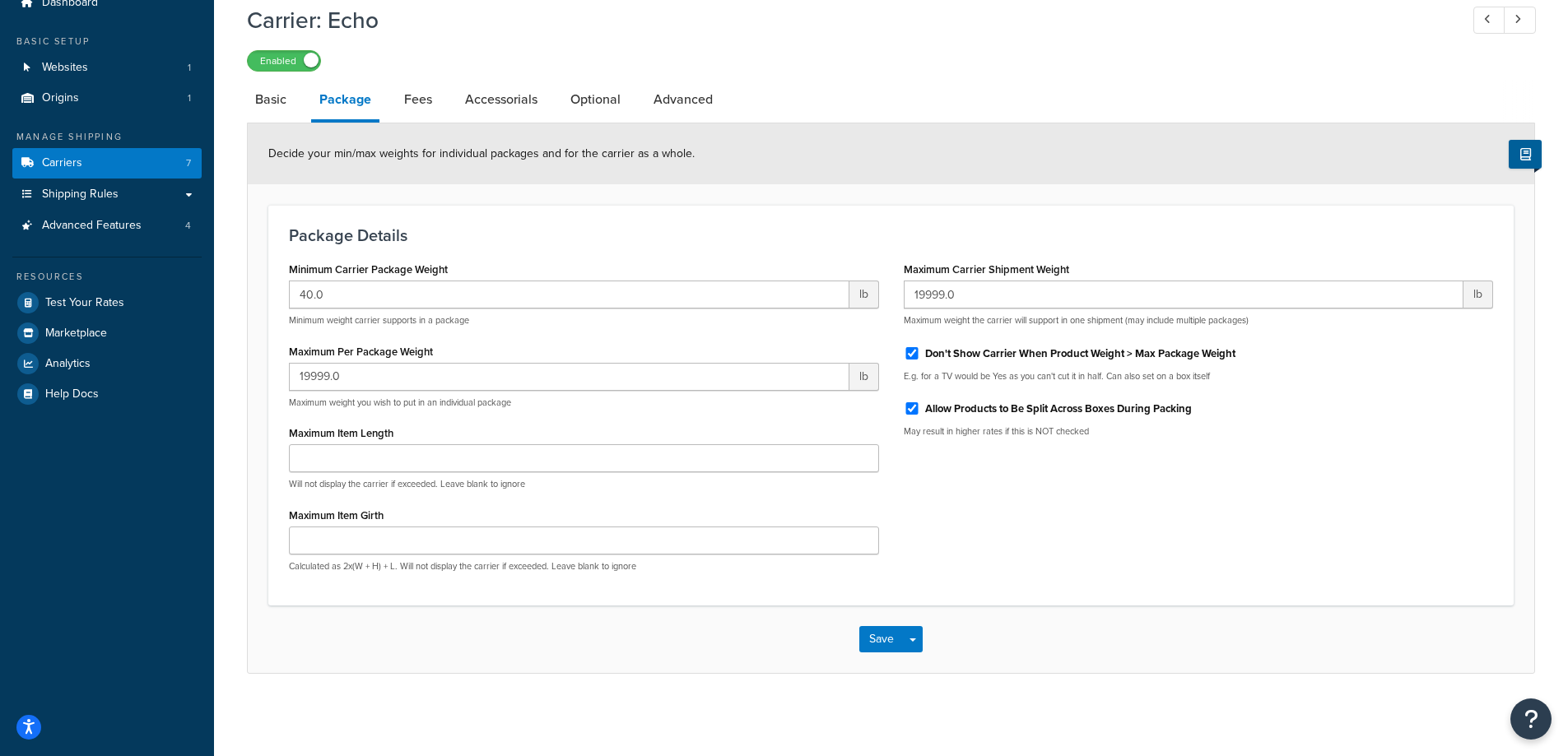
click at [463, 312] on div "40.0 lb Minimum weight carrier supports in a package" at bounding box center [583, 303] width 590 height 46
click at [467, 295] on input "40.0" at bounding box center [568, 295] width 560 height 28
click at [501, 248] on div "Package Details Minimum Carrier Package Weight 40.0 lb Minimum weight carrier s…" at bounding box center [891, 405] width 1245 height 401
click at [433, 101] on link "Fees" at bounding box center [417, 100] width 44 height 39
select select "AFTER"
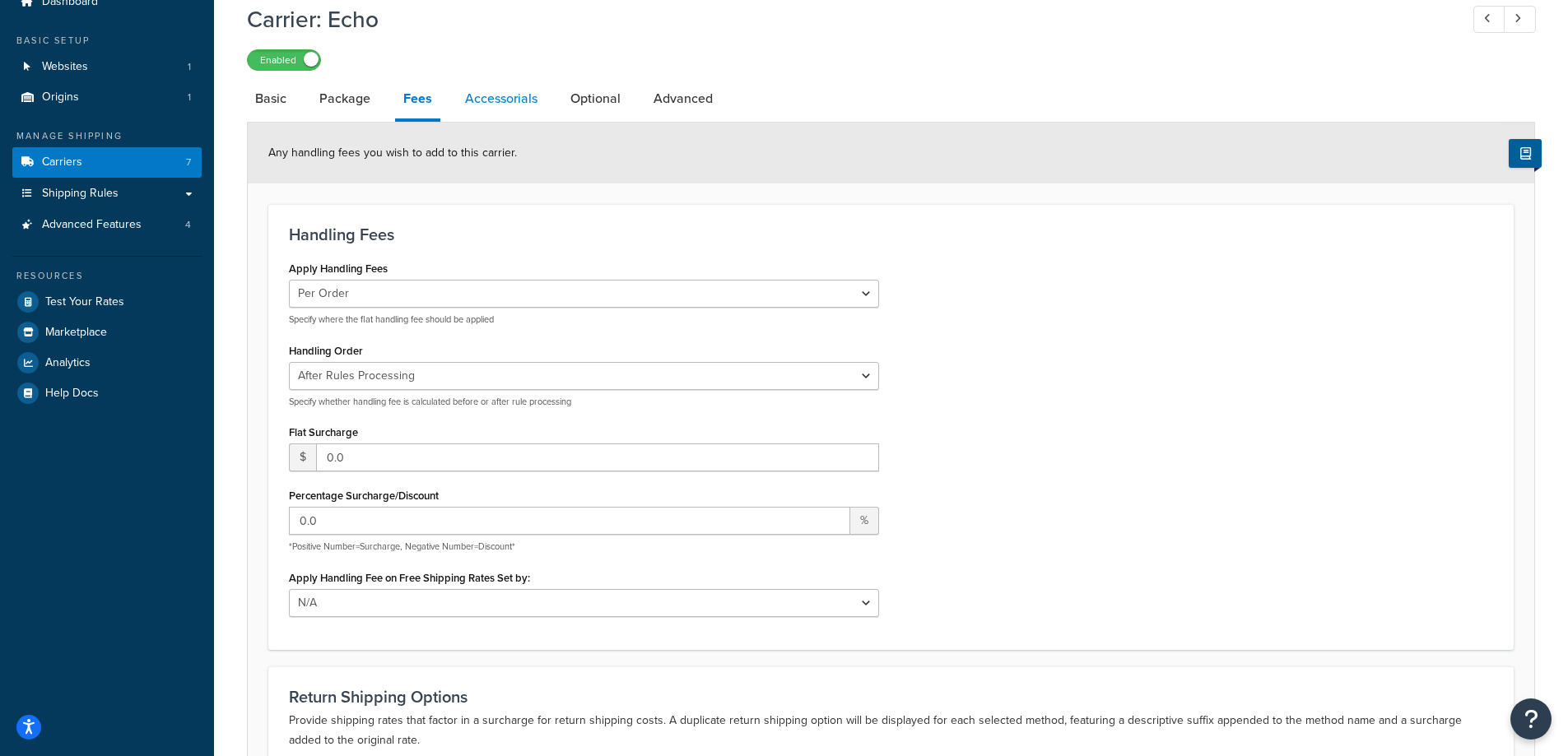
click at [521, 104] on link "Accessorials" at bounding box center [501, 99] width 89 height 39
select select "residential"
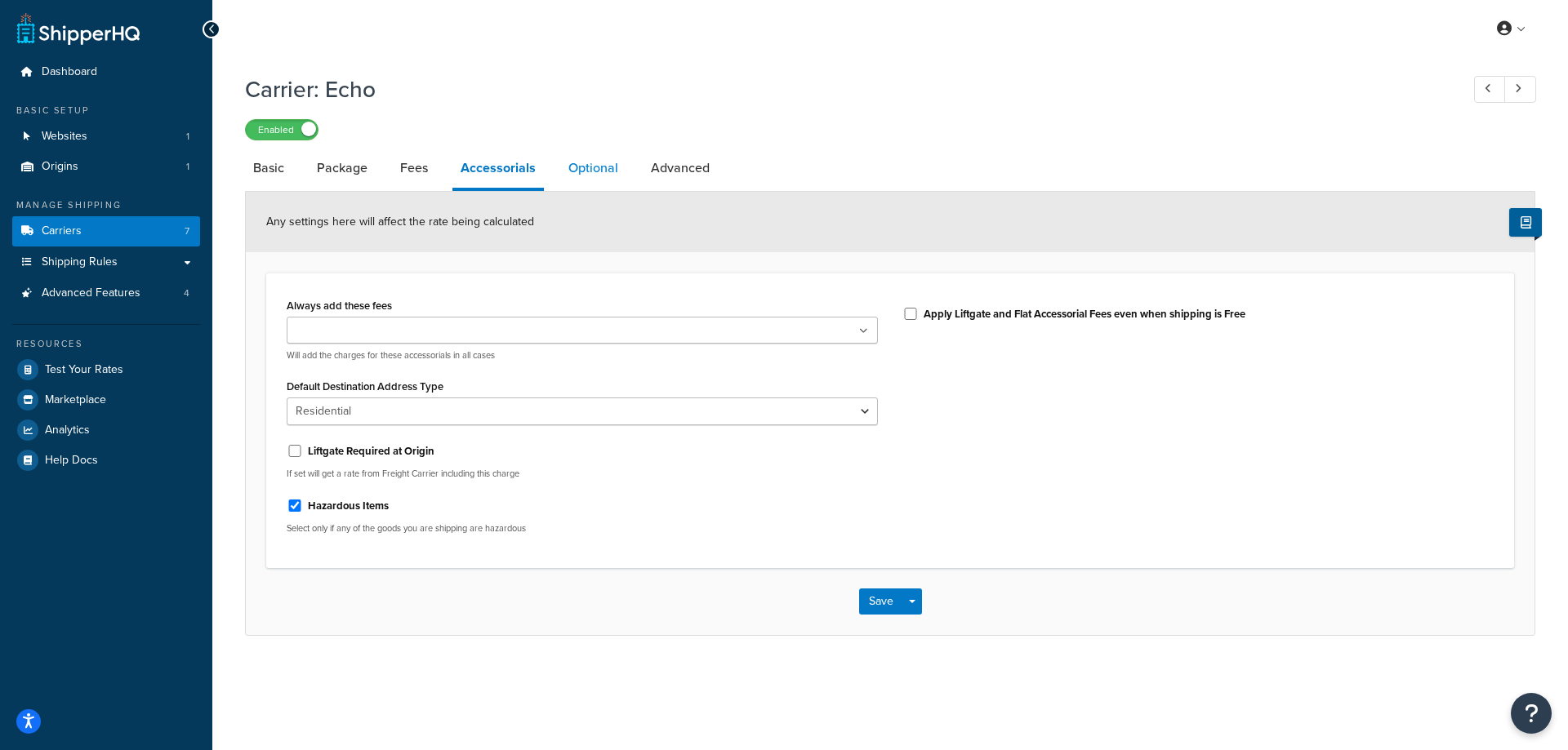
click at [614, 165] on link "Optional" at bounding box center [593, 168] width 66 height 39
select select "85"
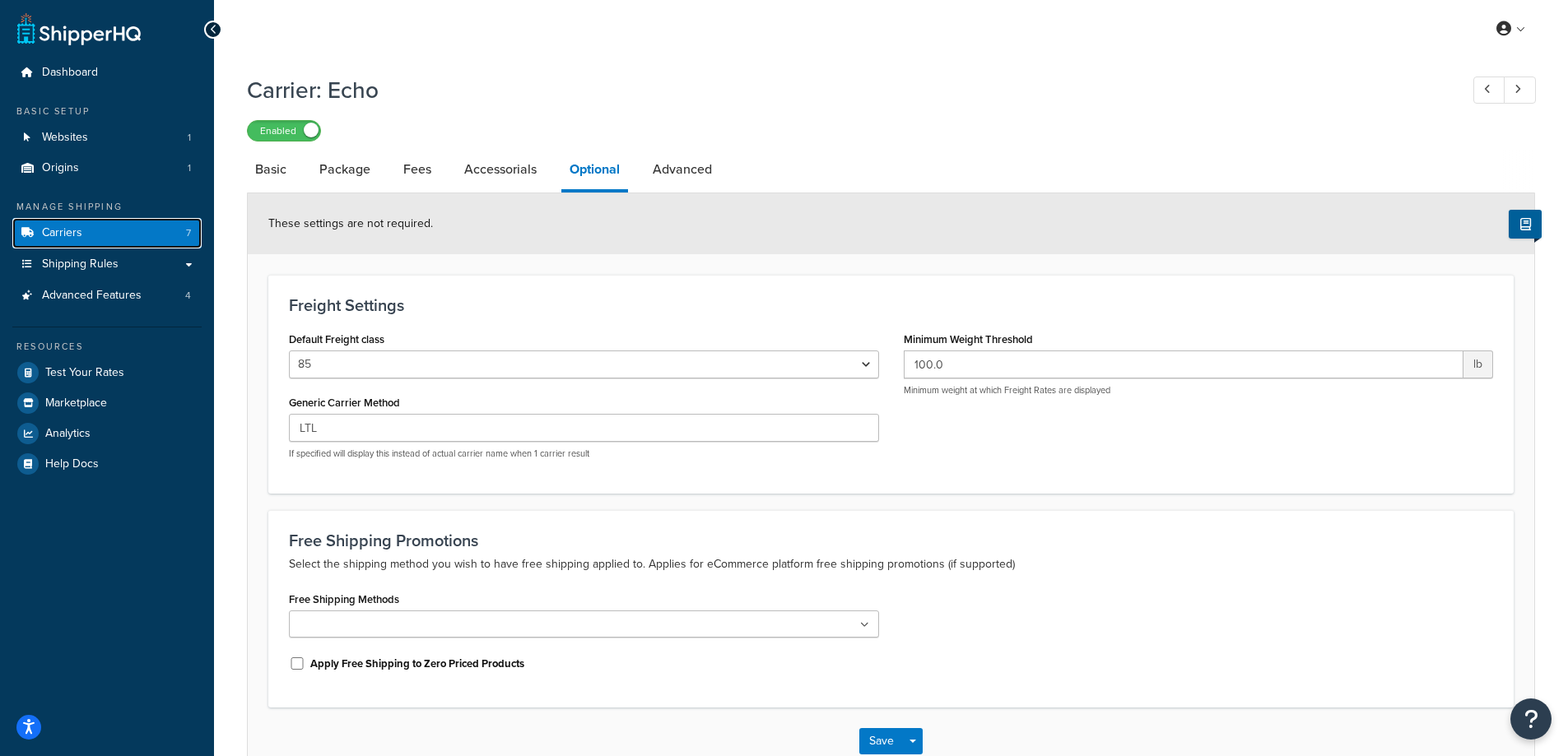
click at [116, 230] on link "Carriers 7" at bounding box center [106, 233] width 189 height 30
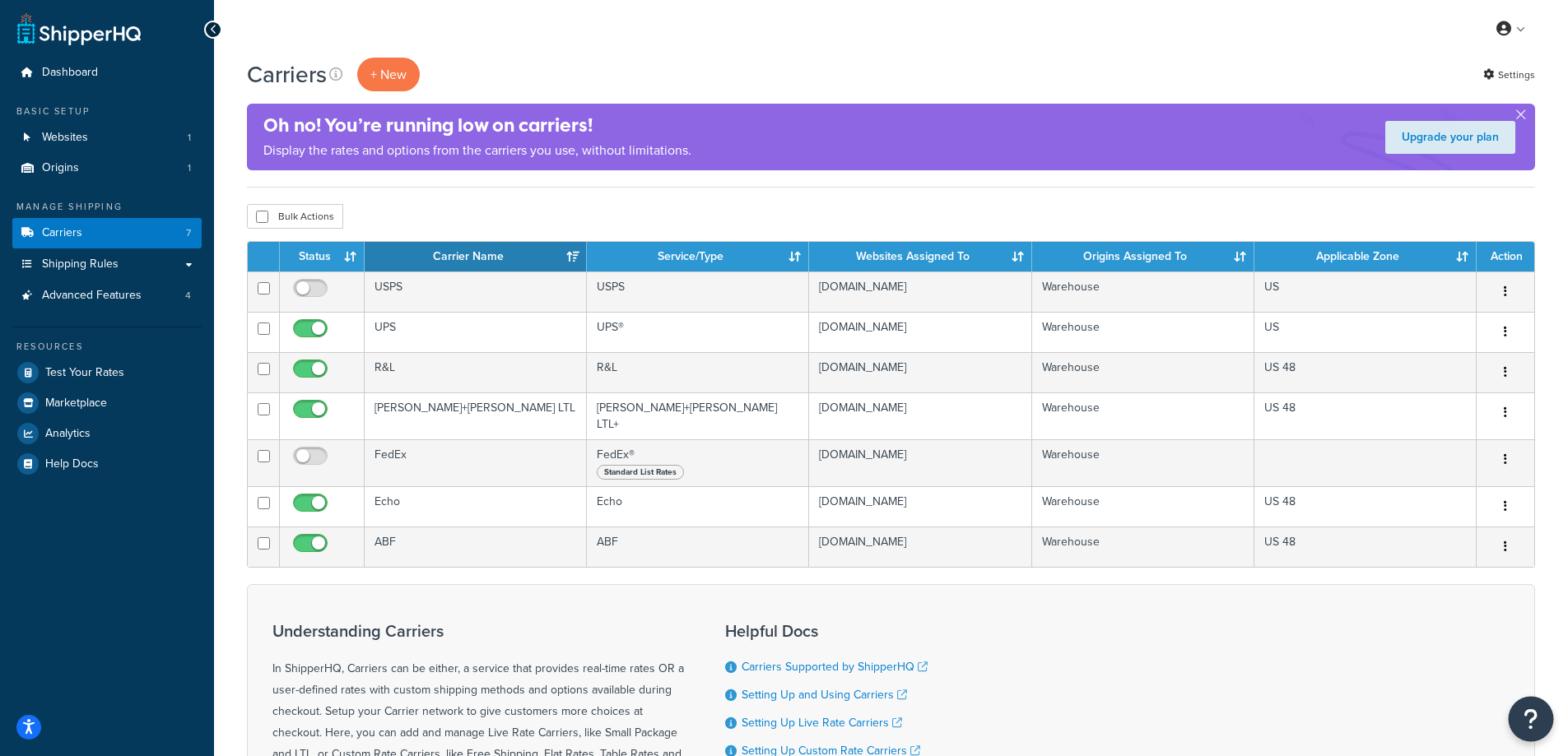
click at [1535, 712] on icon "Open Resource Center" at bounding box center [1530, 718] width 16 height 23
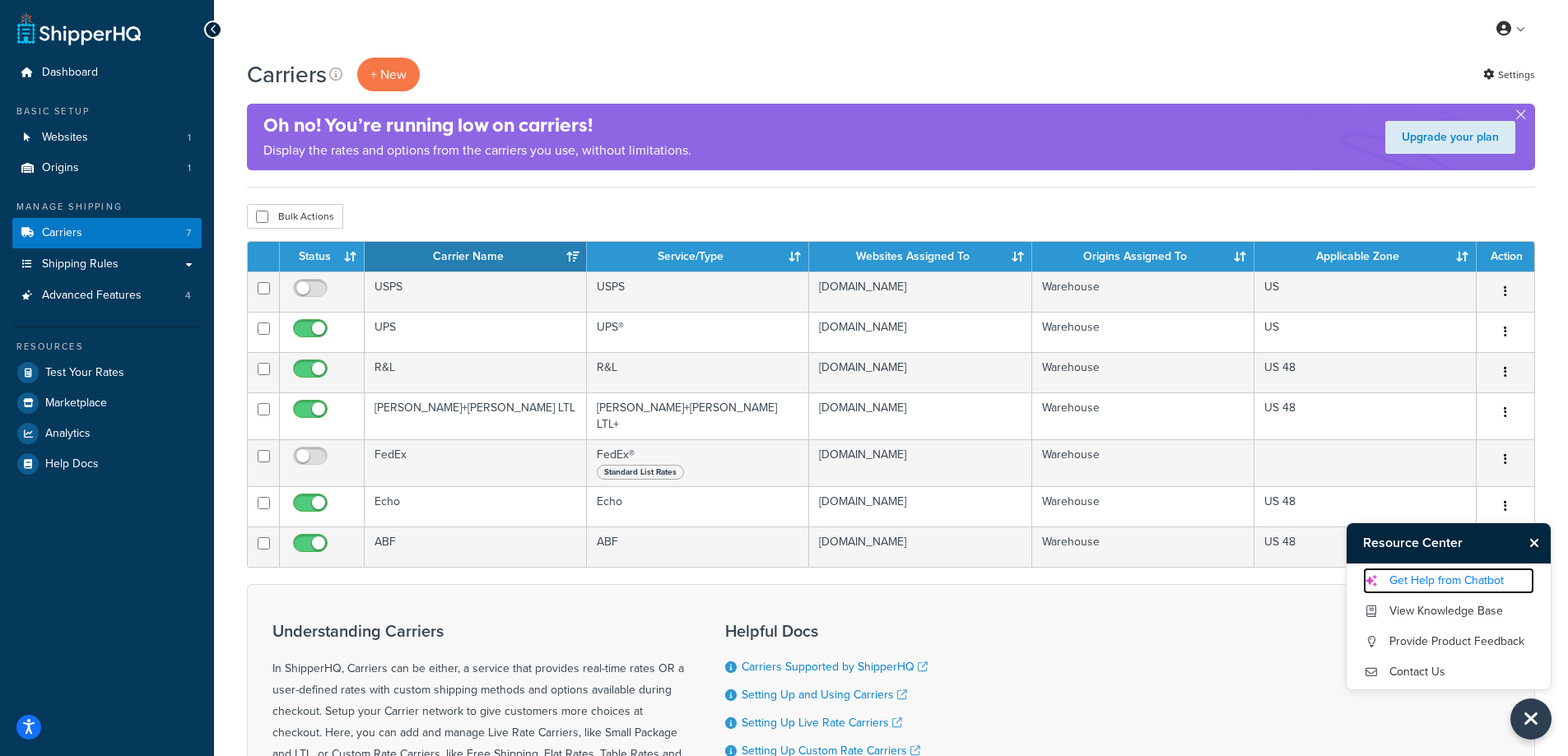
click at [1482, 579] on link "Get Help from Chatbot" at bounding box center [1449, 580] width 171 height 26
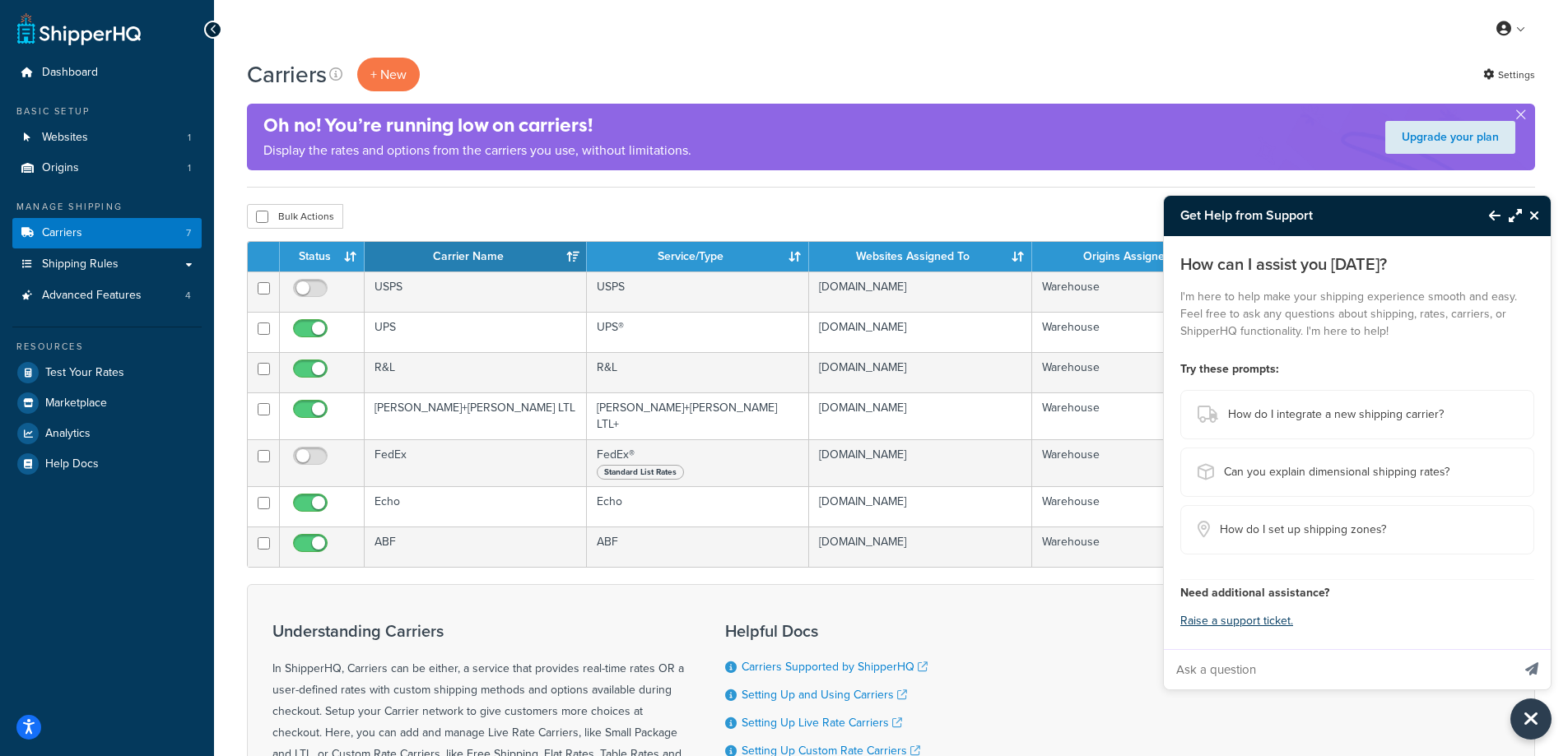
click at [1405, 659] on input "Ask a question" at bounding box center [1338, 670] width 348 height 39
type input "on shopify can i put prodcuts in multiple shipping groups. ex: i want 1 product…"
click at [1513, 649] on button "Send message" at bounding box center [1531, 669] width 38 height 40
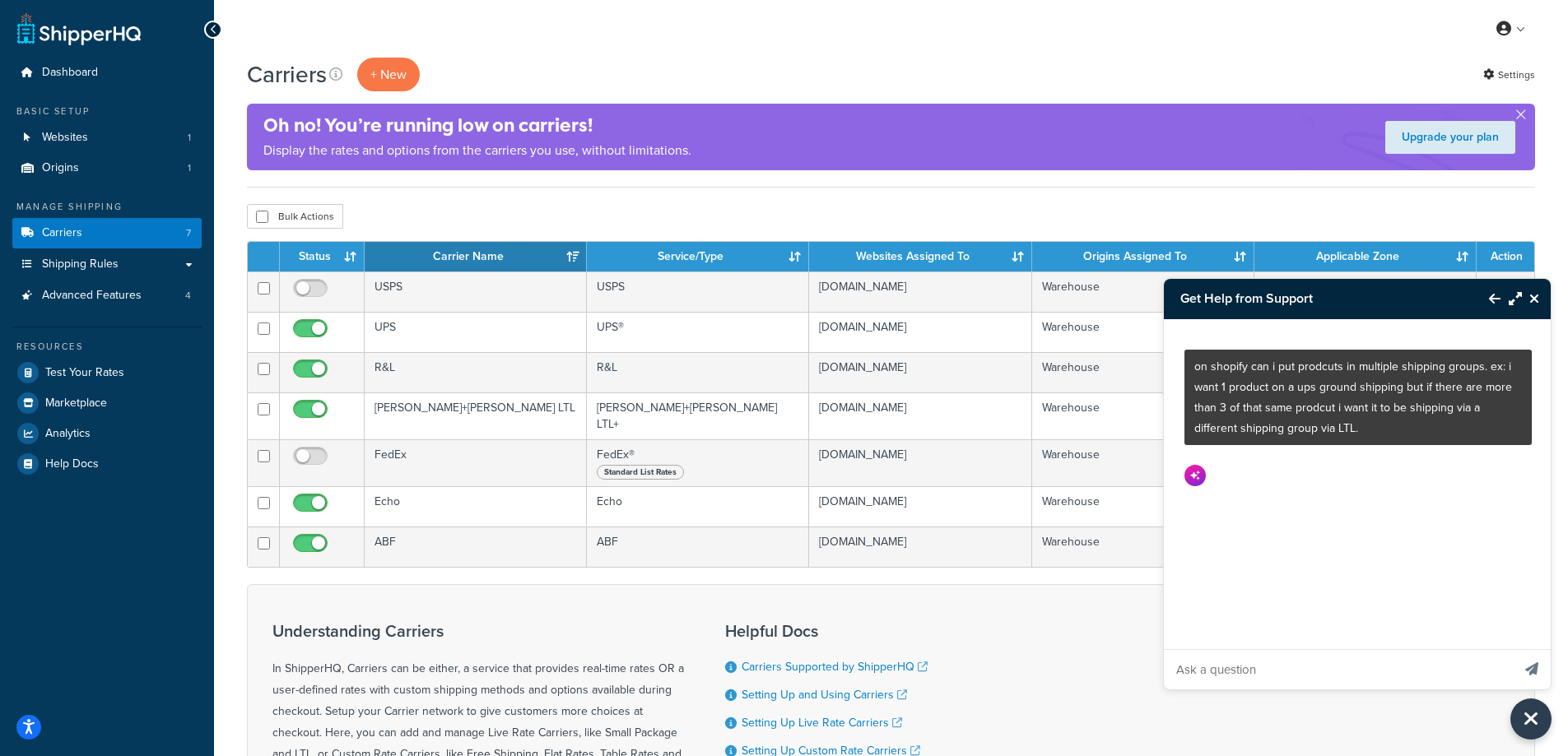
scroll to position [0, 0]
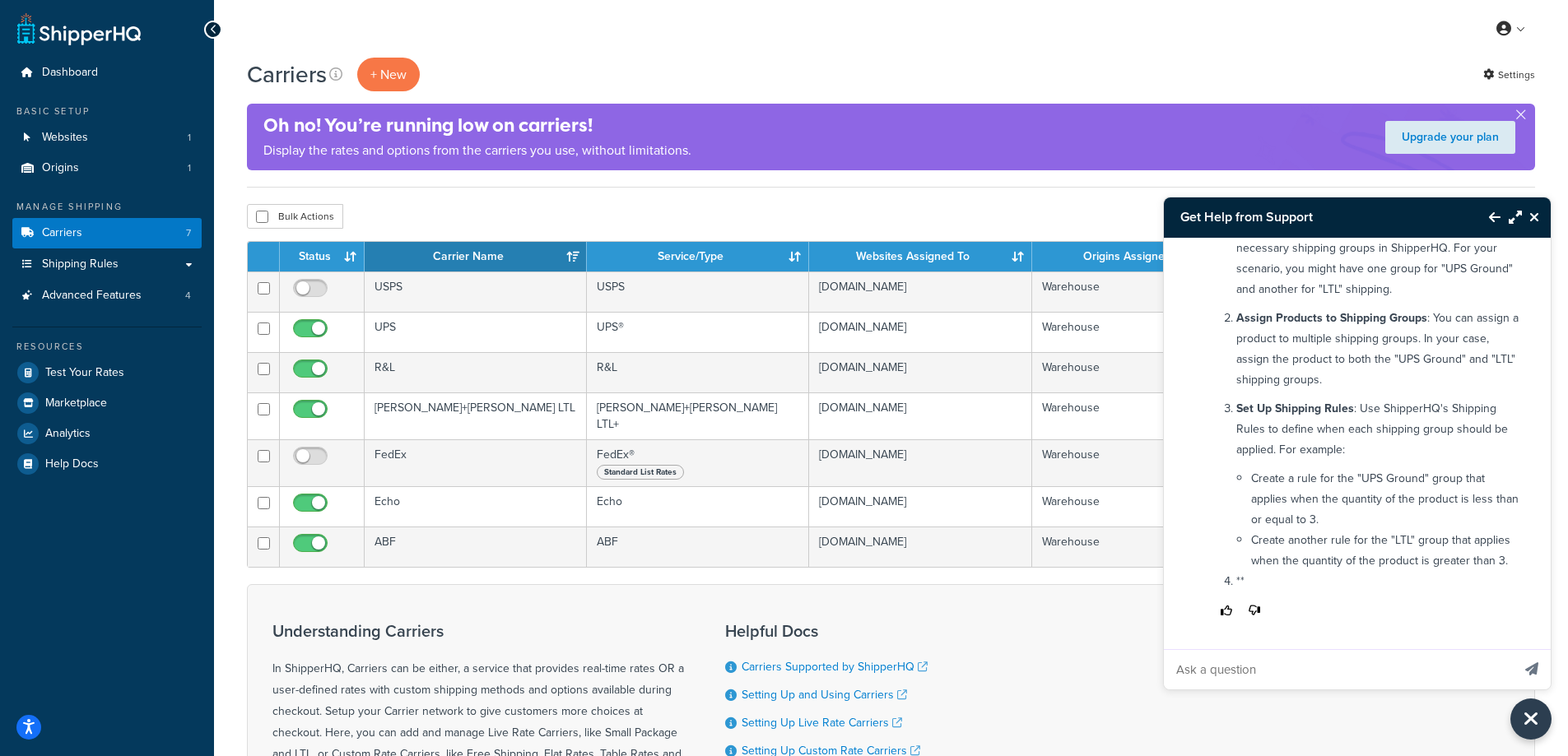
drag, startPoint x: 1494, startPoint y: 516, endPoint x: 1501, endPoint y: 579, distance: 63.4
click at [1502, 579] on p "**" at bounding box center [1379, 581] width 286 height 21
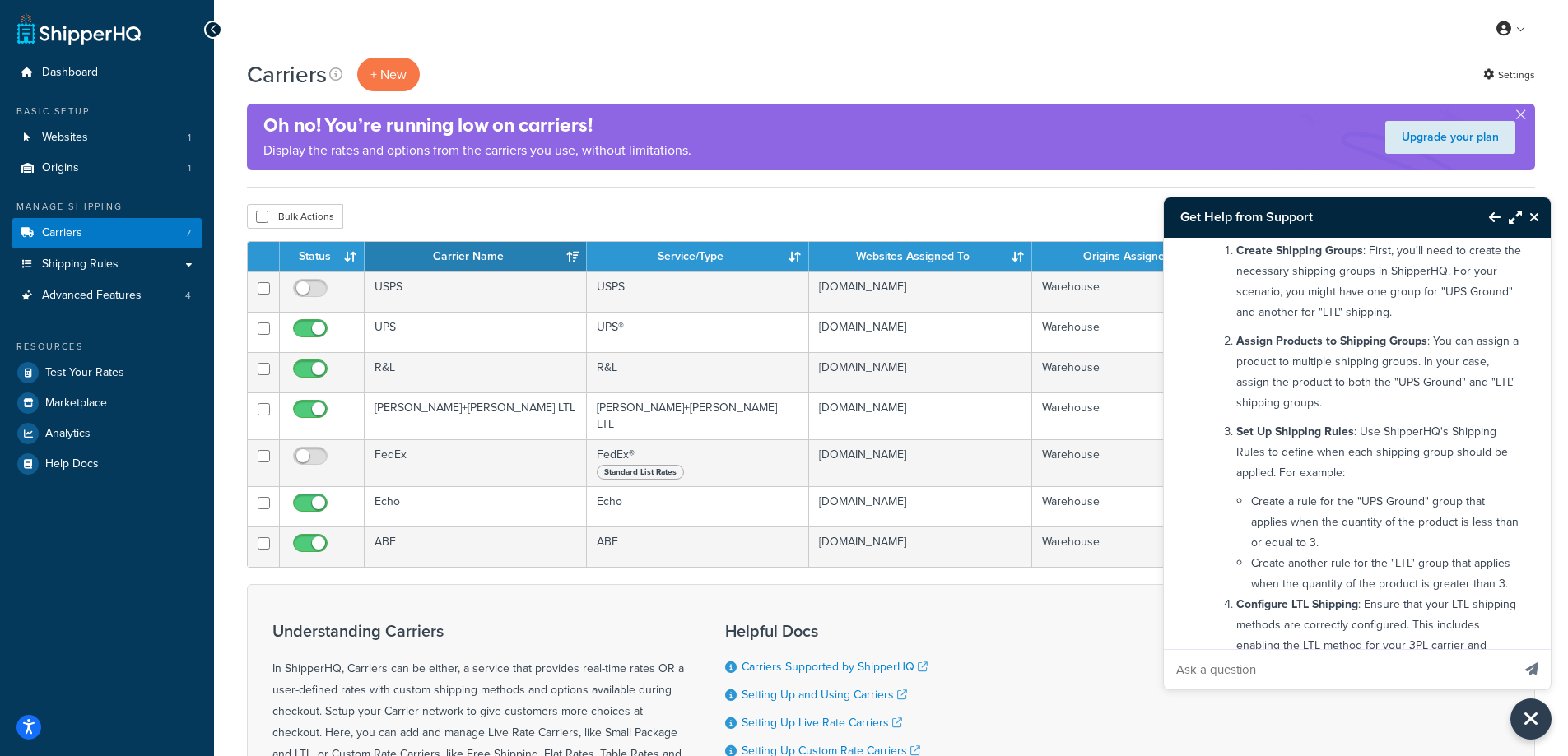
scroll to position [257, 0]
drag, startPoint x: 1360, startPoint y: 530, endPoint x: 1400, endPoint y: 553, distance: 46.1
click at [1400, 553] on li "Create a rule for the "UPS Ground" group that applies when the quantity of the …" at bounding box center [1386, 524] width 271 height 62
click at [1404, 547] on li "Create a rule for the "UPS Ground" group that applies when the quantity of the …" at bounding box center [1386, 524] width 271 height 62
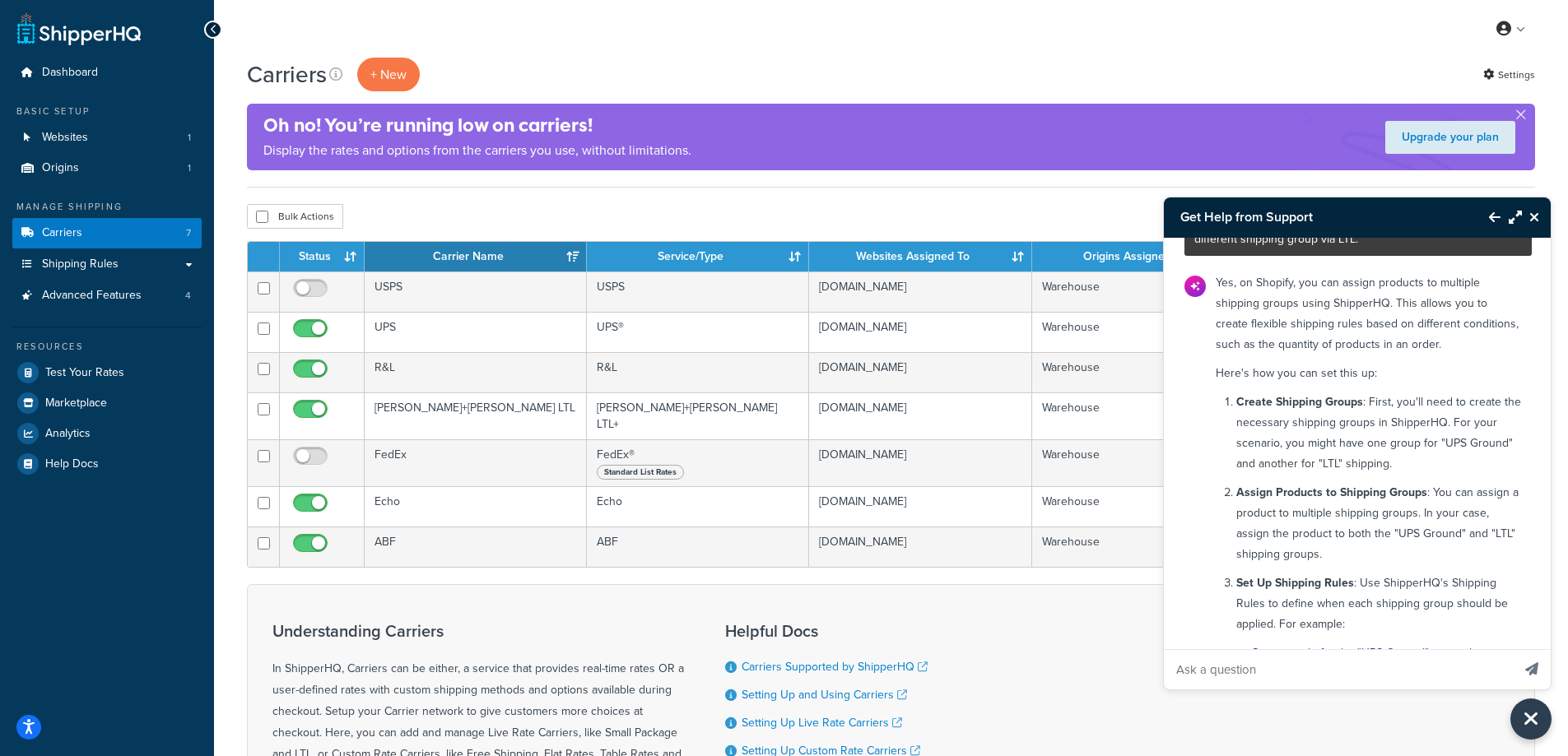
scroll to position [93, 0]
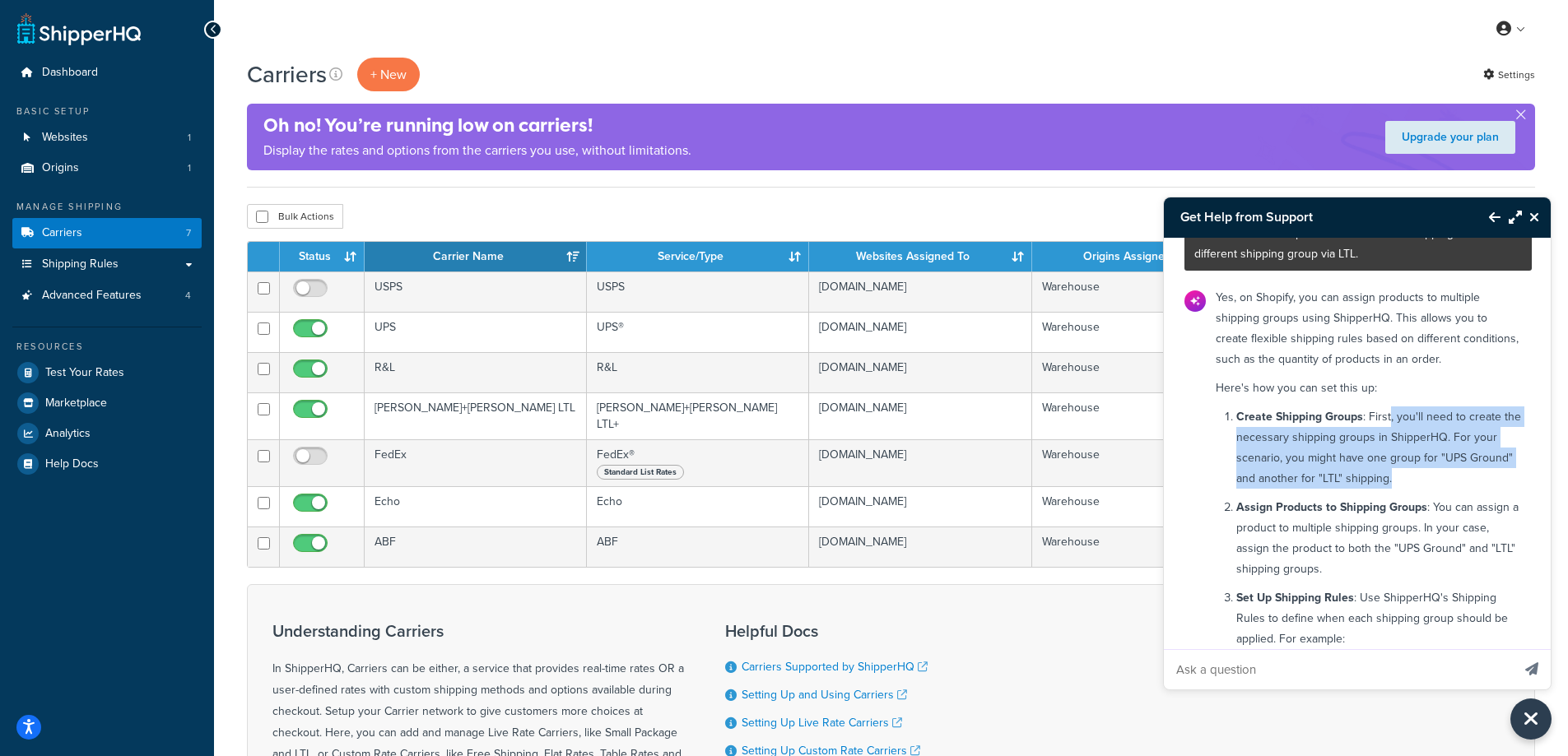
drag, startPoint x: 1462, startPoint y: 484, endPoint x: 1389, endPoint y: 409, distance: 104.7
click at [1389, 409] on p "Create Shipping Groups : First, you'll need to create the necessary shipping gr…" at bounding box center [1379, 448] width 286 height 83
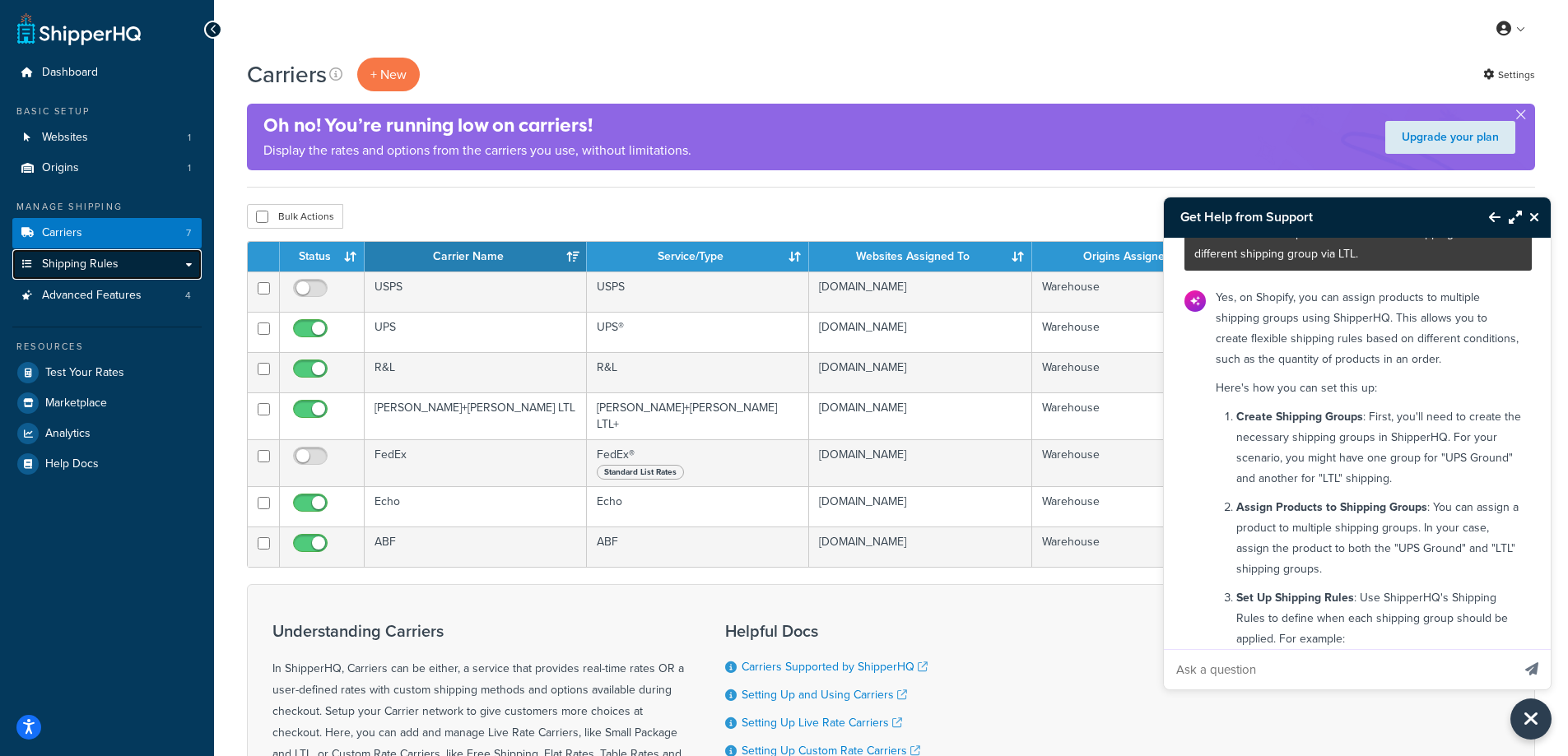
click at [175, 260] on link "Shipping Rules" at bounding box center [106, 264] width 189 height 30
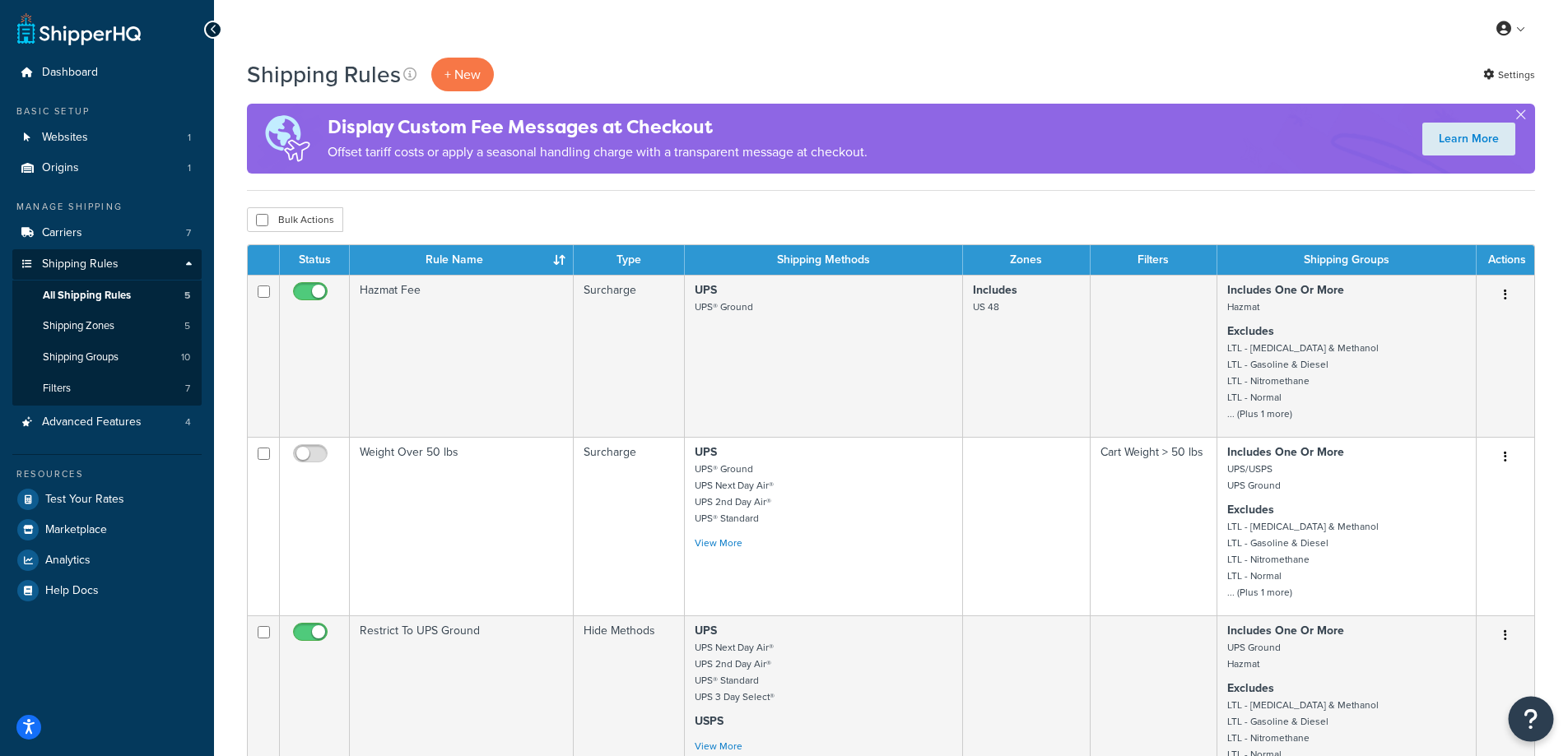
click at [1531, 718] on icon "Open Resource Center" at bounding box center [1530, 718] width 16 height 23
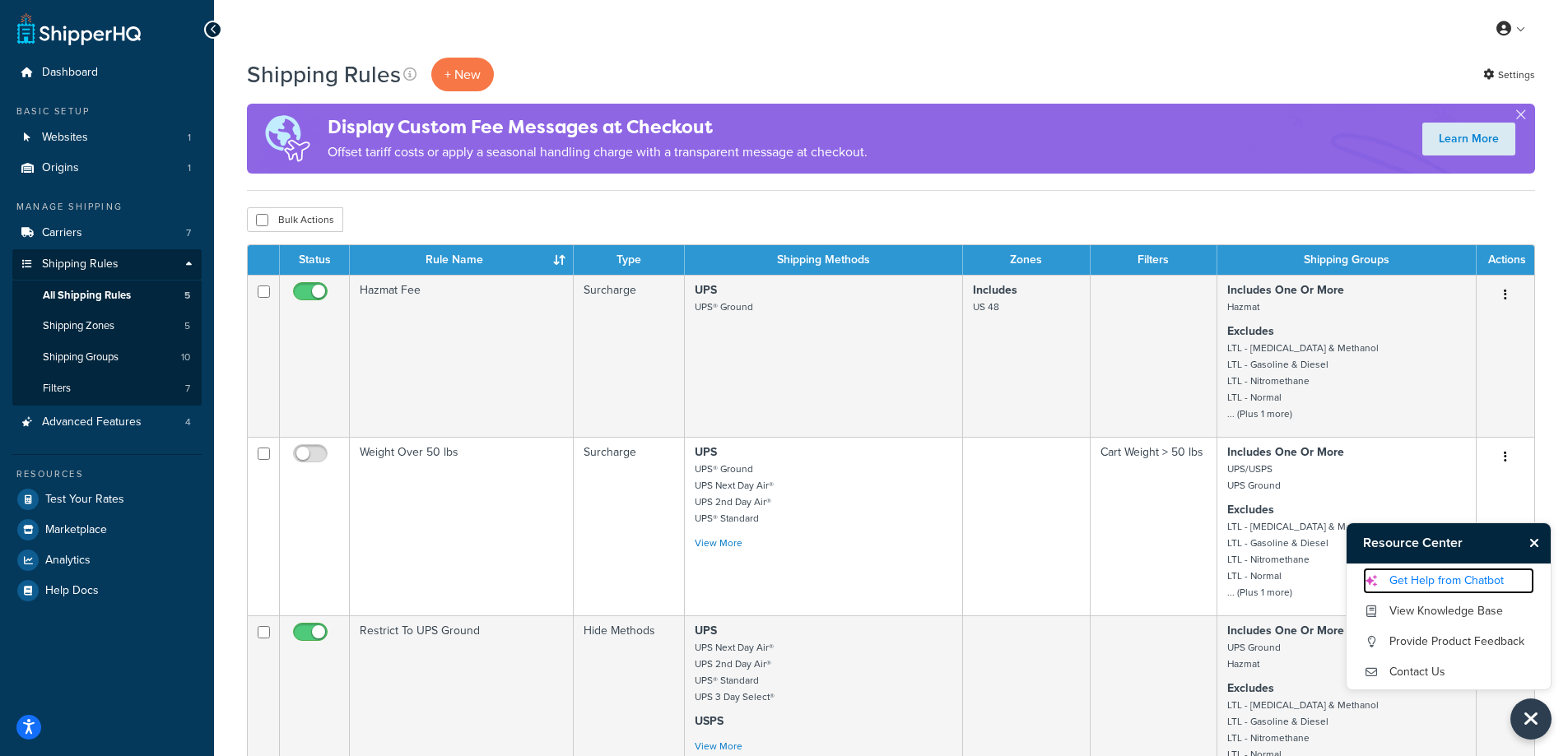
click at [1491, 578] on link "Get Help from Chatbot" at bounding box center [1449, 580] width 171 height 26
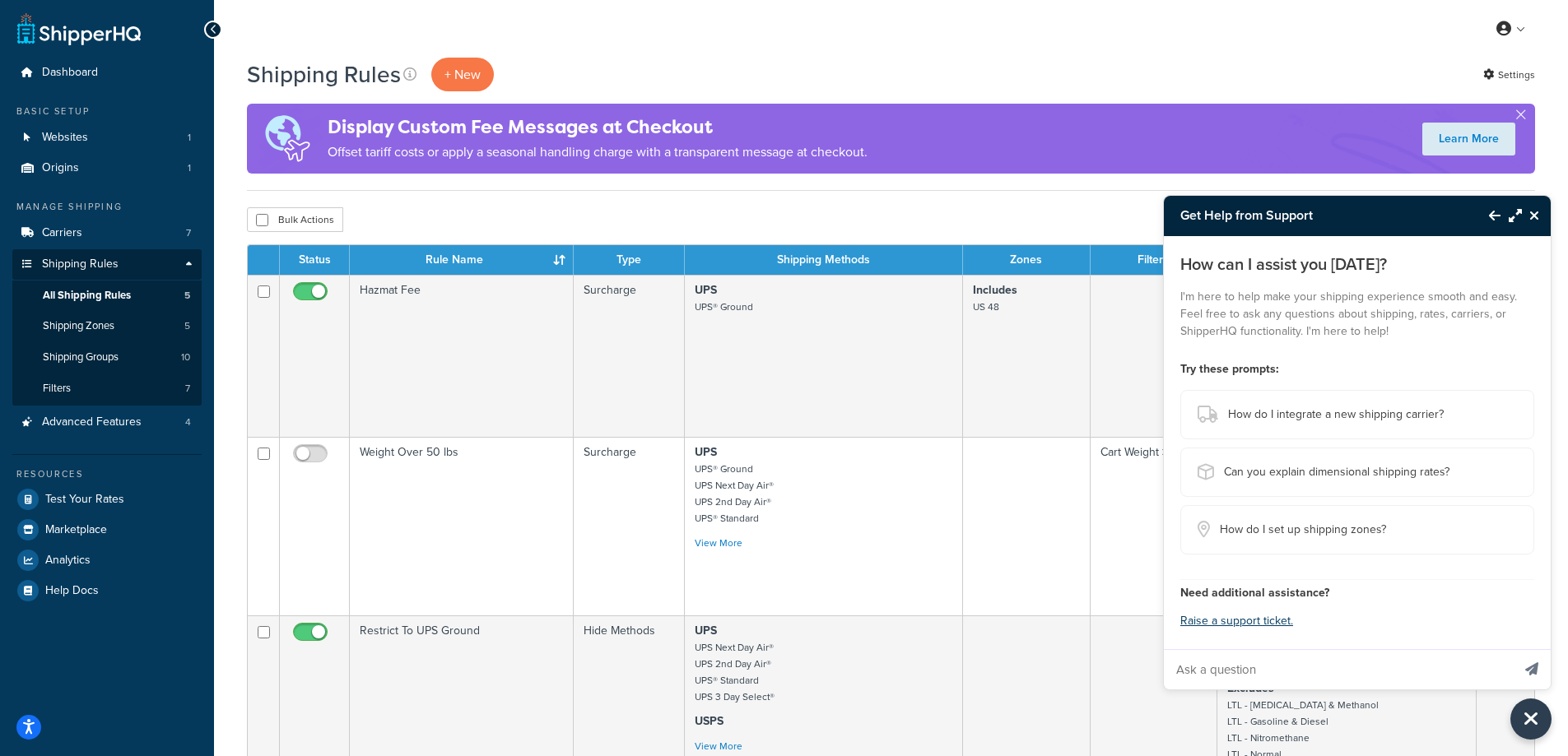
click at [1348, 672] on input "Ask a question" at bounding box center [1338, 670] width 348 height 39
type input "on shopify can i put prodcuts in multiple shipping groups. ex: i want 1 product…"
click at [1529, 659] on button "Send message" at bounding box center [1531, 669] width 38 height 40
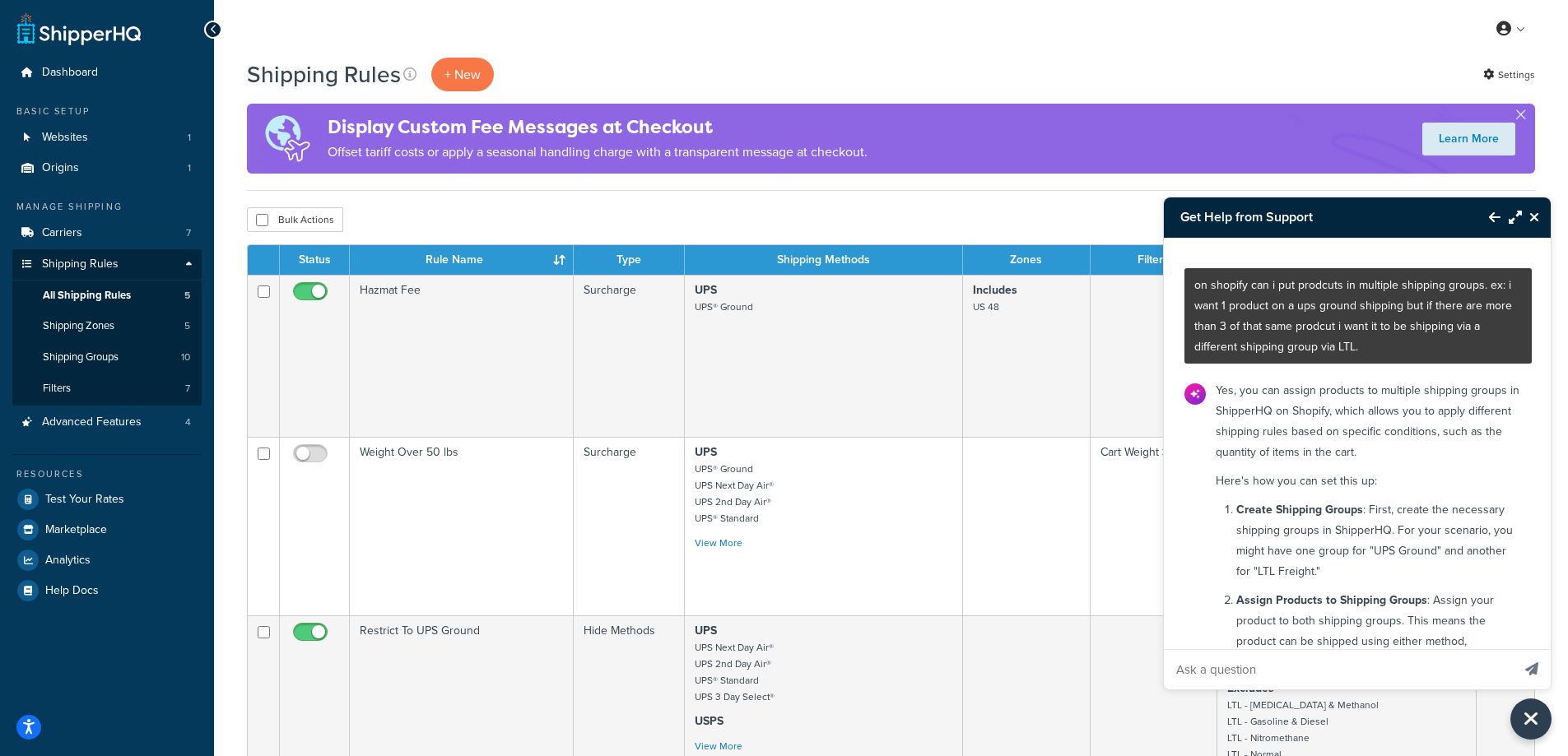
scroll to position [566, 0]
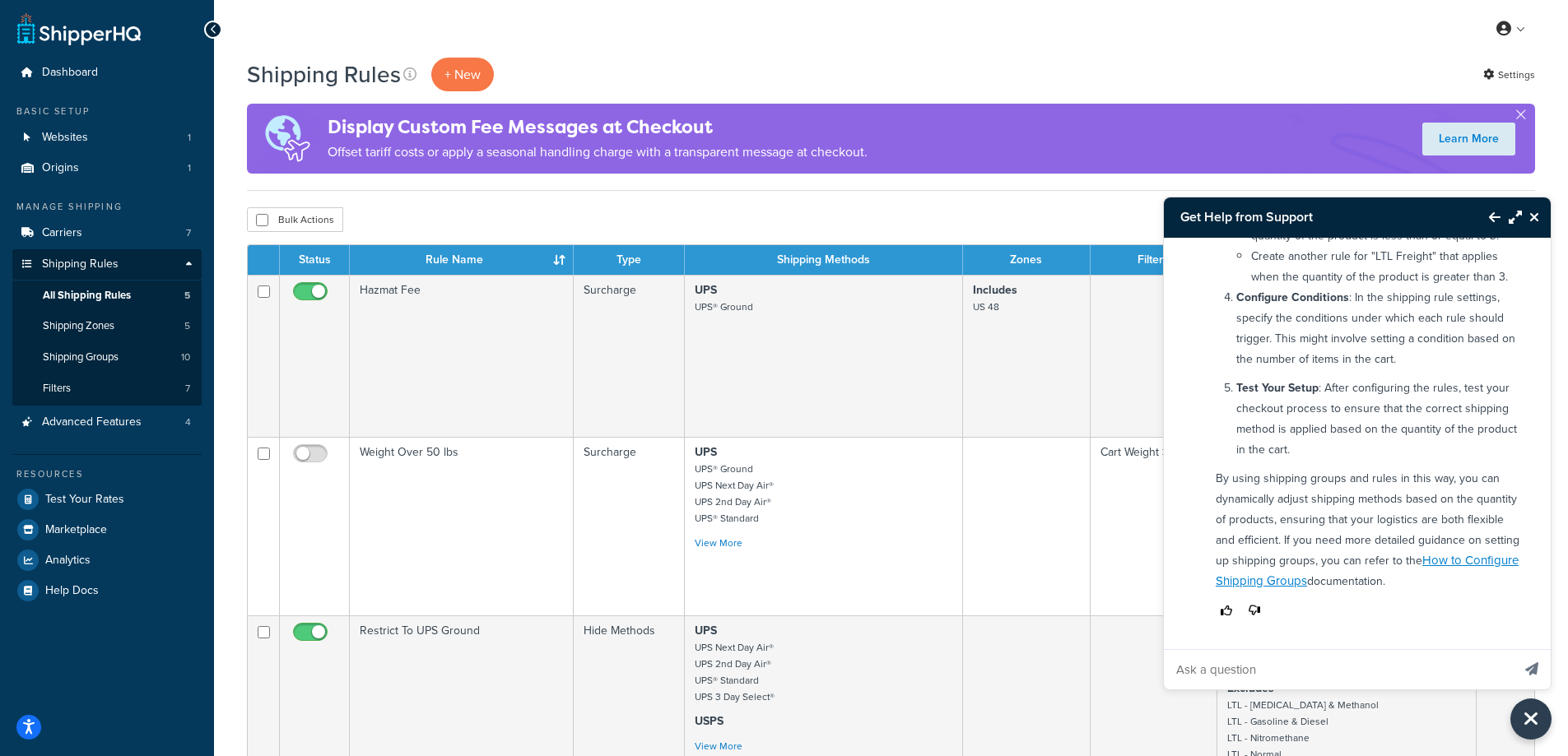
click at [1389, 682] on input "Ask a question" at bounding box center [1338, 670] width 348 height 39
type input "also do i put it the name of the first group comma the second group?"
click at [1513, 649] on button "Send message" at bounding box center [1531, 669] width 38 height 40
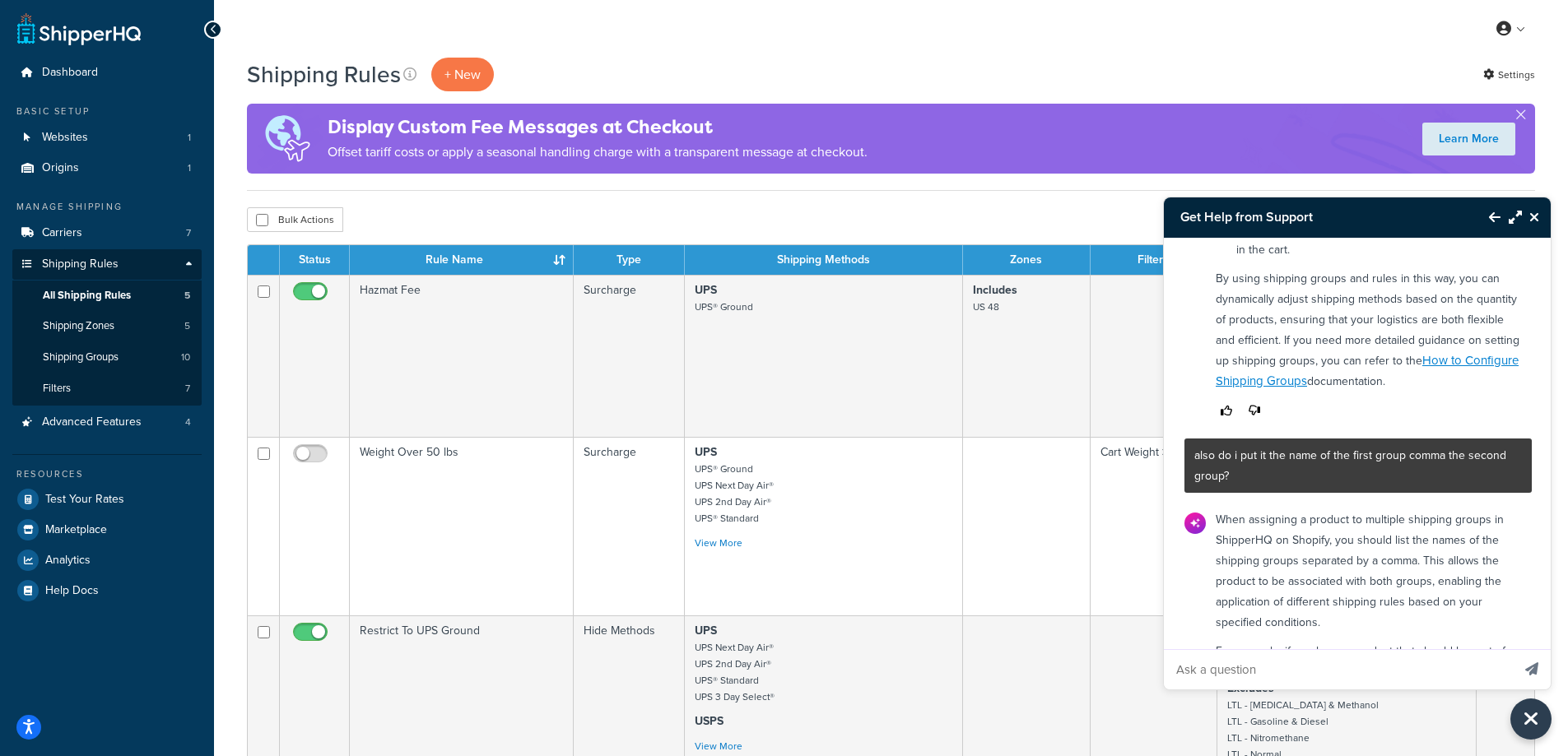
scroll to position [1017, 0]
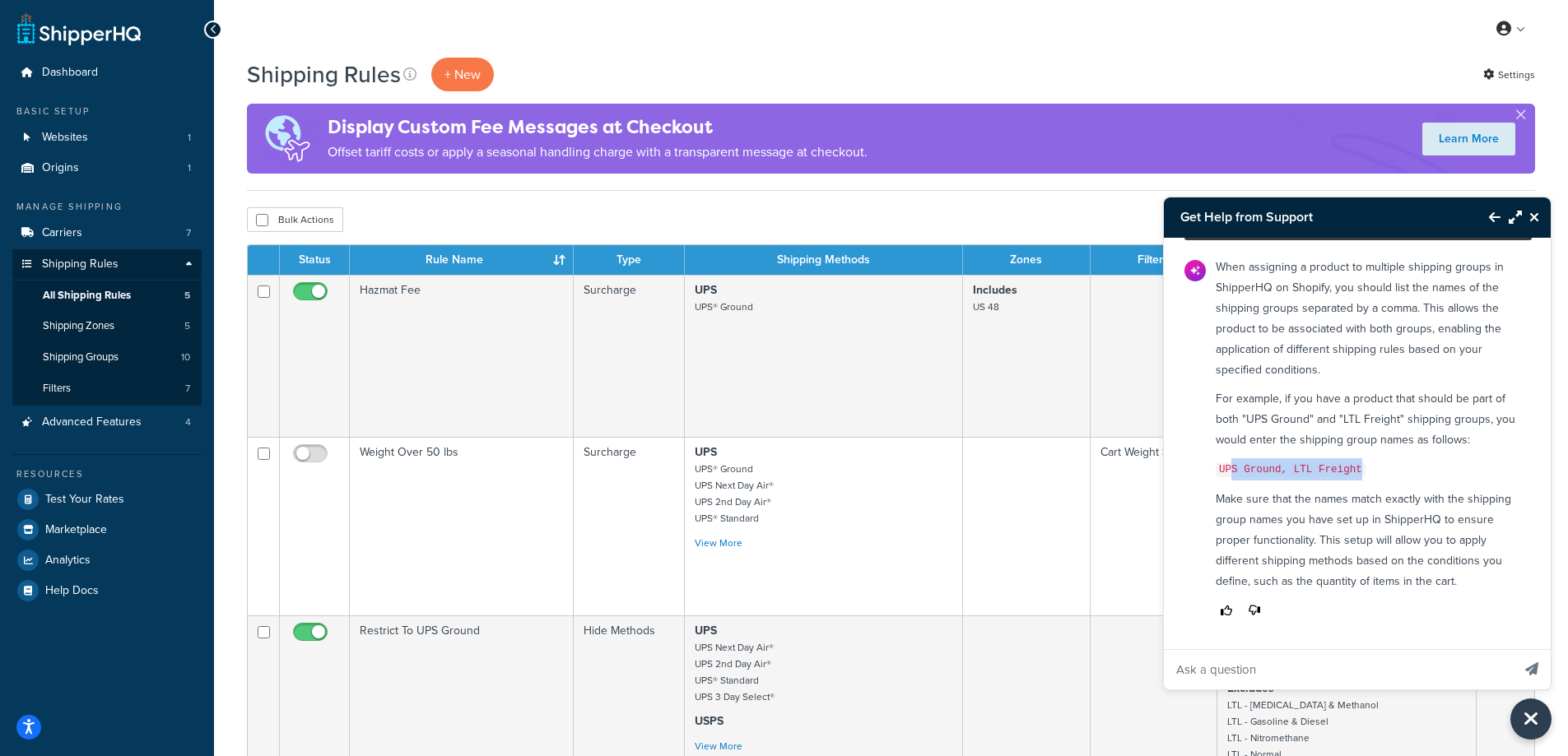
drag, startPoint x: 1401, startPoint y: 467, endPoint x: 1229, endPoint y: 455, distance: 172.4
click at [1229, 455] on div "When assigning a product to multiple shipping groups in ShipperHQ on Shopify, y…" at bounding box center [1368, 439] width 326 height 378
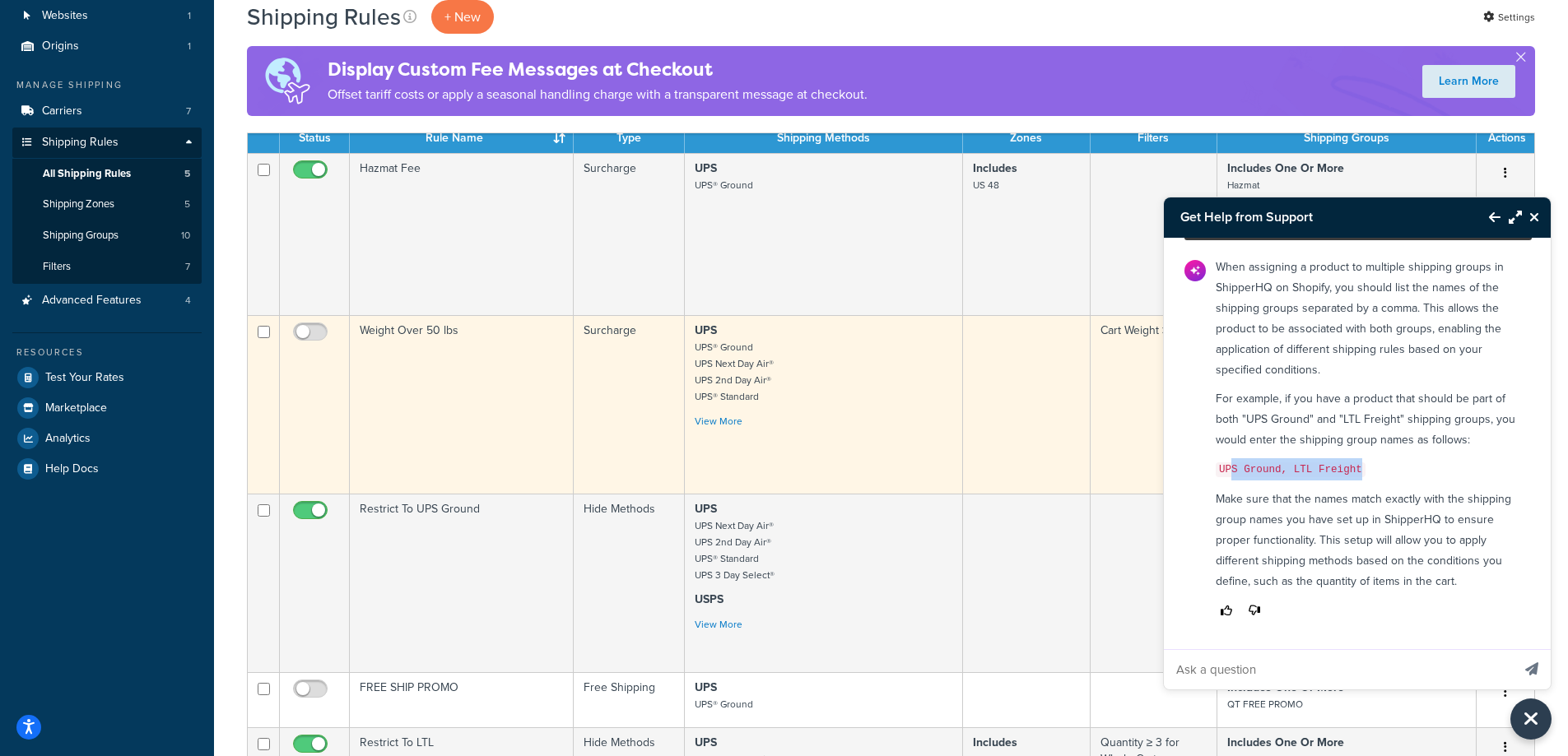
scroll to position [0, 0]
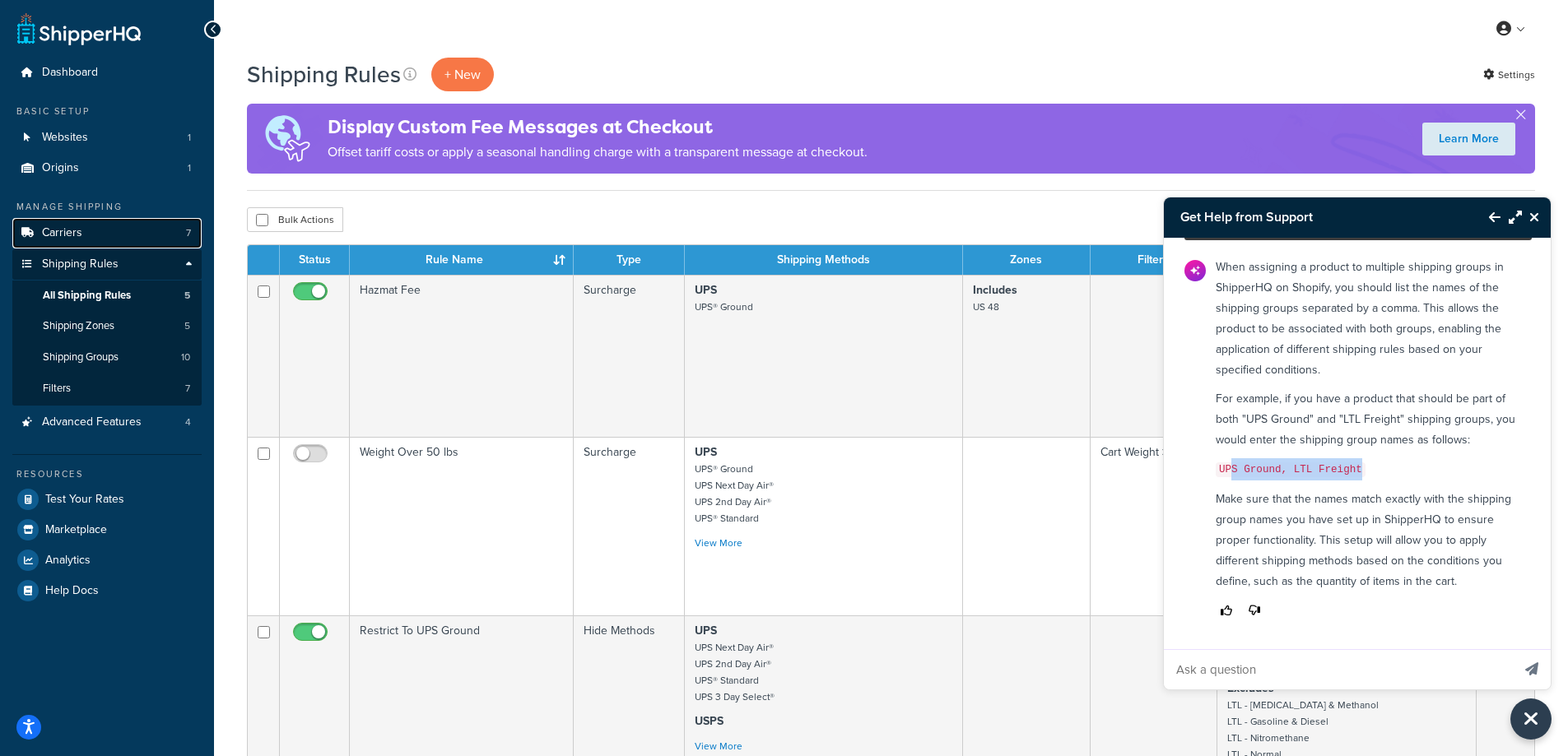
click at [99, 224] on link "Carriers 7" at bounding box center [106, 233] width 189 height 30
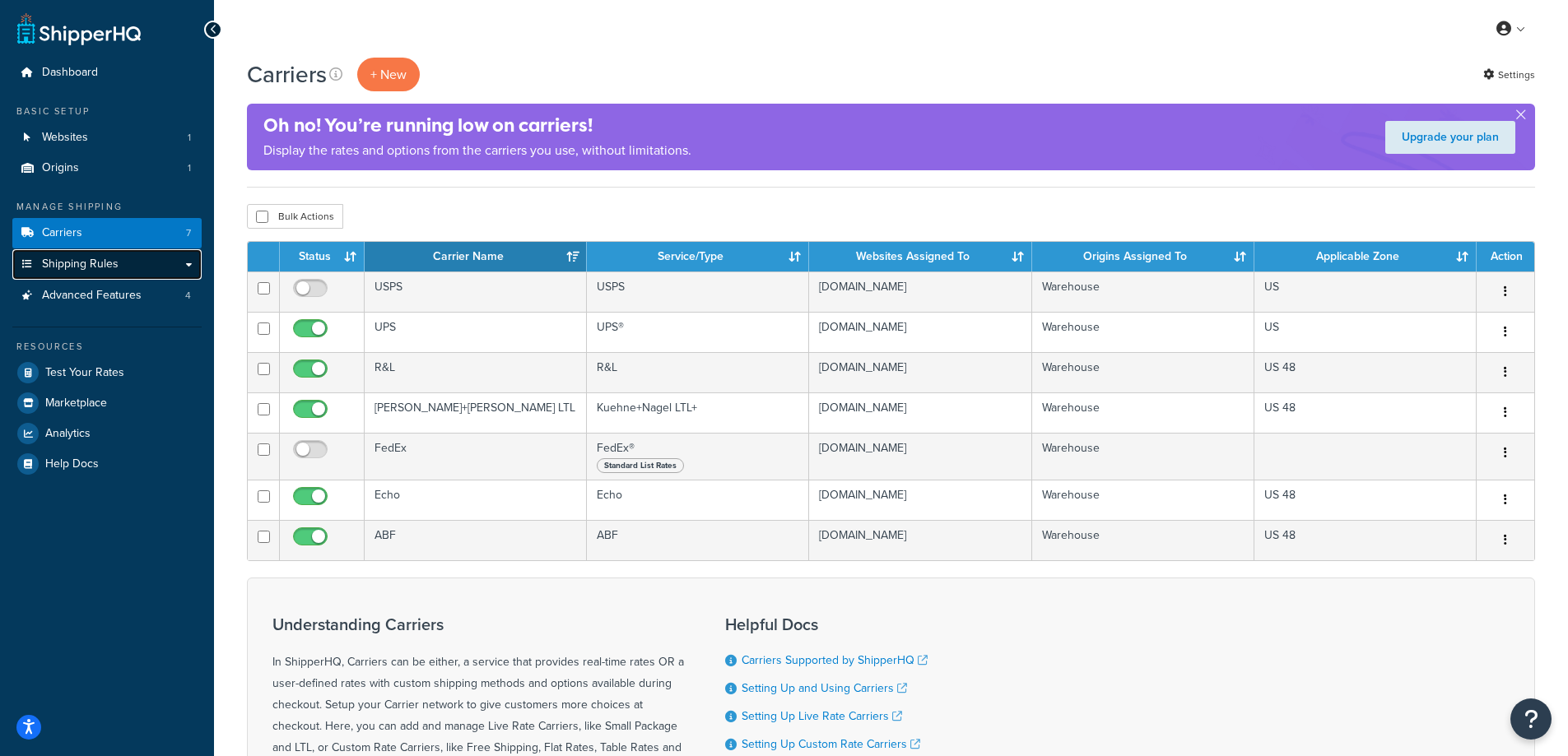
click at [57, 262] on span "Shipping Rules" at bounding box center [80, 264] width 76 height 14
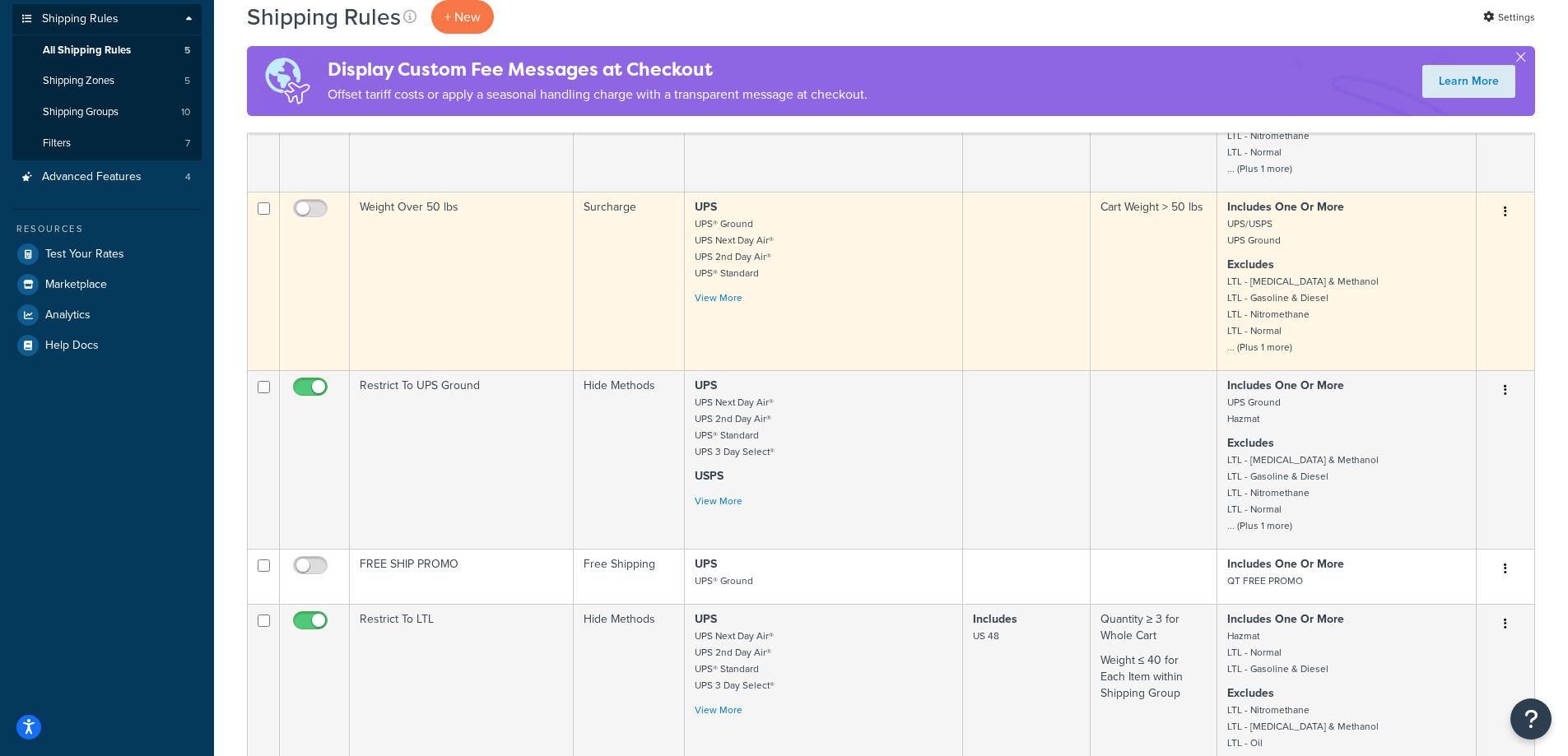
scroll to position [247, 0]
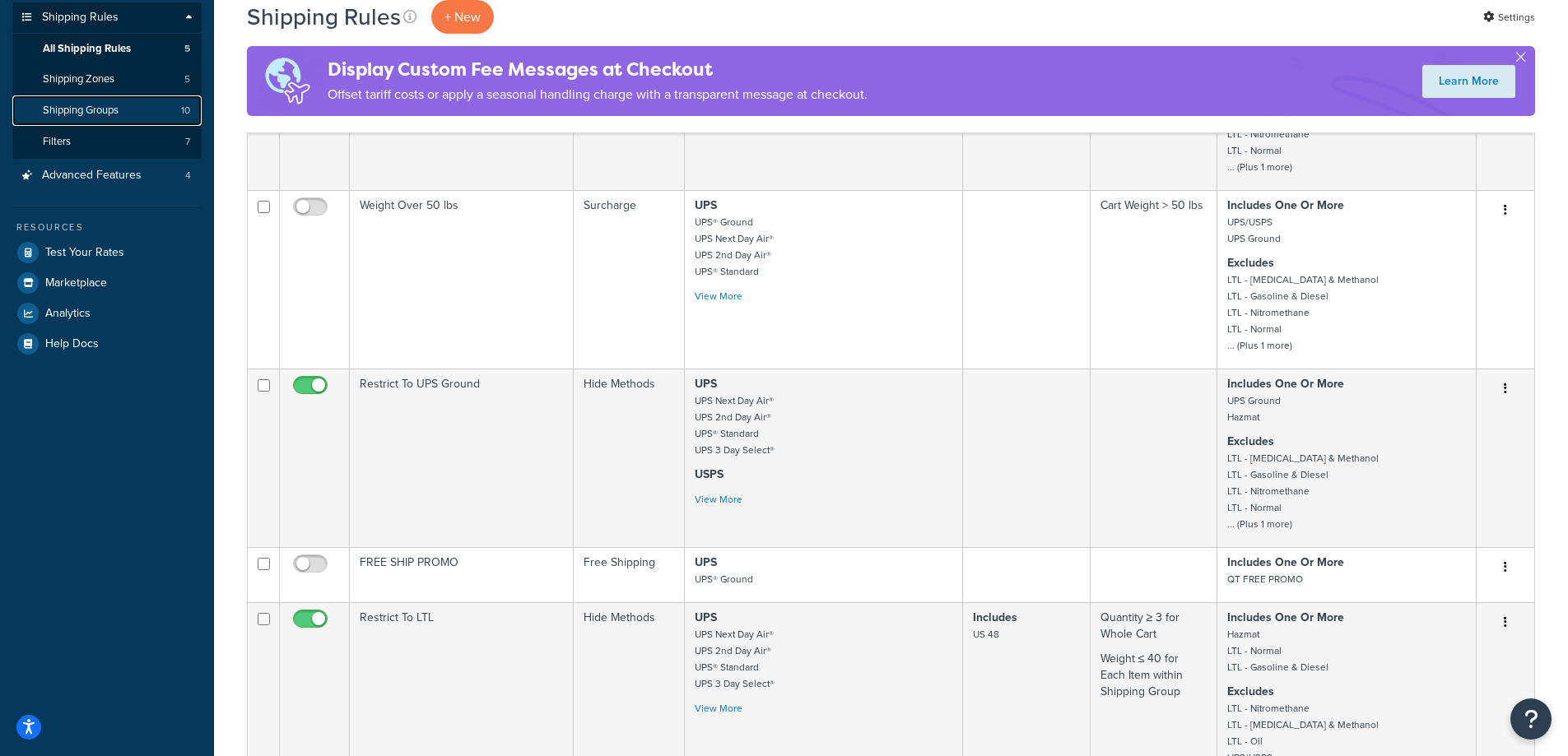
click at [149, 111] on link "Shipping Groups 10" at bounding box center [106, 111] width 189 height 30
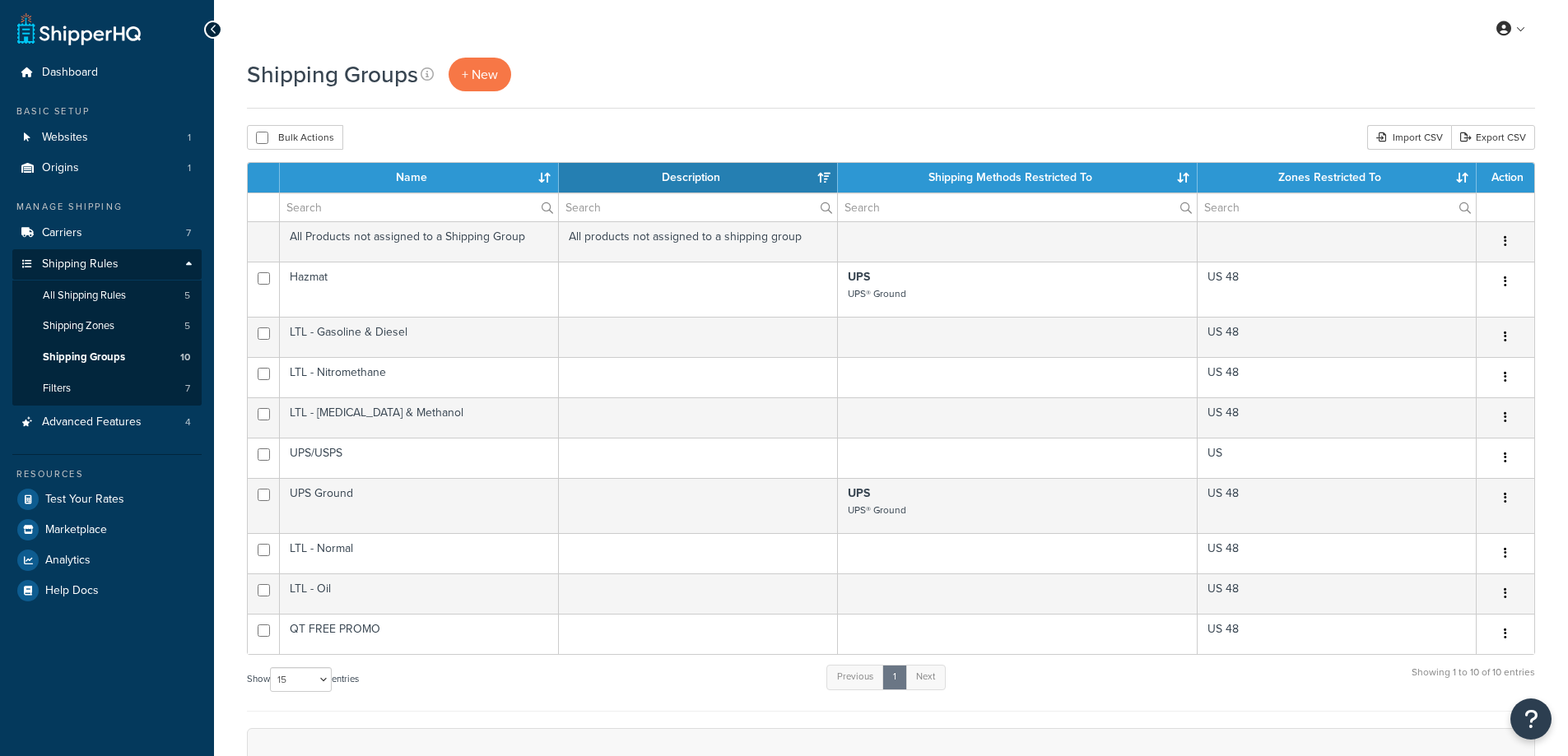
select select "15"
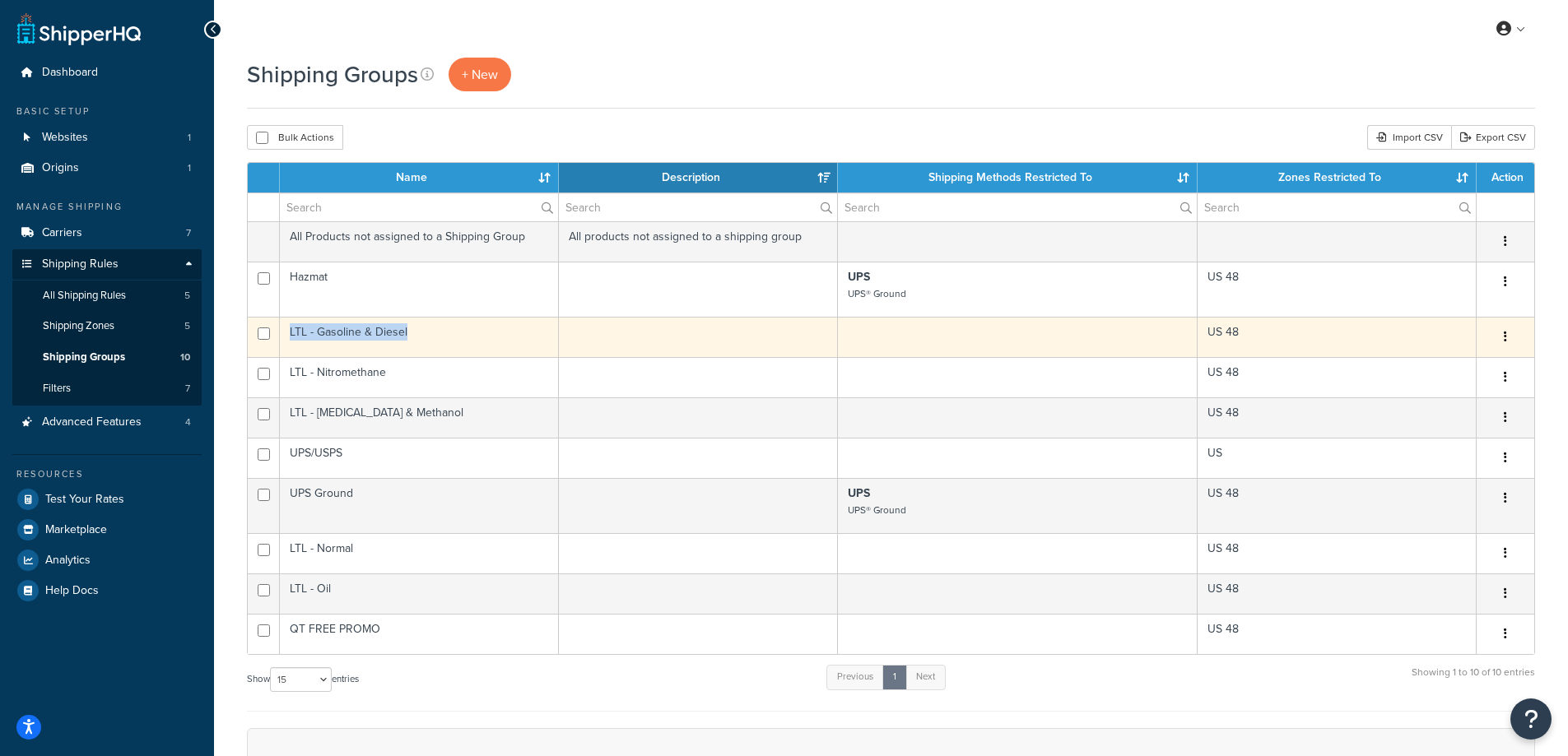
drag, startPoint x: 427, startPoint y: 330, endPoint x: 282, endPoint y: 330, distance: 145.0
click at [282, 330] on td "LTL - Gasoline & Diesel" at bounding box center [419, 336] width 279 height 40
copy td "LTL - Gasoline & Diesel"
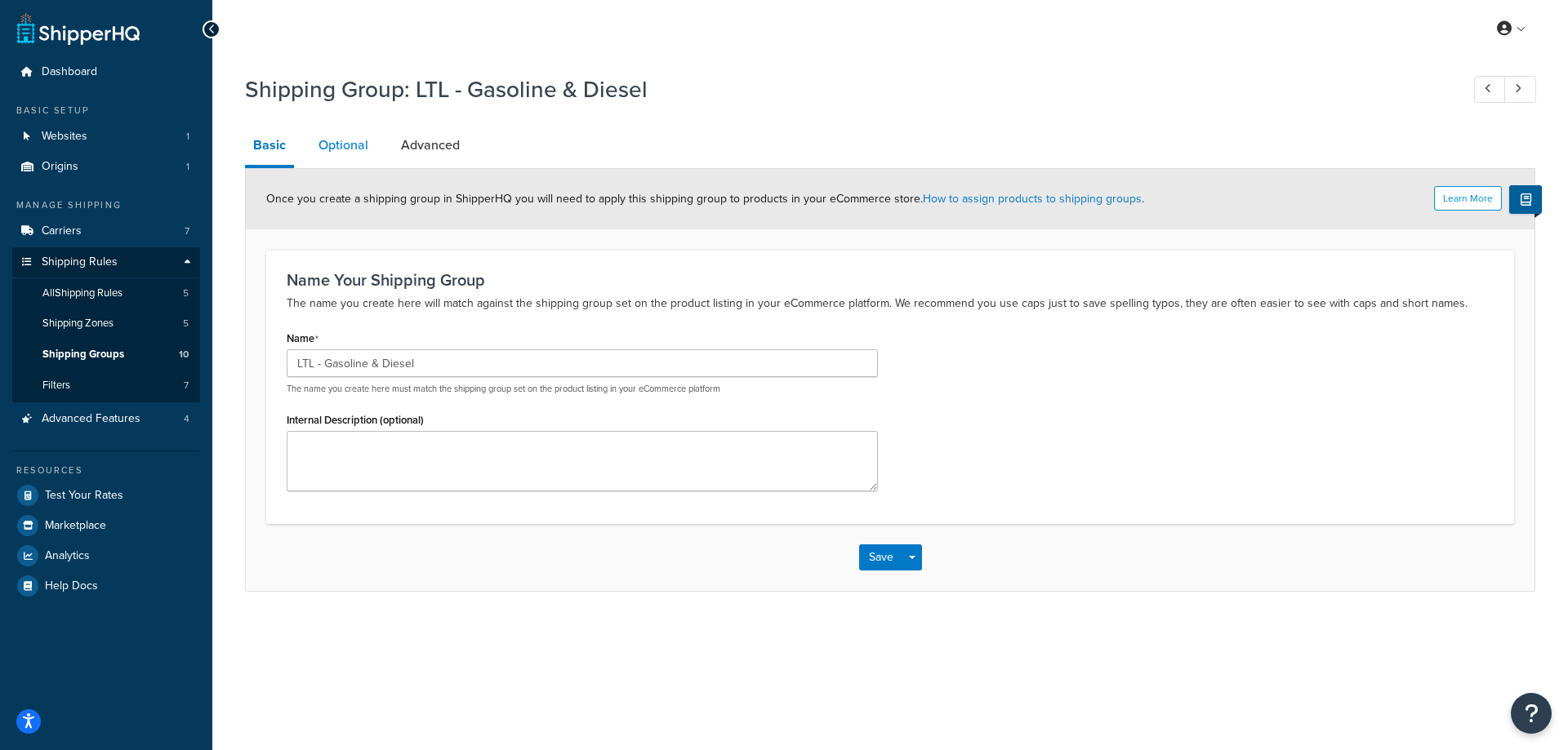
click at [359, 157] on link "Optional" at bounding box center [343, 145] width 66 height 39
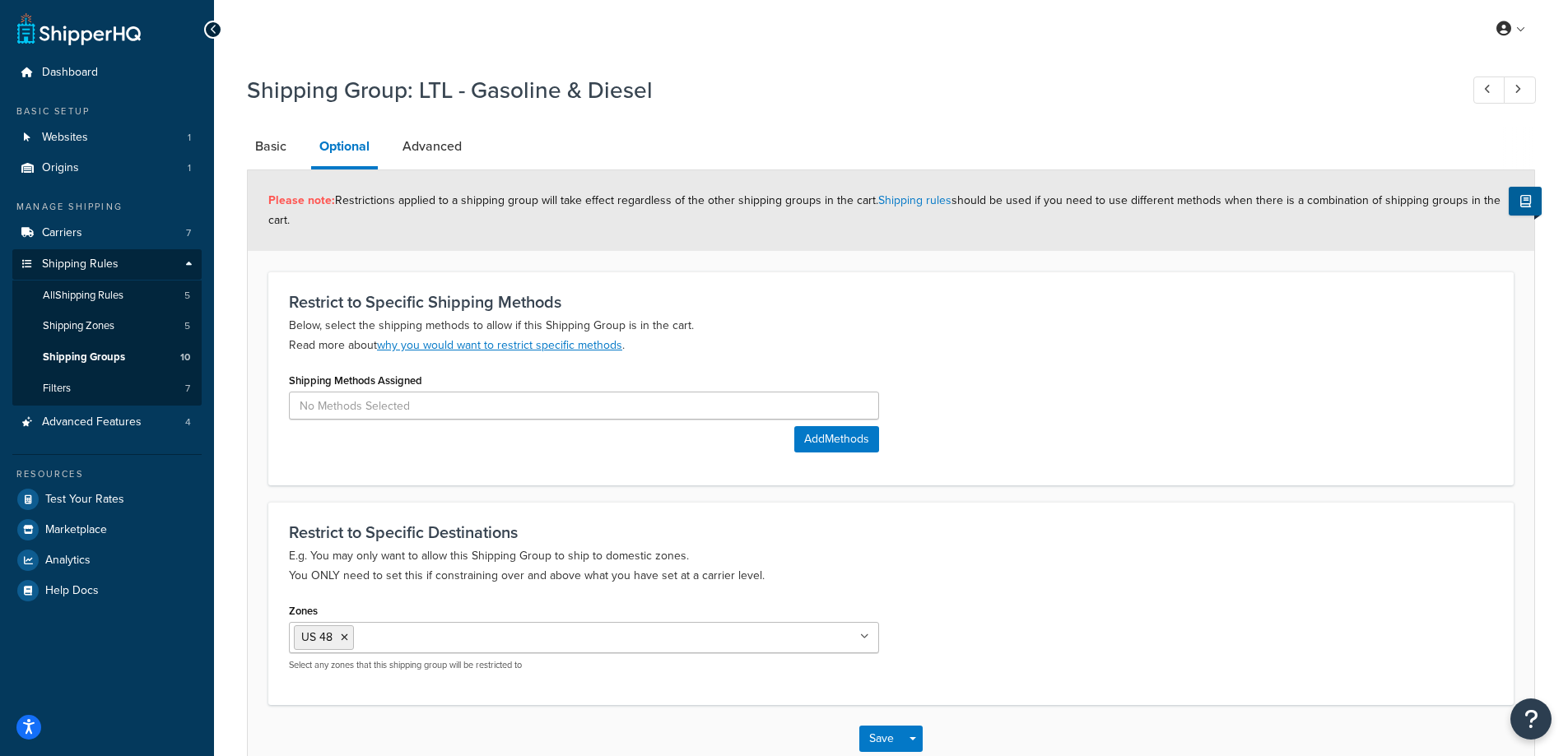
click at [993, 339] on p "Below, select the shipping methods to allow if this Shipping Group is in the ca…" at bounding box center [890, 335] width 1203 height 39
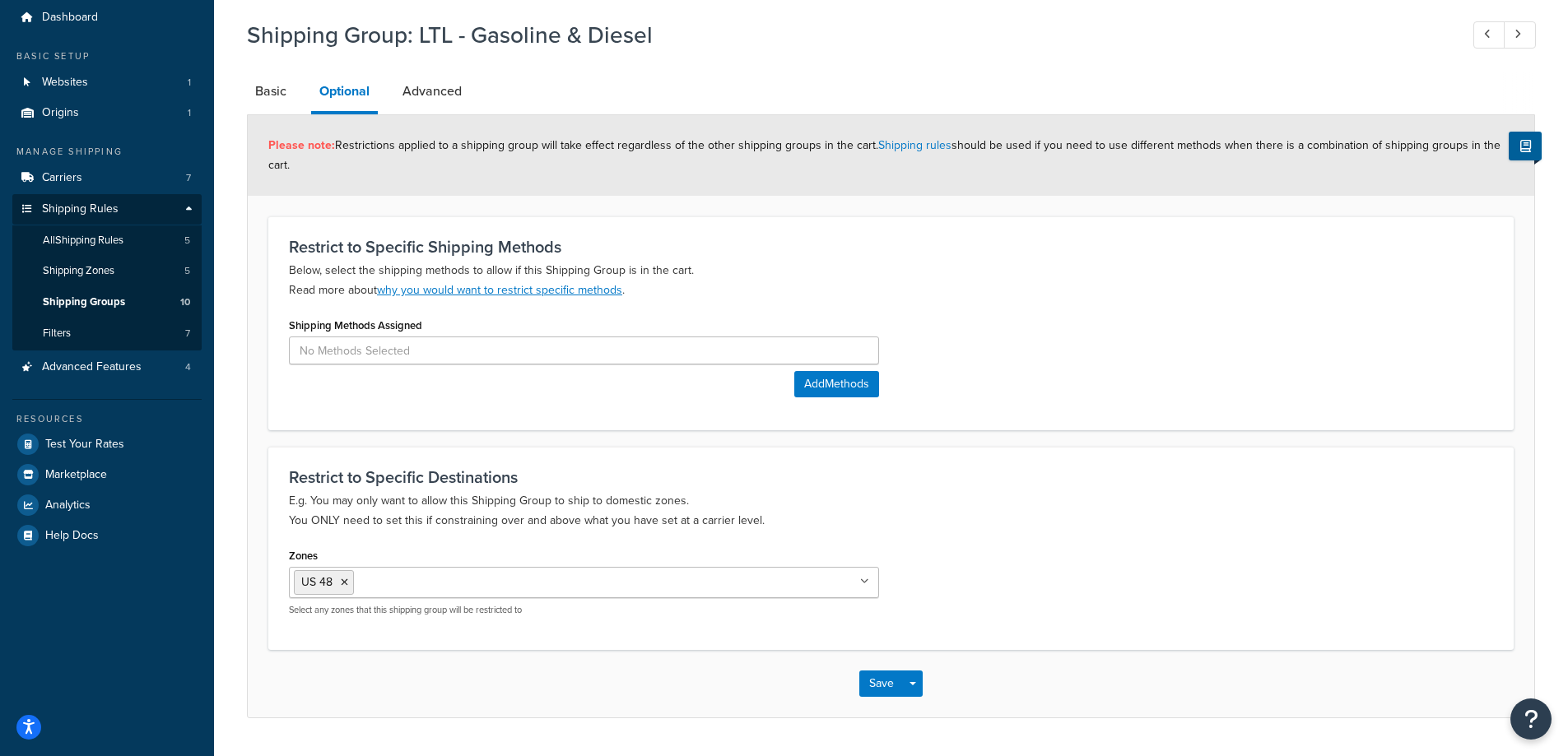
scroll to position [100, 0]
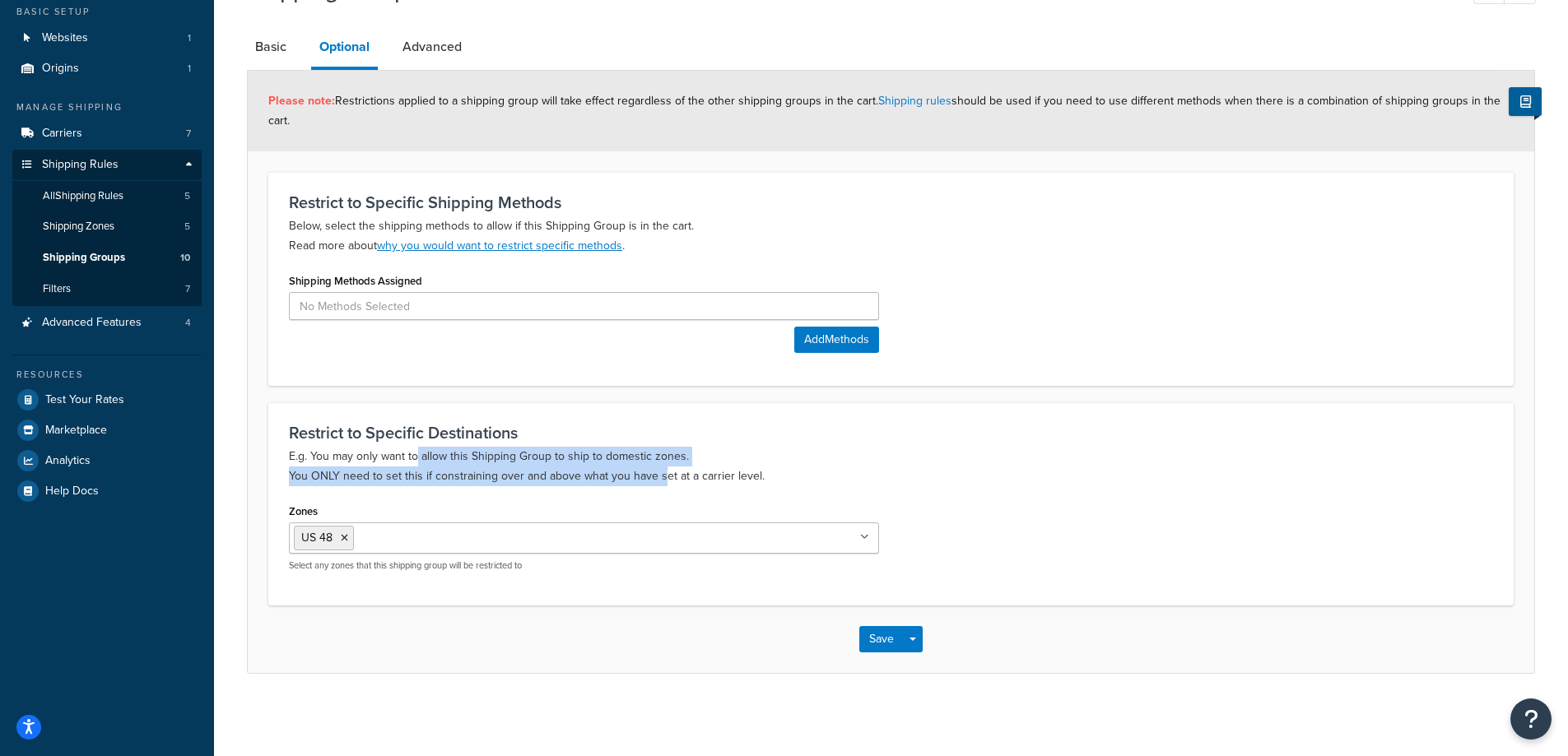
drag, startPoint x: 431, startPoint y: 456, endPoint x: 662, endPoint y: 473, distance: 231.6
click at [662, 473] on p "E.g. You may only want to allow this Shipping Group to ship to domestic zones. …" at bounding box center [890, 467] width 1203 height 39
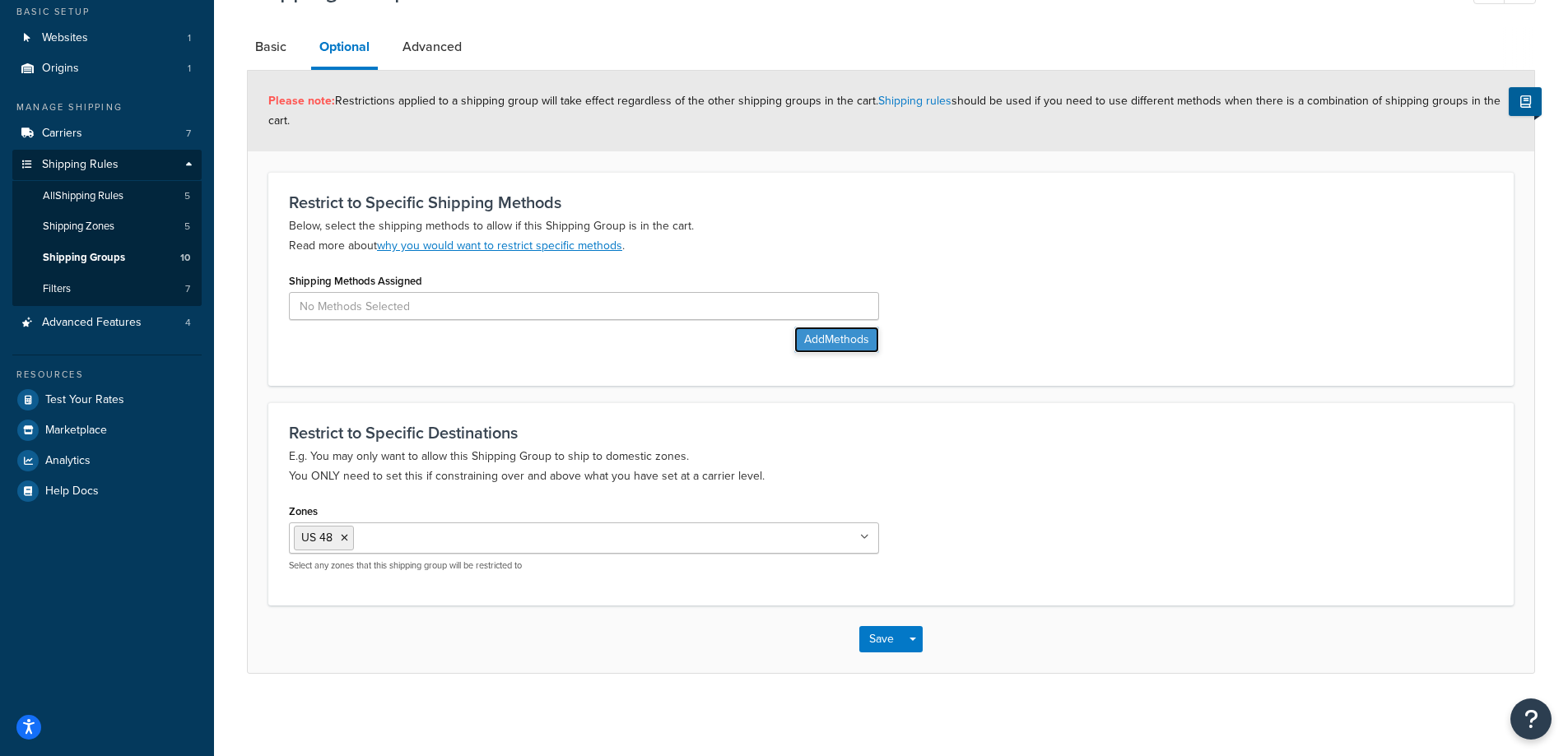
click at [868, 337] on button "Add Methods" at bounding box center [836, 340] width 85 height 26
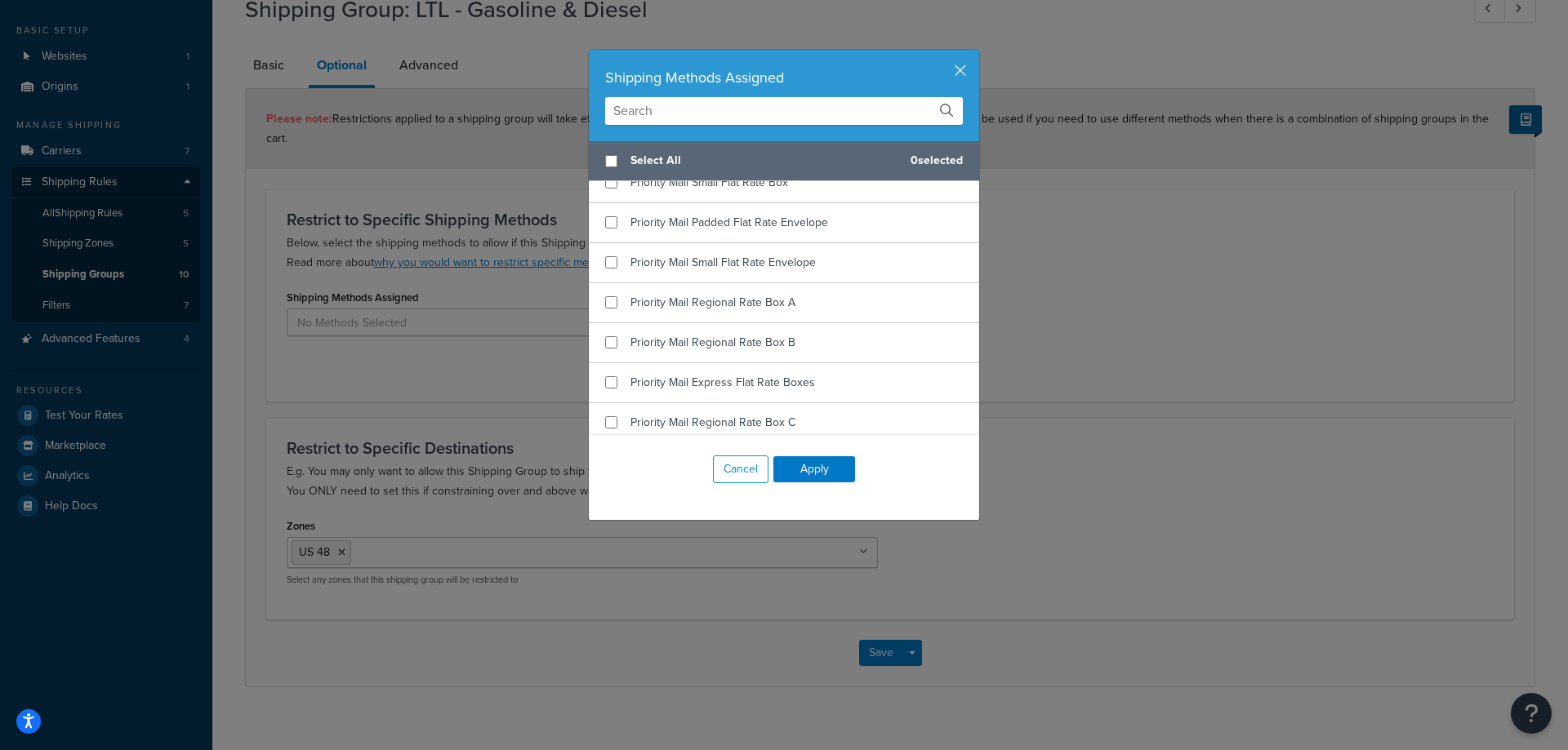
scroll to position [2770, 0]
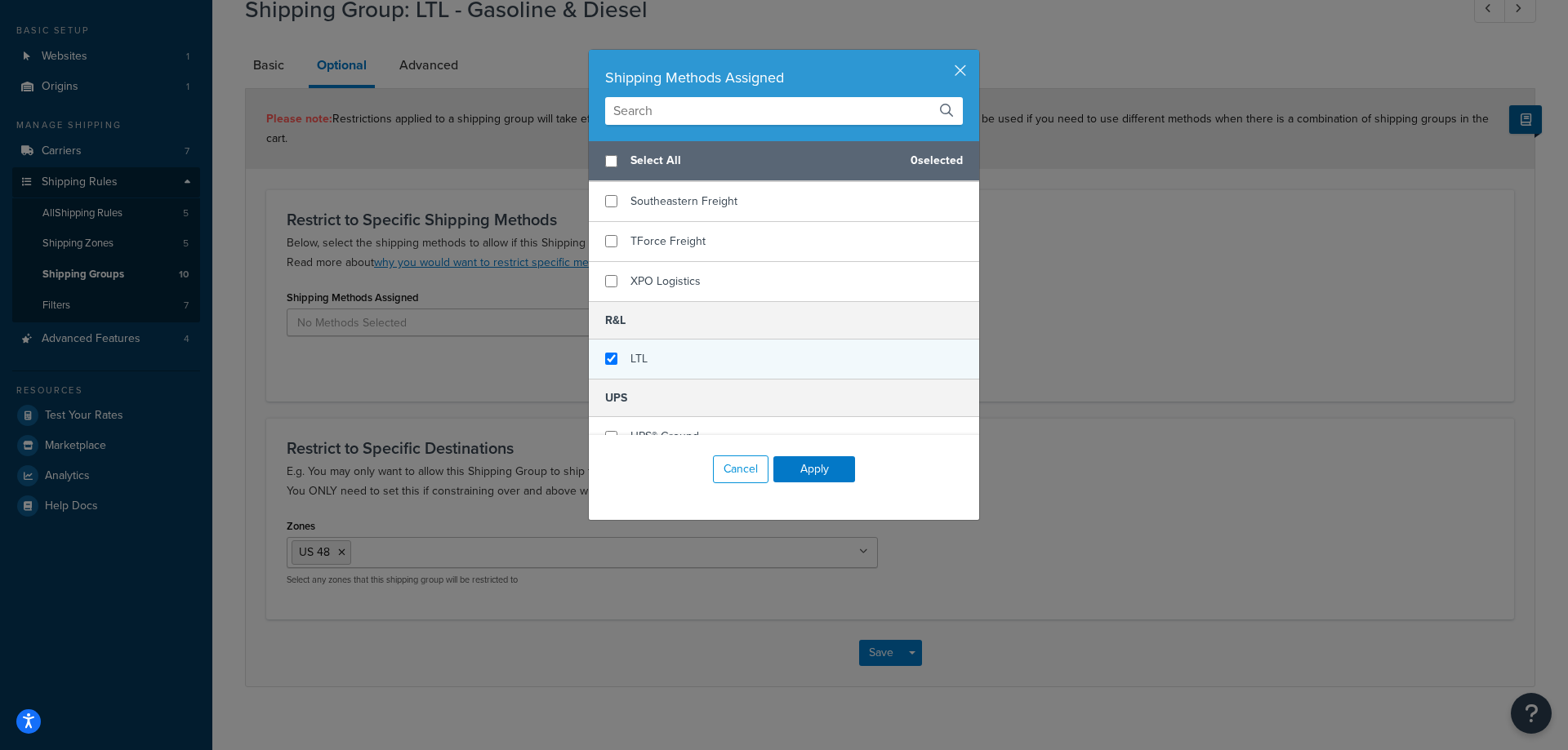
checkbox input "true"
click at [740, 358] on div "LTL" at bounding box center [784, 359] width 391 height 39
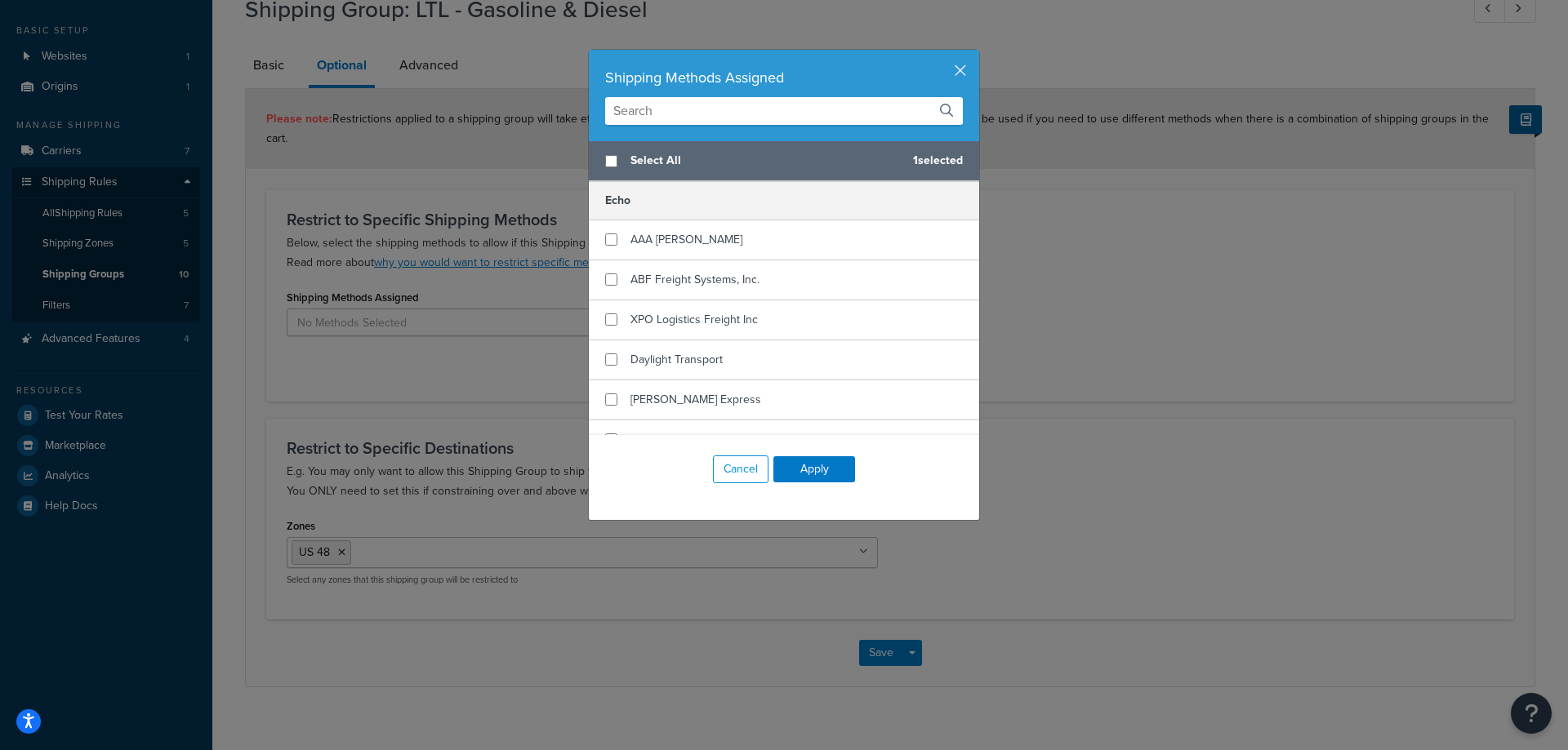
scroll to position [0, 0]
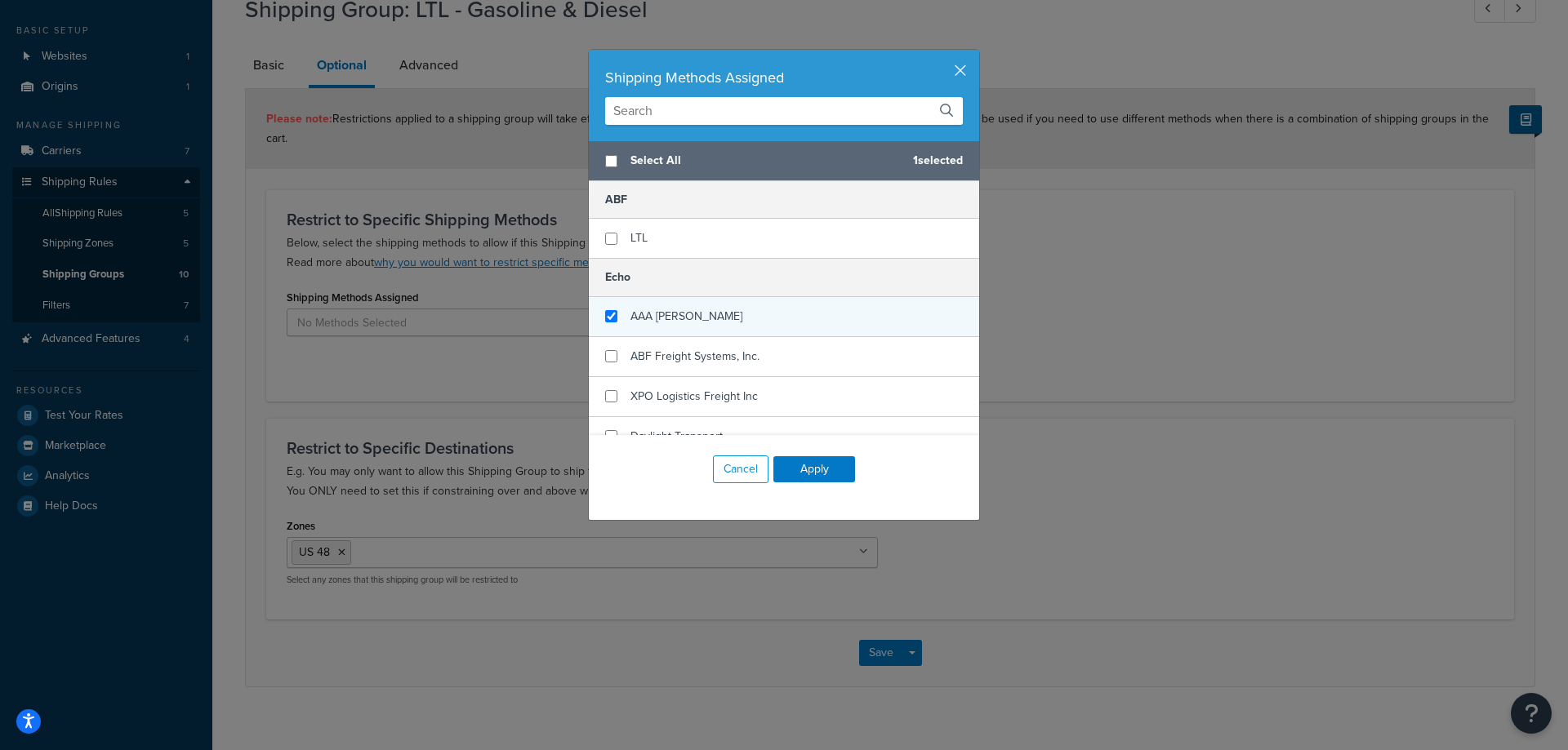
checkbox input "true"
click at [741, 325] on div "AAA [PERSON_NAME]" at bounding box center [784, 317] width 391 height 40
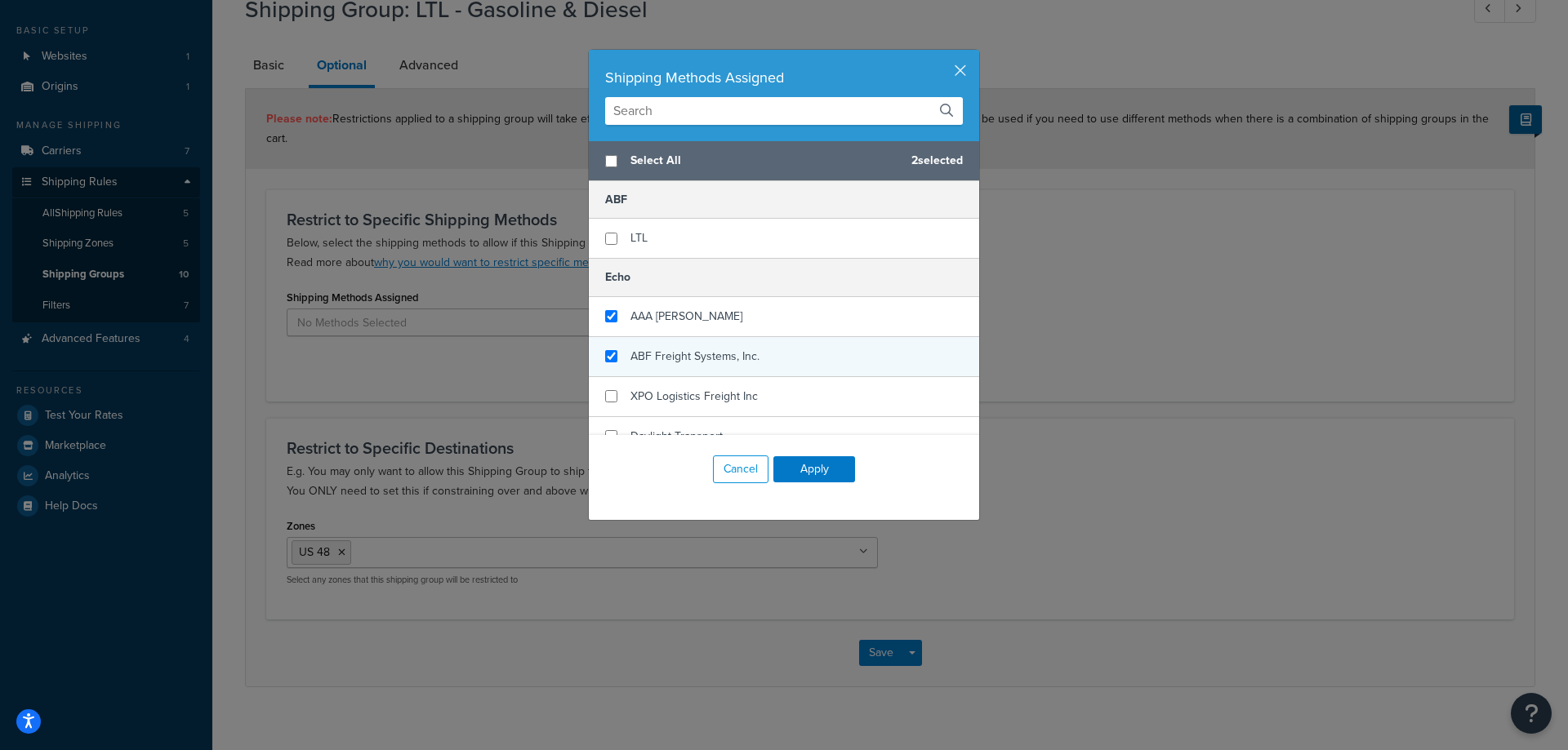
checkbox input "true"
click at [744, 348] on span "ABF Freight Systems, Inc." at bounding box center [695, 356] width 129 height 17
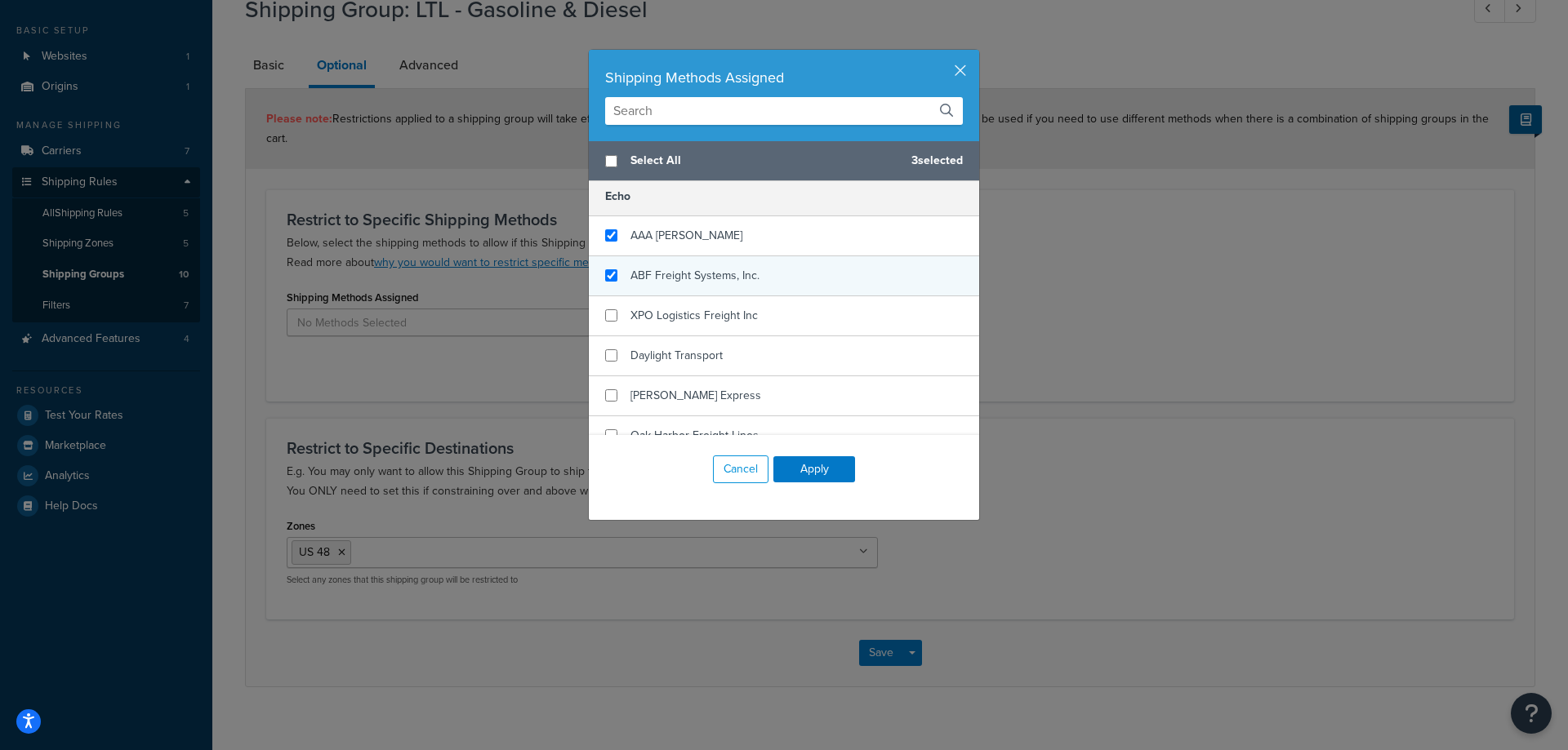
scroll to position [82, 0]
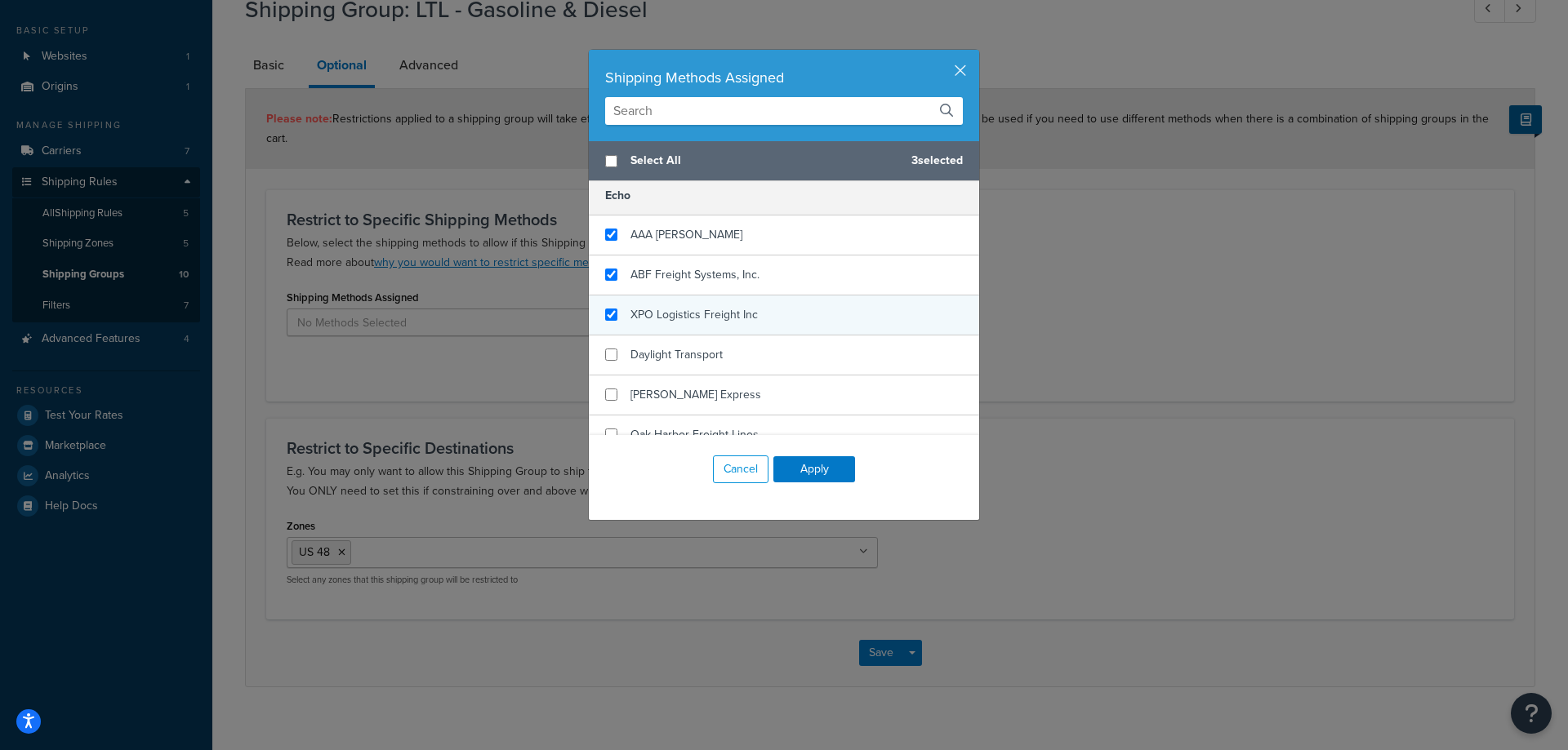
checkbox input "true"
click at [749, 327] on div "XPO Logistics Freight Inc" at bounding box center [784, 315] width 391 height 40
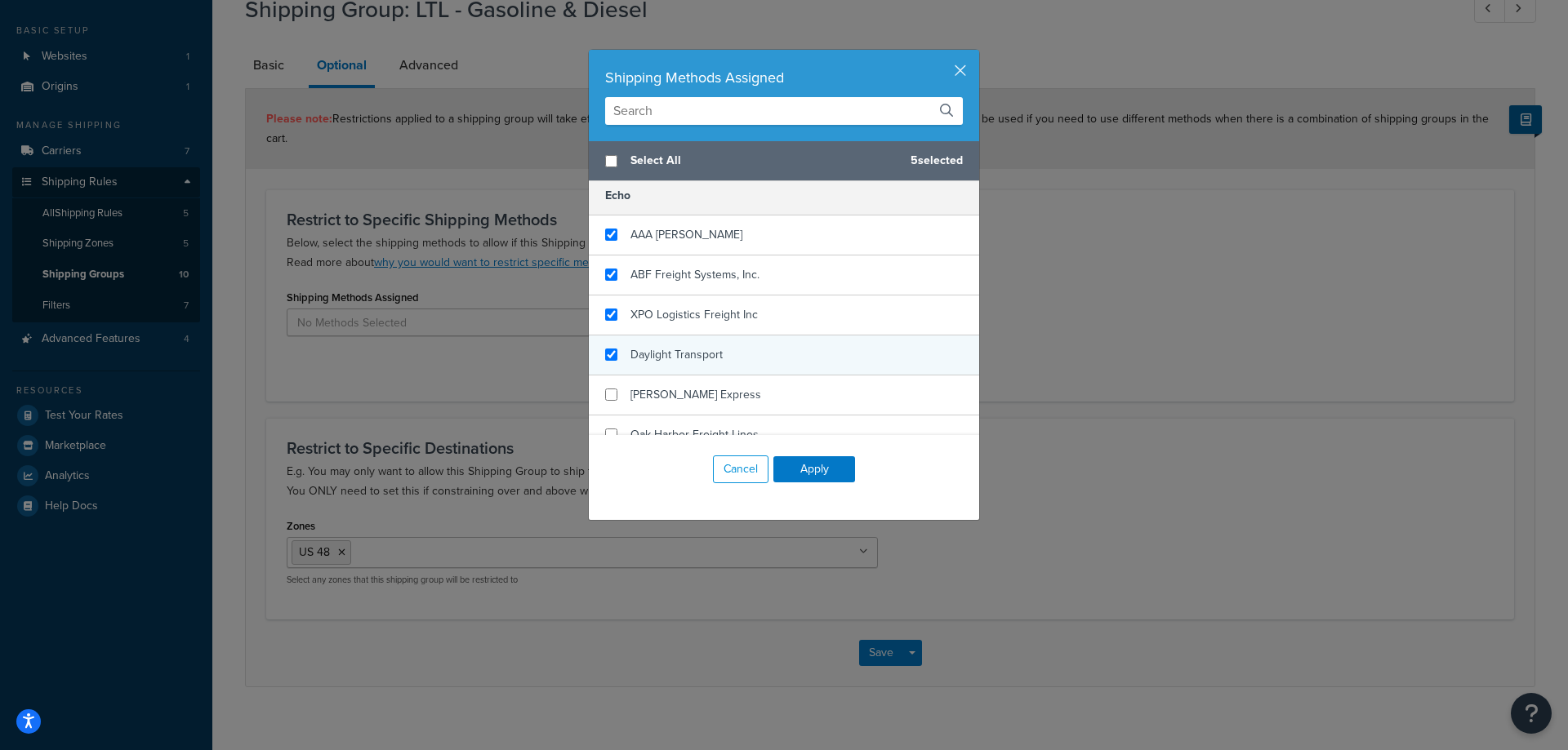
click at [747, 359] on div "Daylight Transport" at bounding box center [784, 355] width 391 height 40
checkbox input "false"
click at [746, 355] on div "Daylight Transport" at bounding box center [784, 355] width 391 height 40
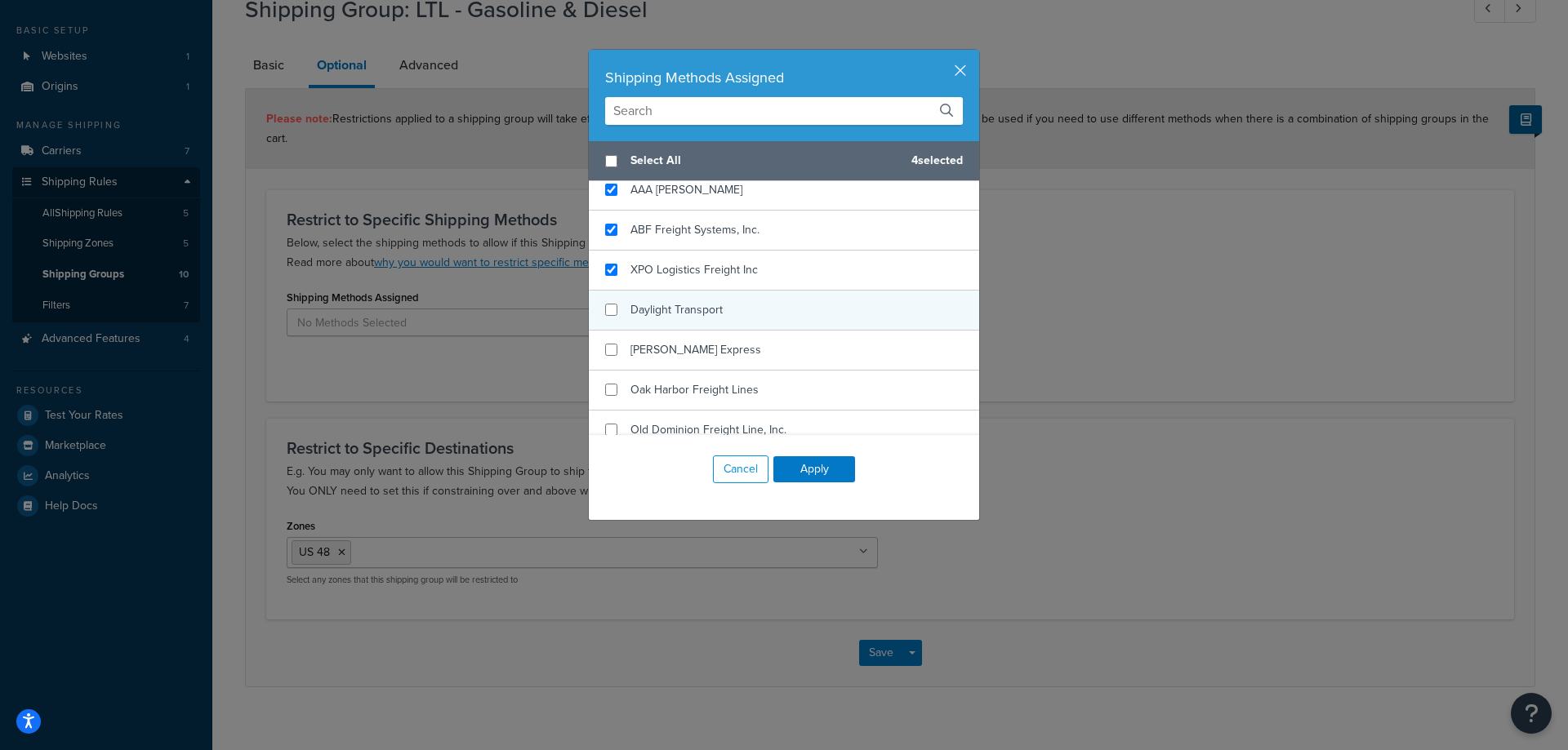
scroll to position [163, 0]
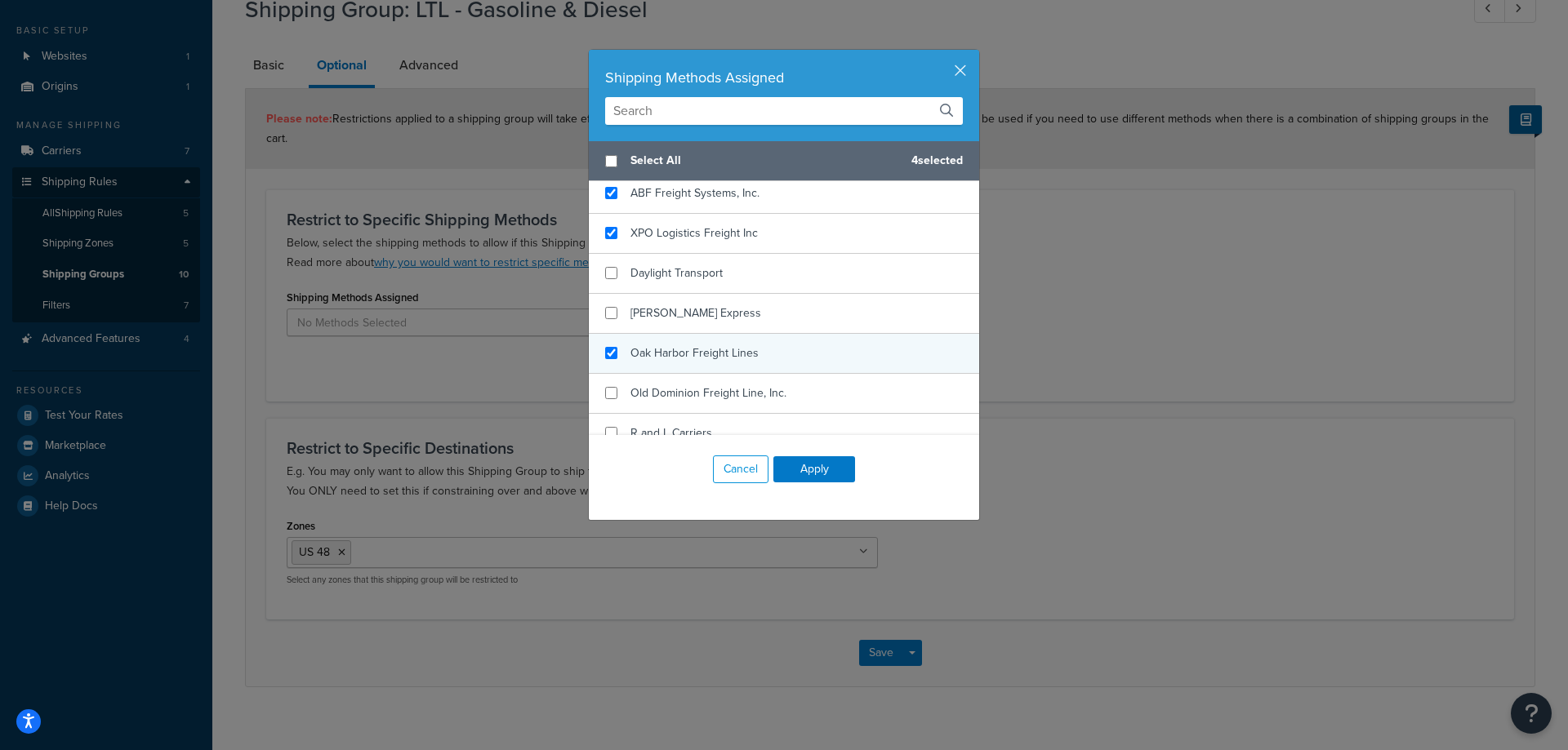
checkbox input "true"
click at [747, 334] on div "Oak Harbor Freight Lines" at bounding box center [784, 353] width 391 height 40
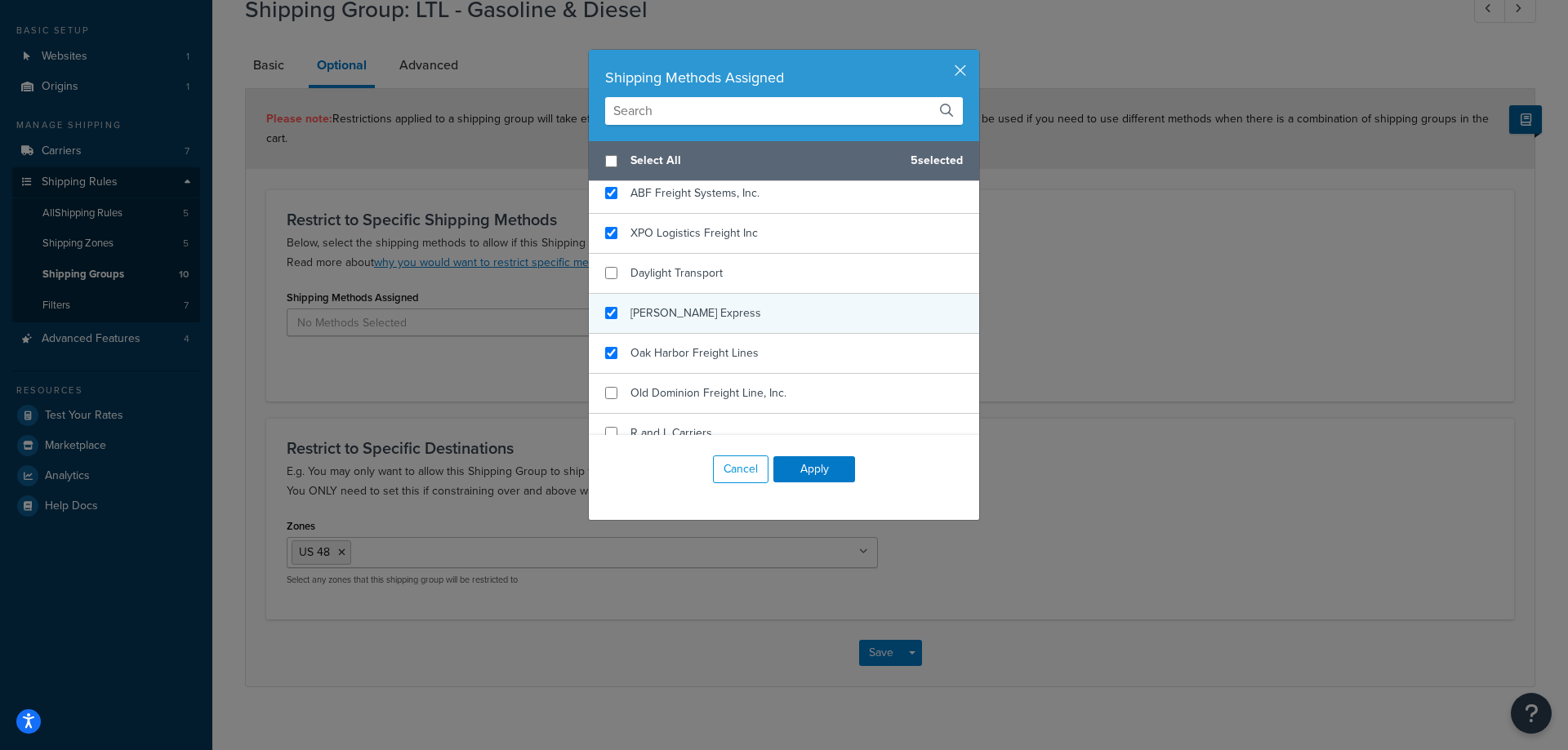
checkbox input "true"
click at [746, 319] on div "Estes Express" at bounding box center [784, 313] width 391 height 40
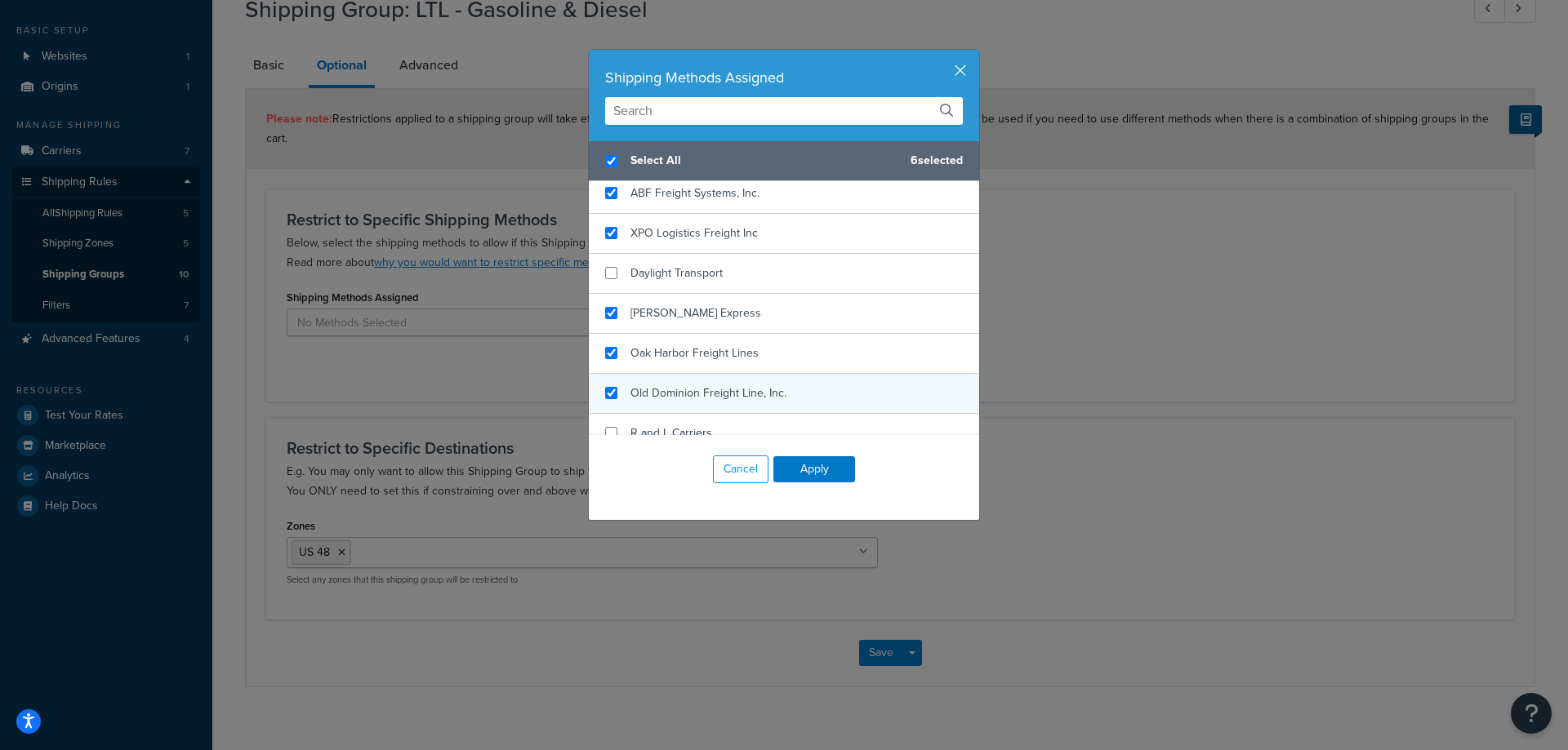
checkbox input "true"
click at [748, 389] on span "Old Dominion Freight Line, Inc." at bounding box center [708, 393] width 156 height 17
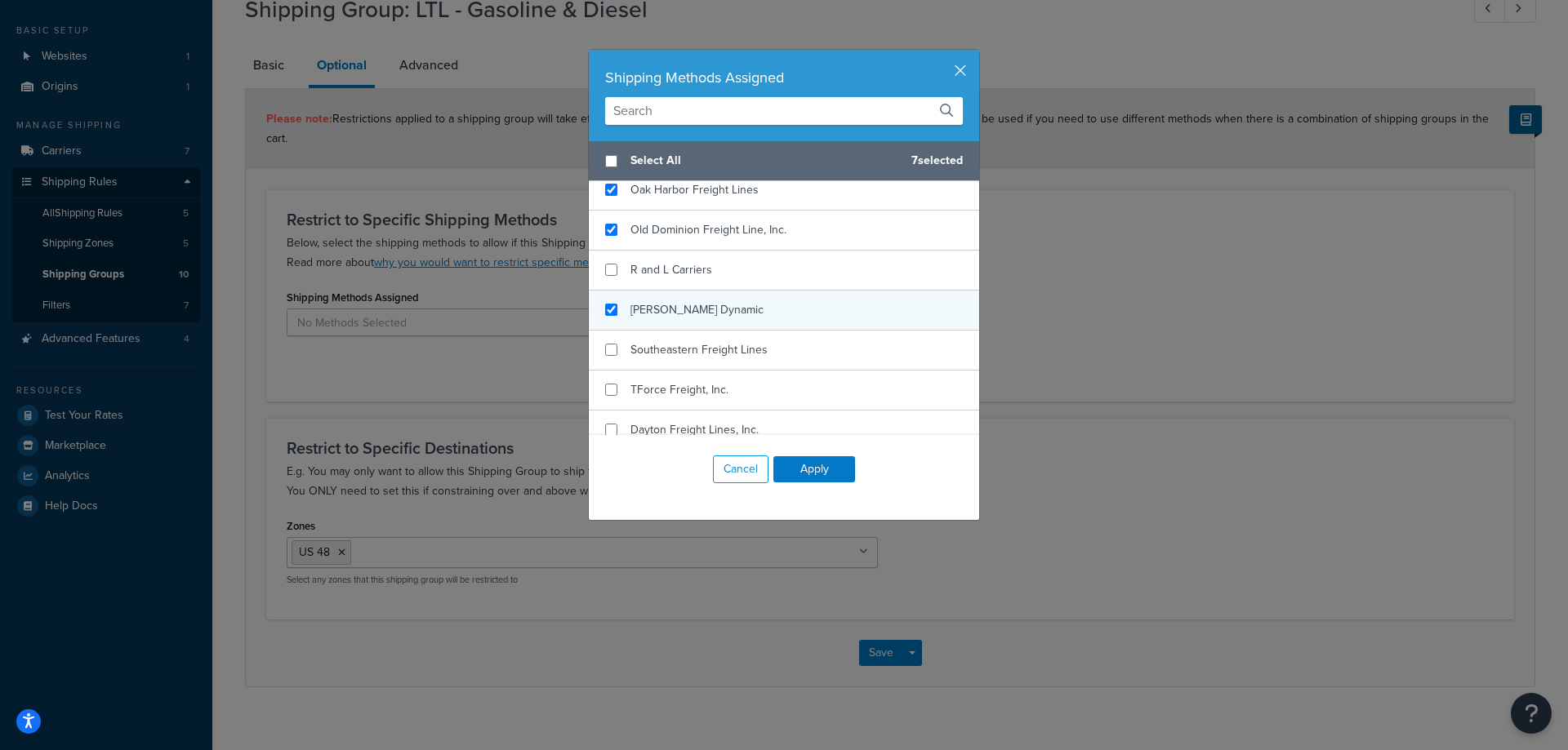
checkbox input "false"
checkbox input "true"
click at [745, 306] on div "Saia Dynamic" at bounding box center [784, 310] width 391 height 40
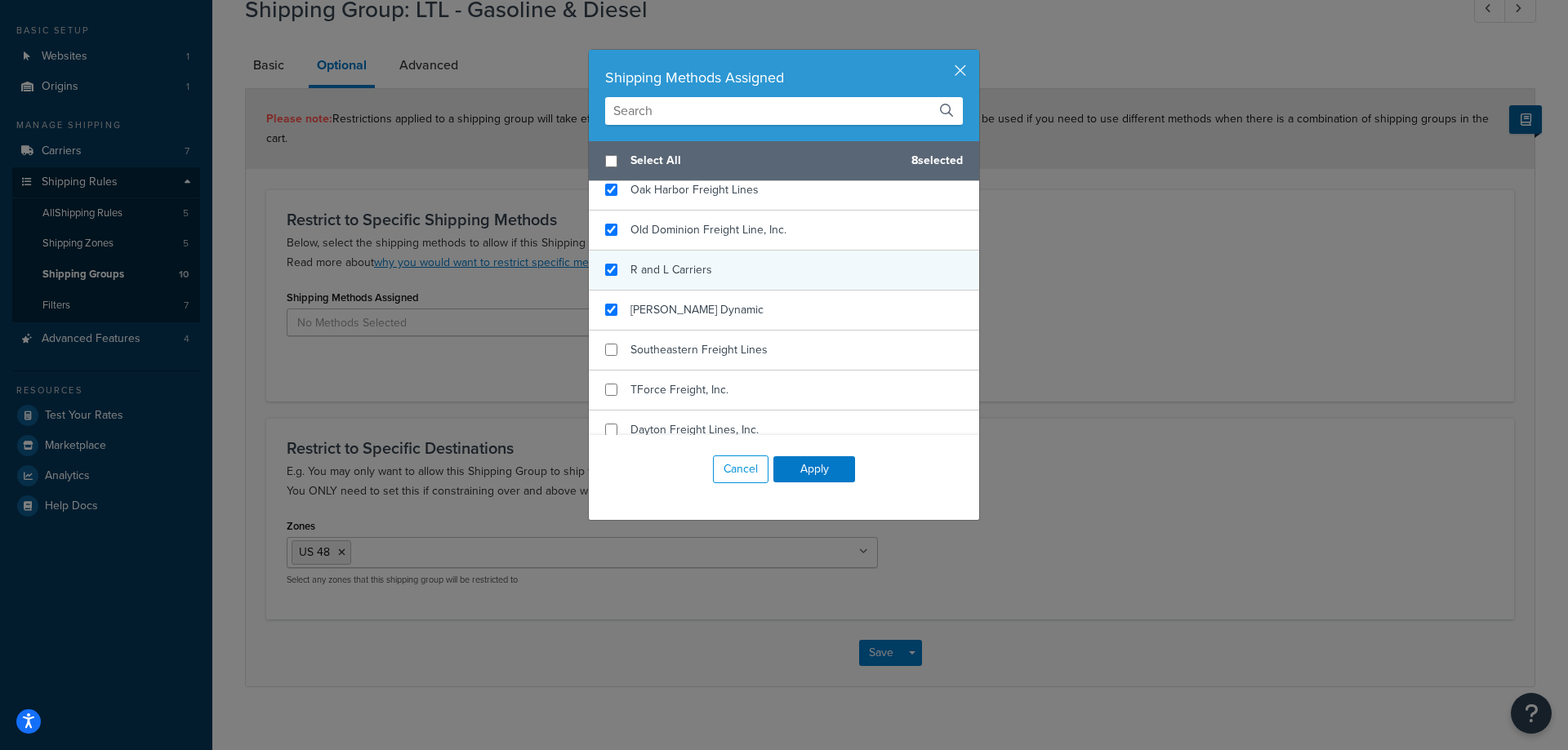
checkbox input "true"
click at [745, 267] on div "R and L Carriers" at bounding box center [784, 270] width 391 height 40
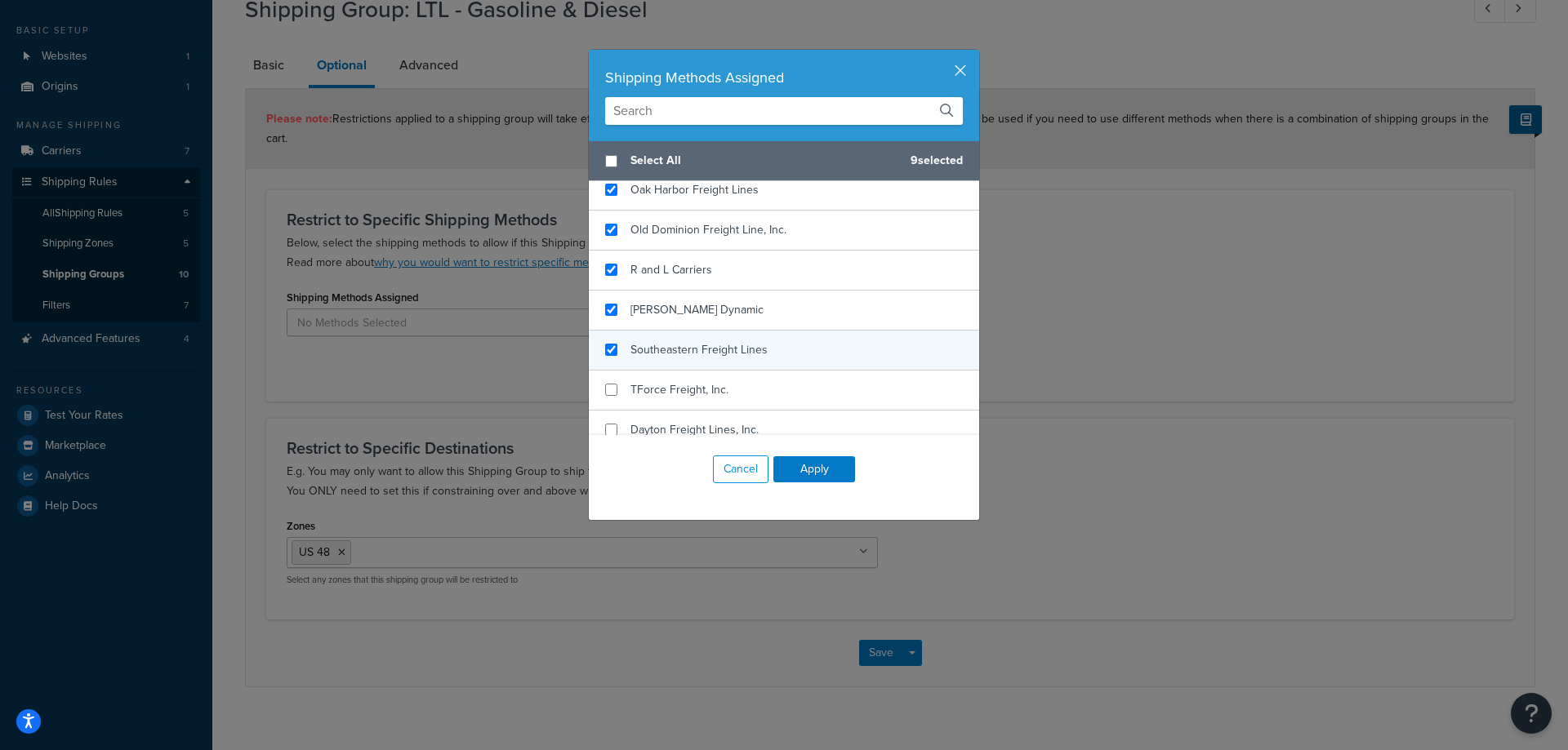
checkbox input "true"
click at [745, 348] on span "Southeastern Freight Lines" at bounding box center [698, 349] width 137 height 17
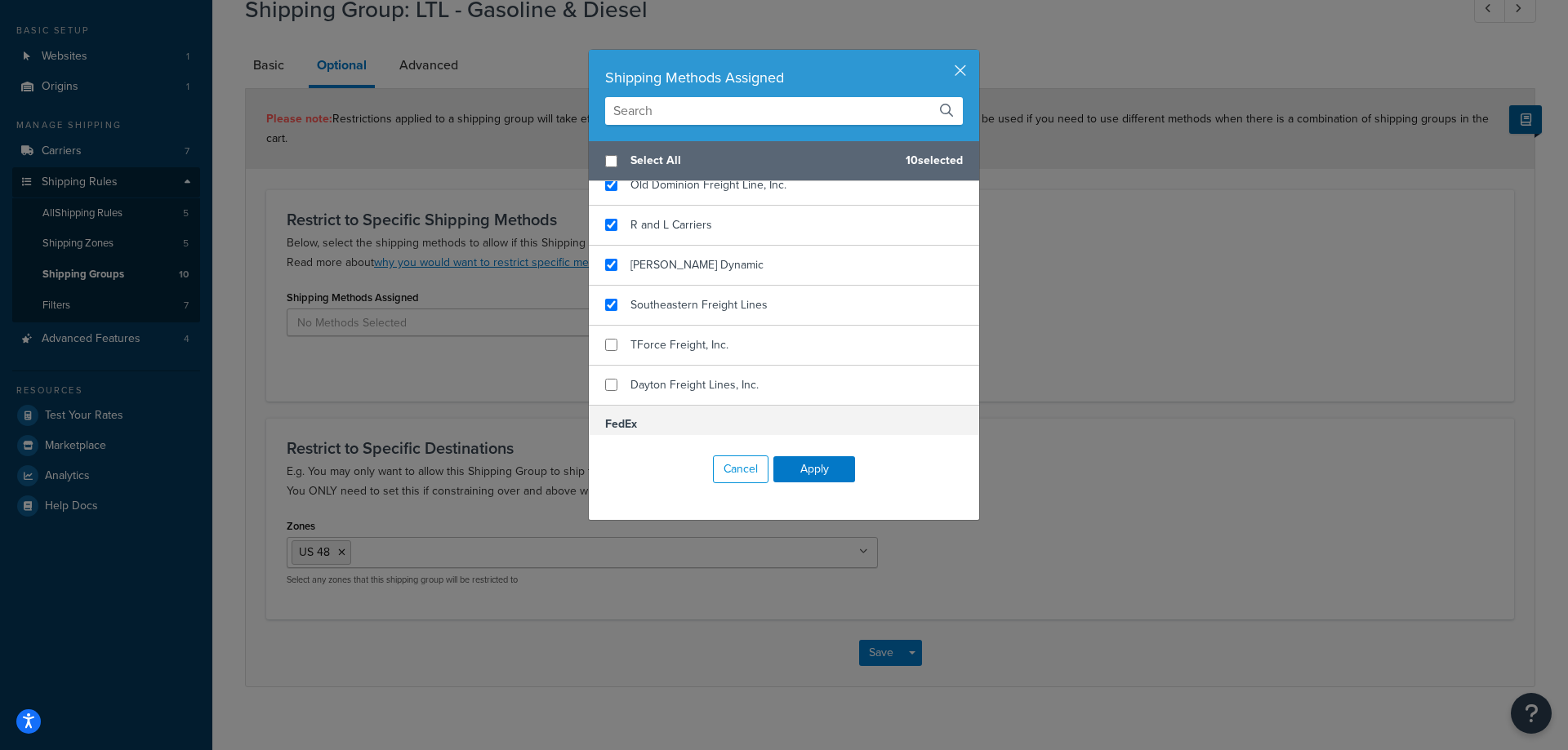
scroll to position [408, 0]
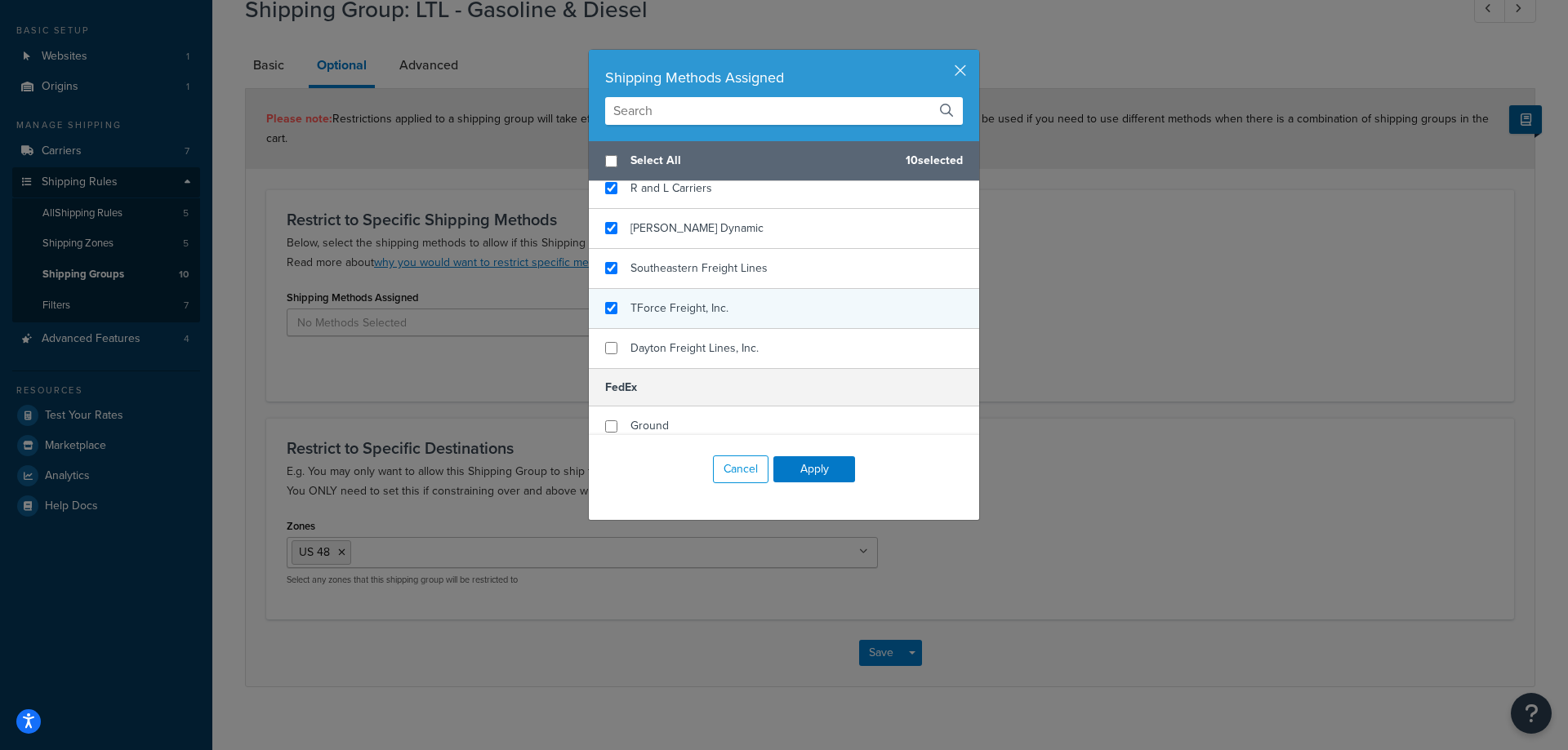
checkbox input "true"
click at [738, 301] on div "TForce Freight, Inc." at bounding box center [784, 308] width 391 height 40
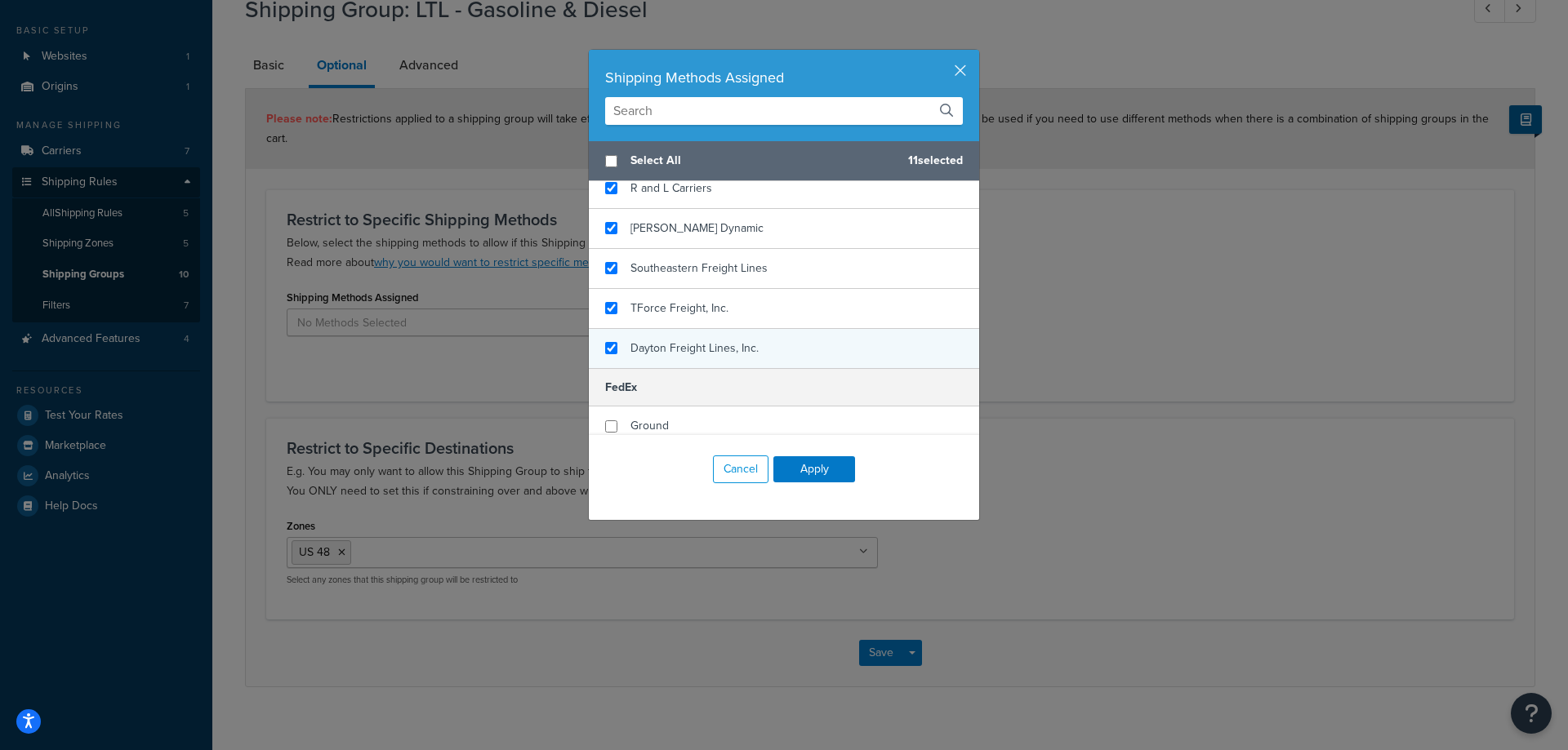
checkbox input "true"
click at [741, 348] on span "Dayton Freight Lines, Inc." at bounding box center [695, 348] width 129 height 17
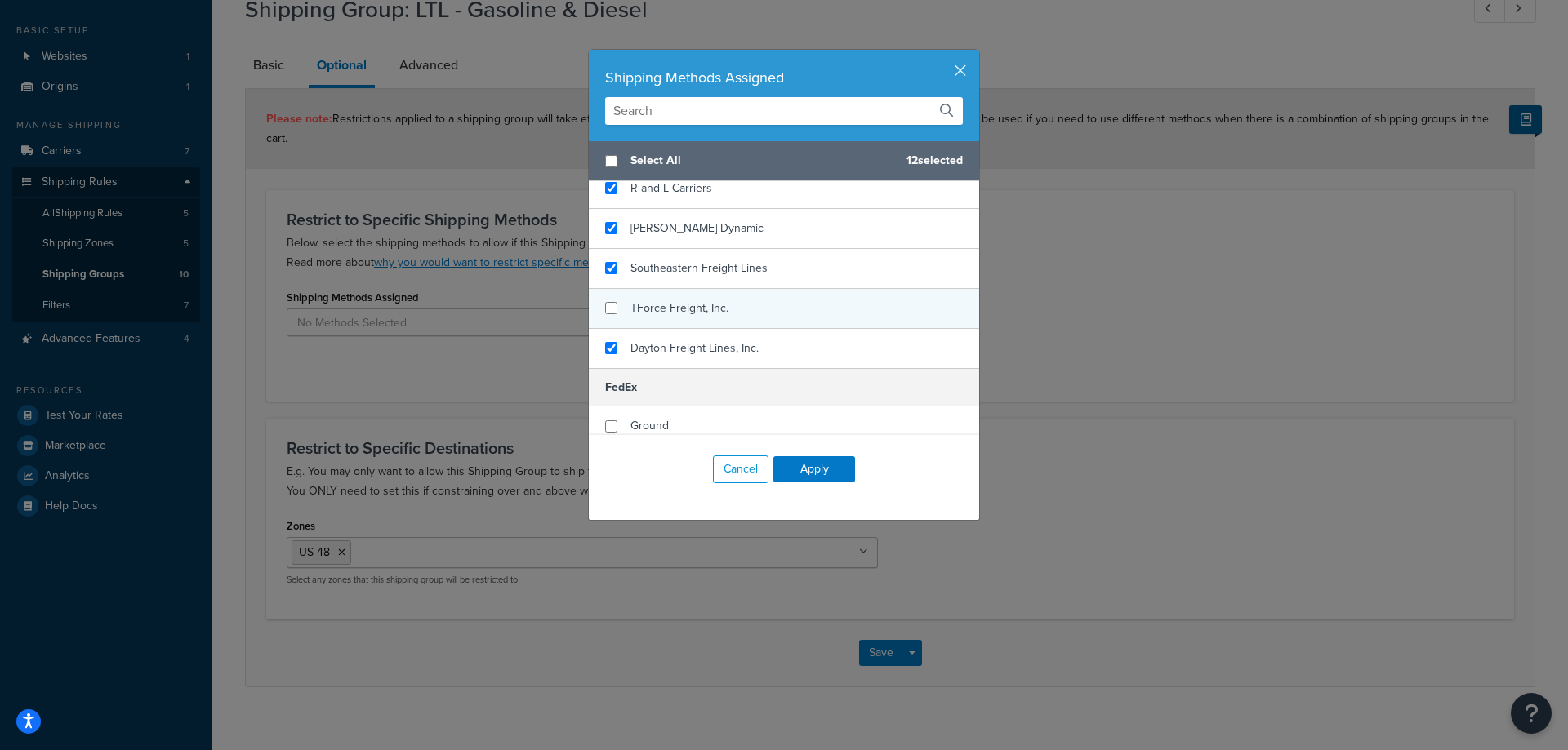
checkbox input "false"
click at [756, 308] on div "TForce Freight, Inc." at bounding box center [784, 308] width 391 height 40
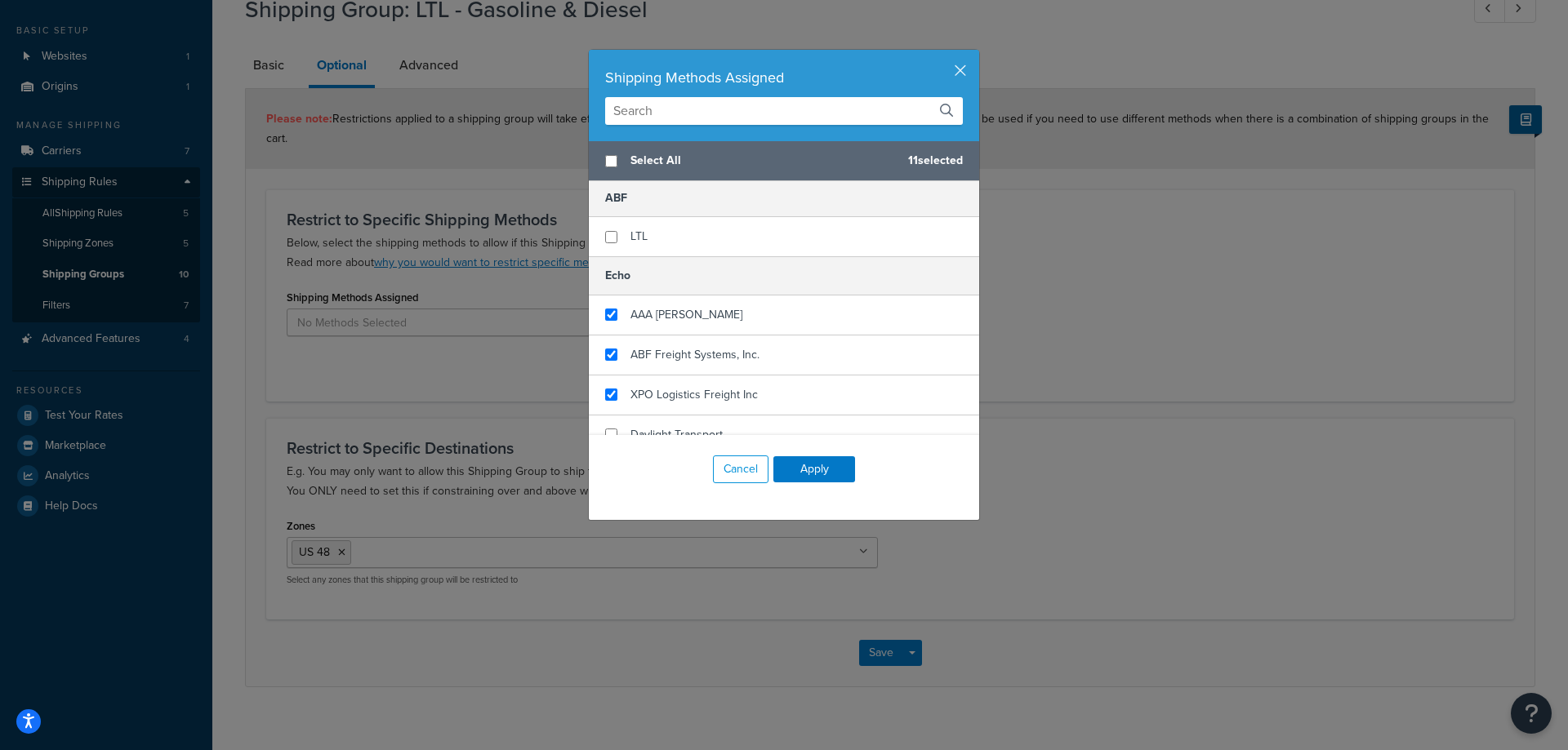
scroll to position [0, 0]
checkbox input "true"
click at [745, 237] on div "LTL" at bounding box center [784, 239] width 391 height 39
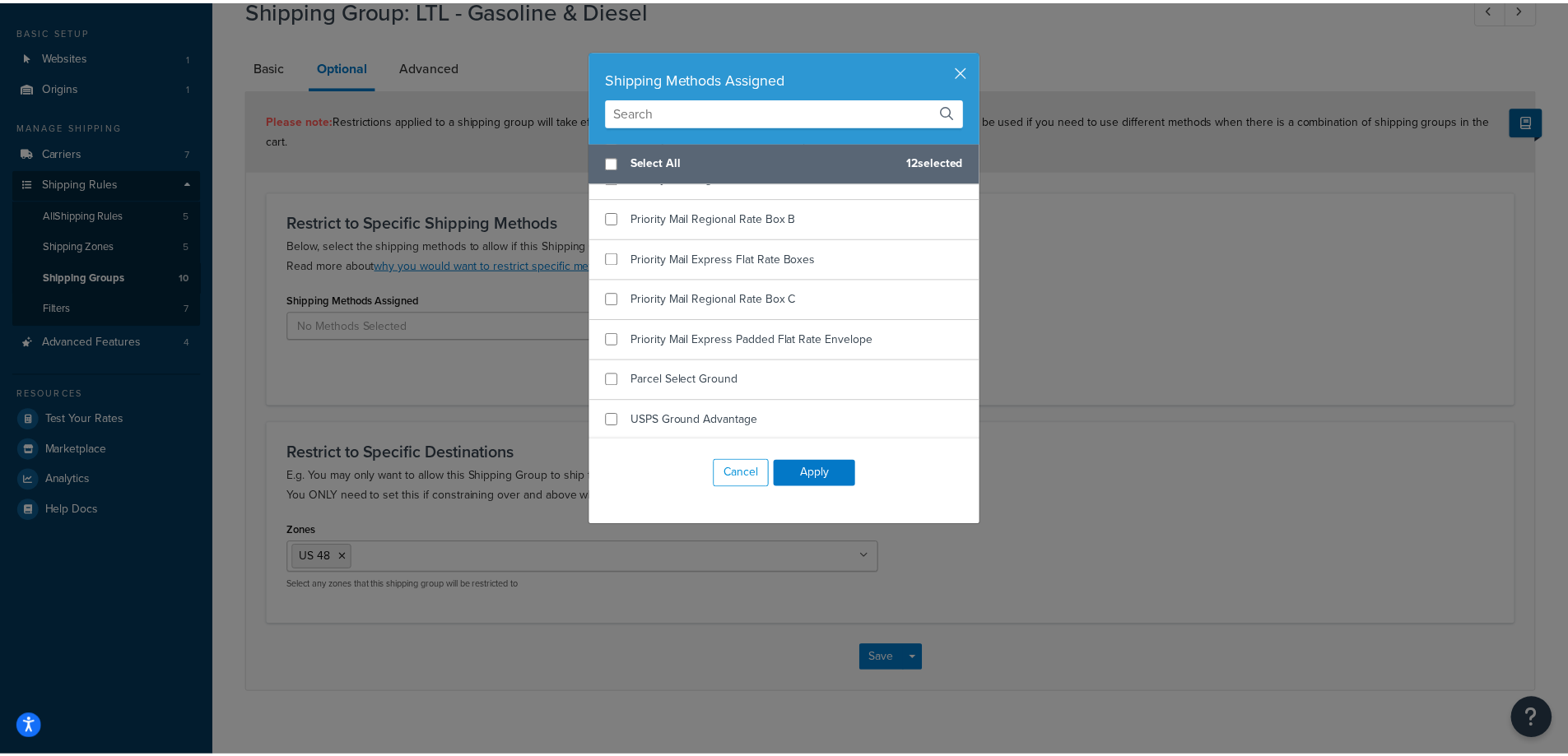
scroll to position [2792, 0]
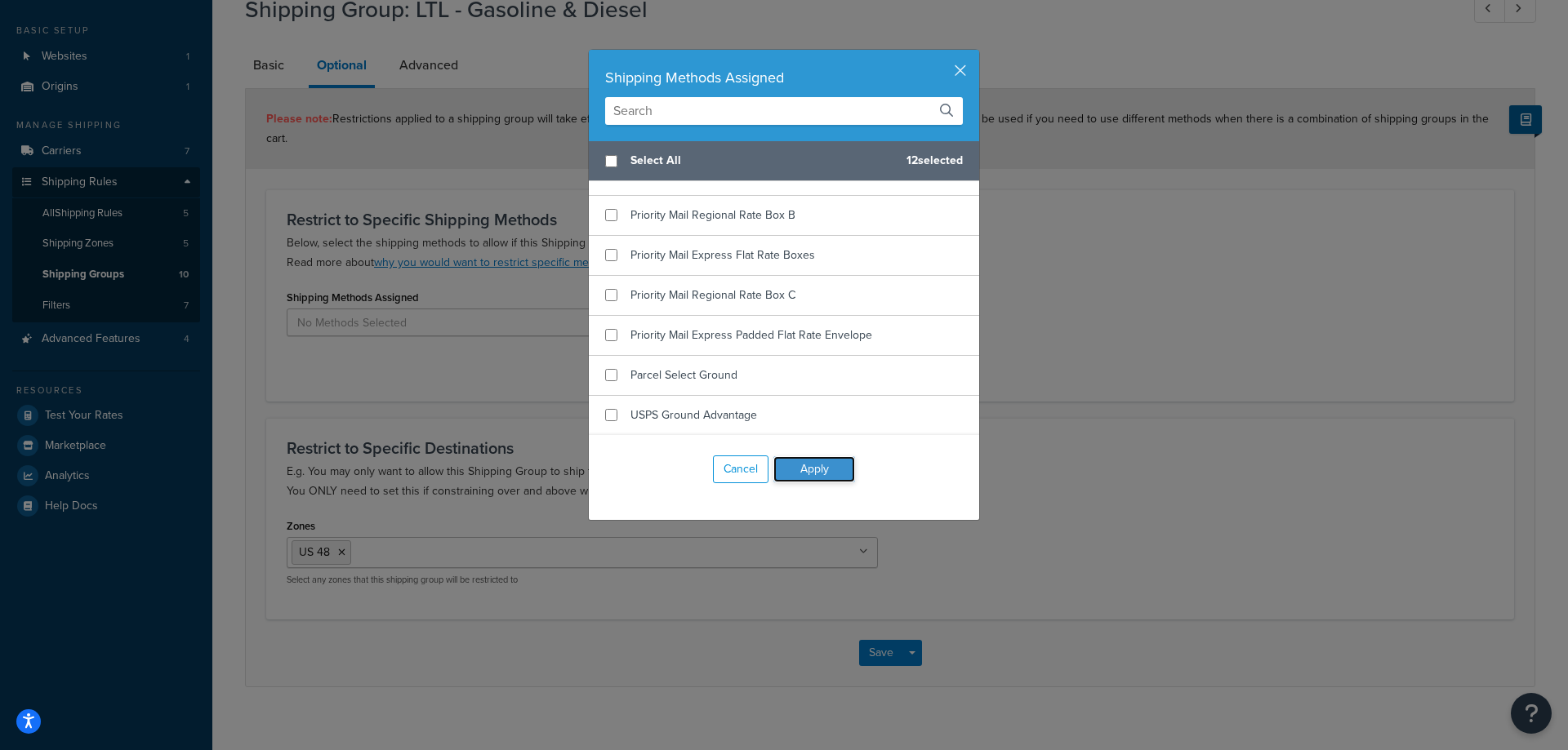
click at [815, 475] on button "Apply" at bounding box center [814, 470] width 82 height 26
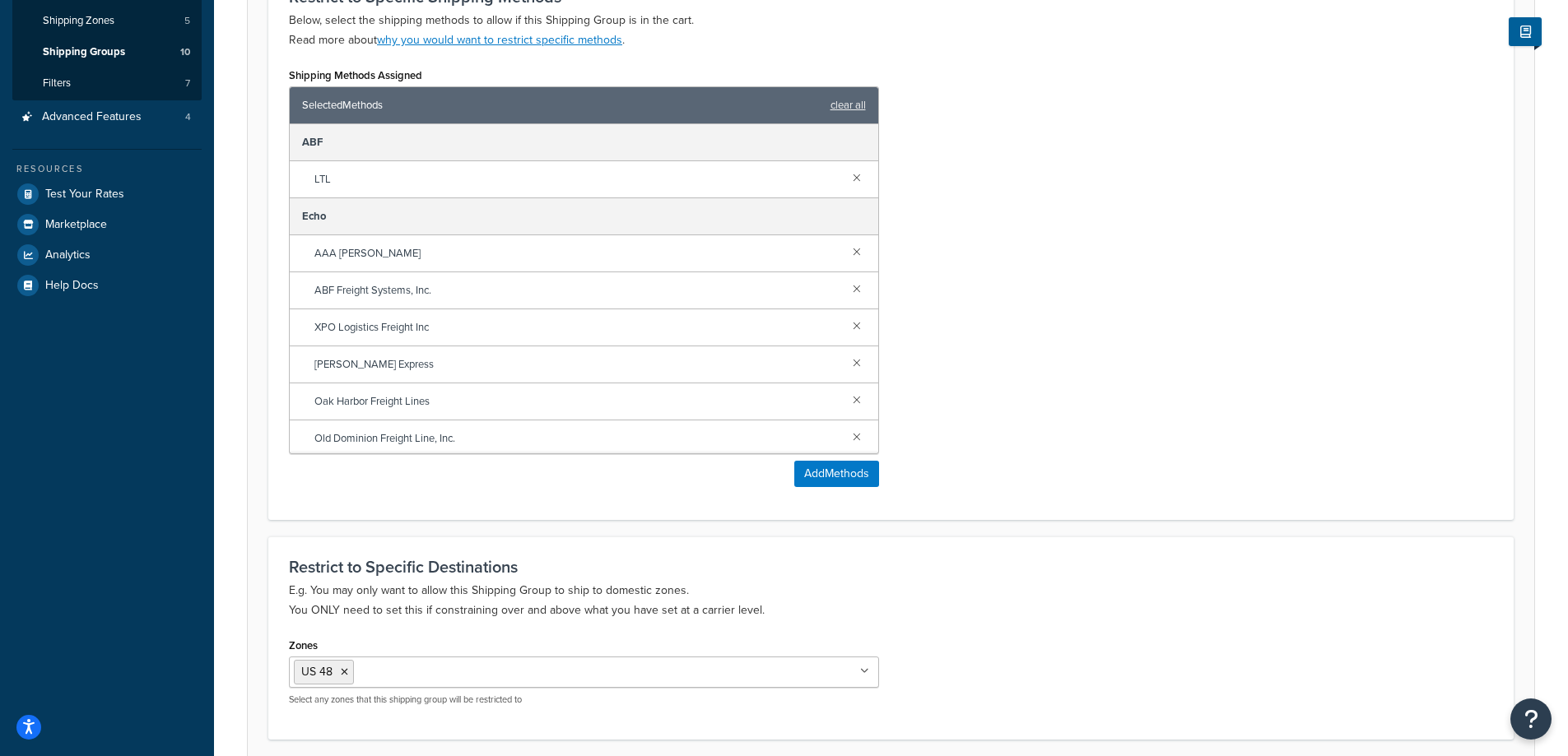
scroll to position [440, 0]
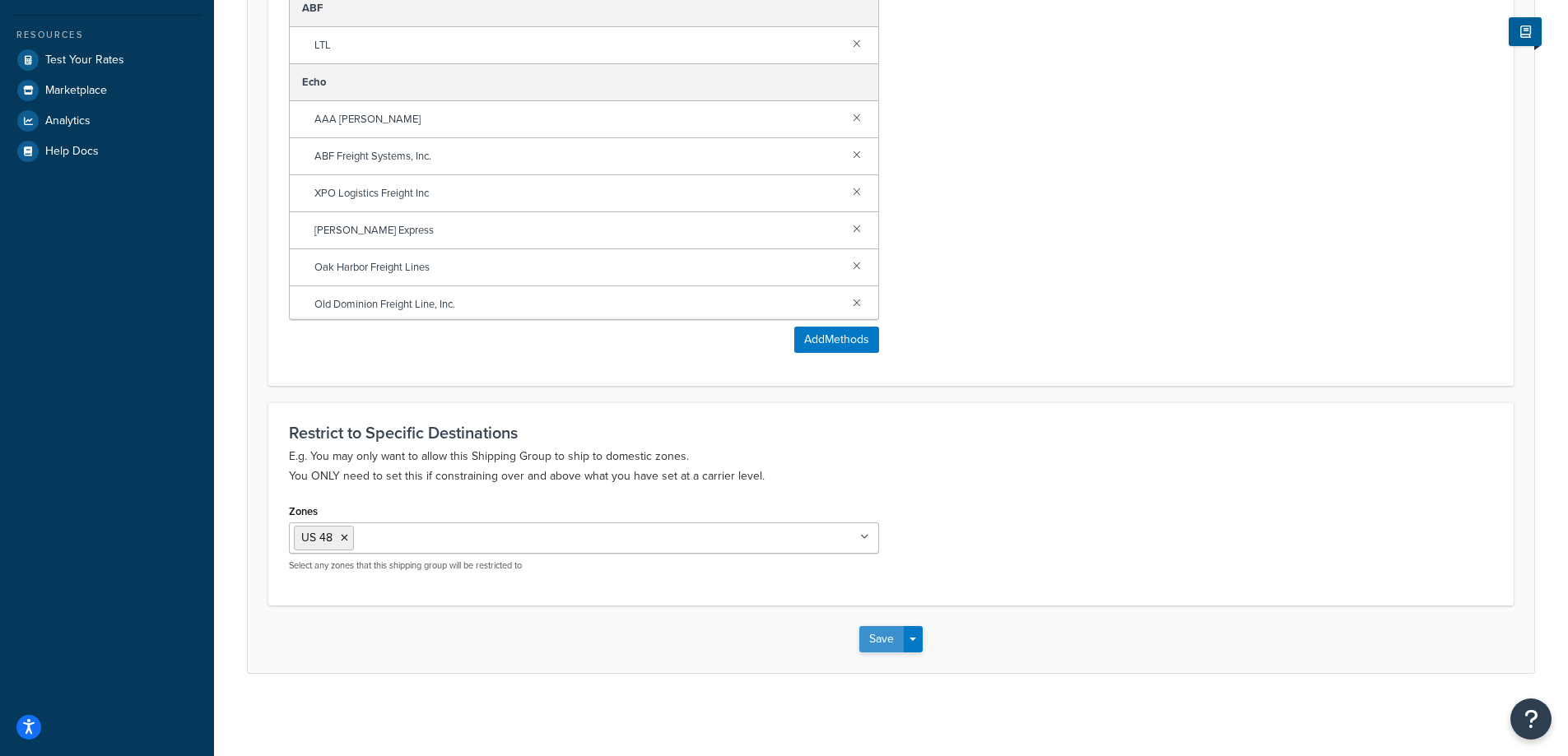
drag, startPoint x: 876, startPoint y: 640, endPoint x: 886, endPoint y: 578, distance: 62.8
click at [876, 639] on button "Save" at bounding box center [880, 640] width 44 height 26
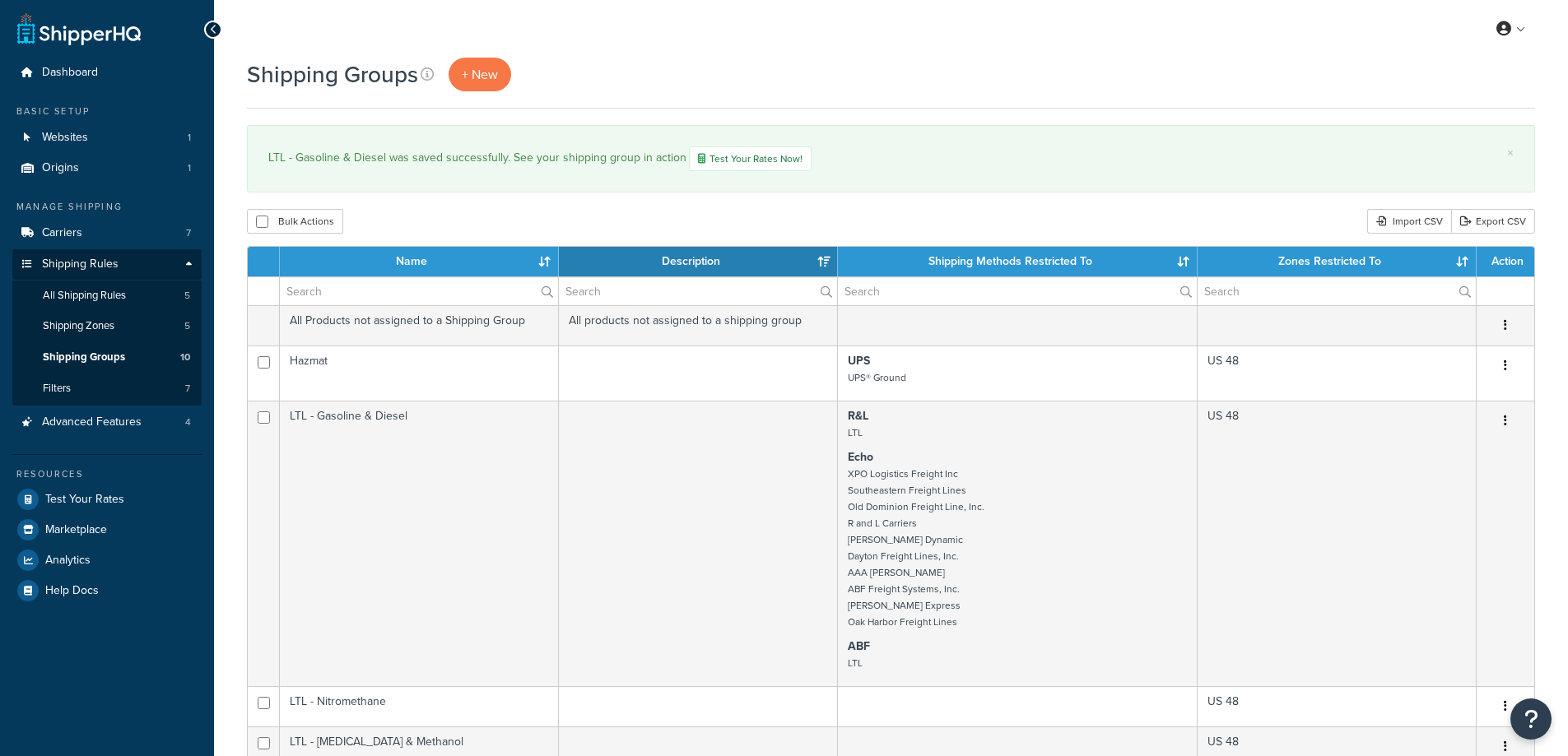
select select "15"
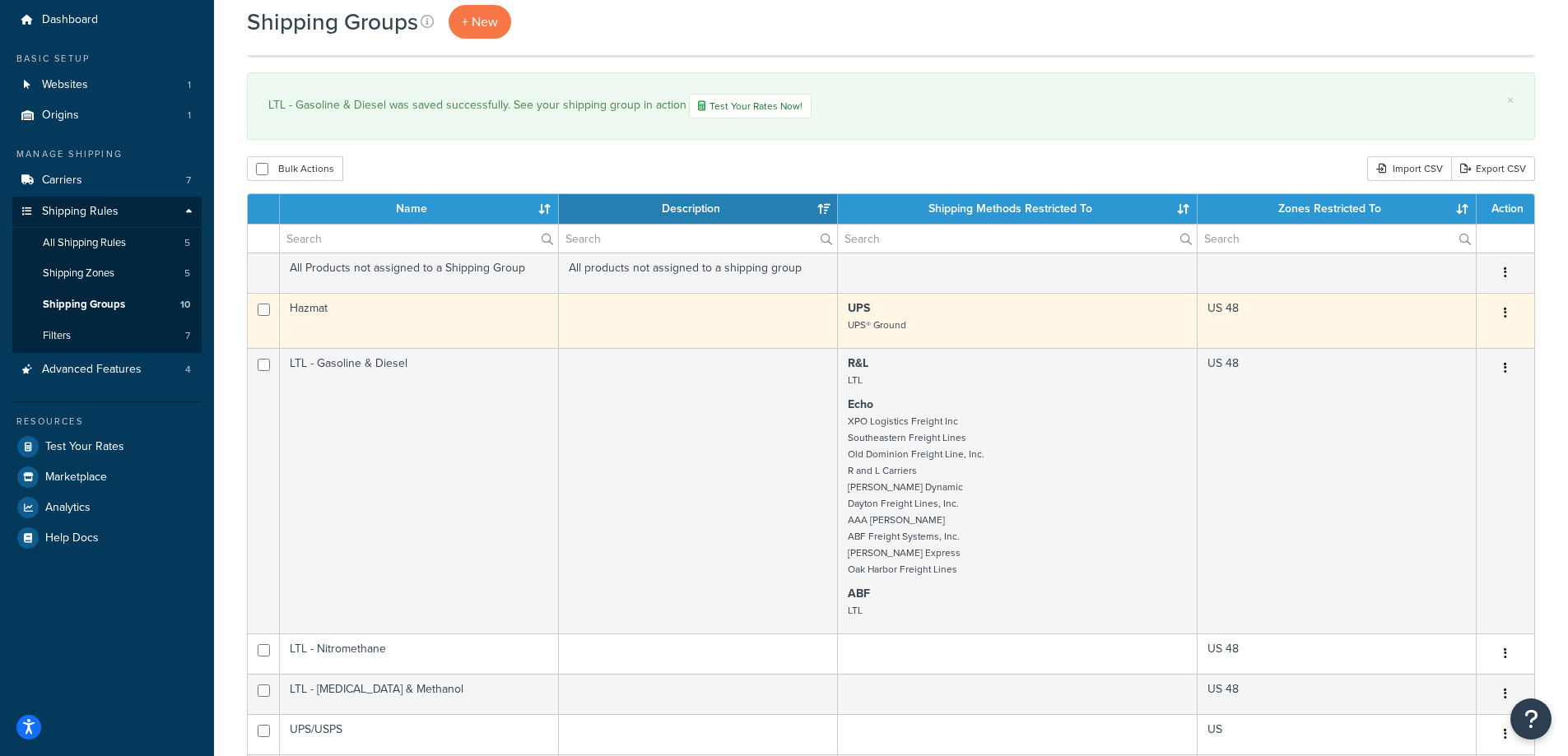
scroll to position [83, 0]
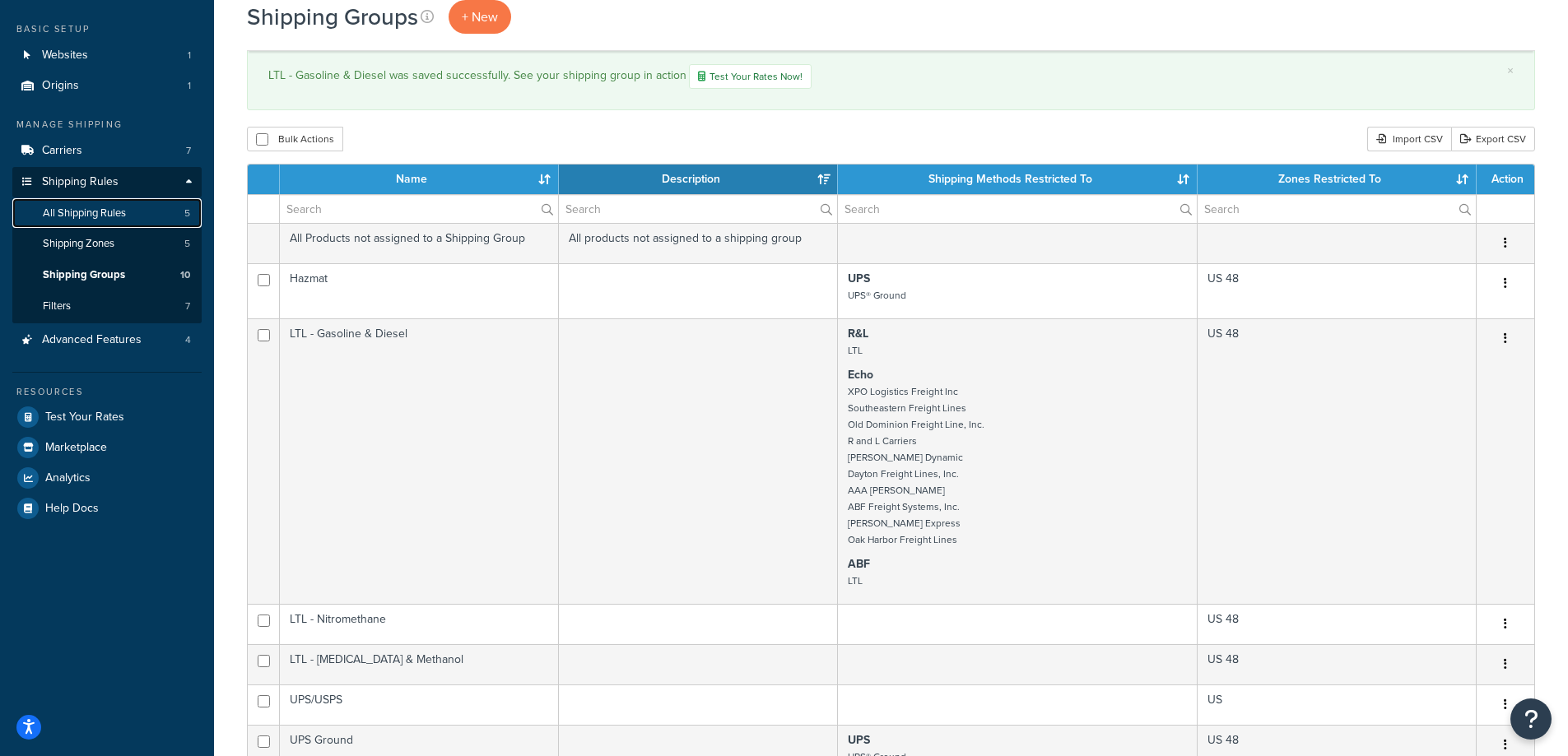
click at [114, 216] on span "All Shipping Rules" at bounding box center [85, 213] width 83 height 14
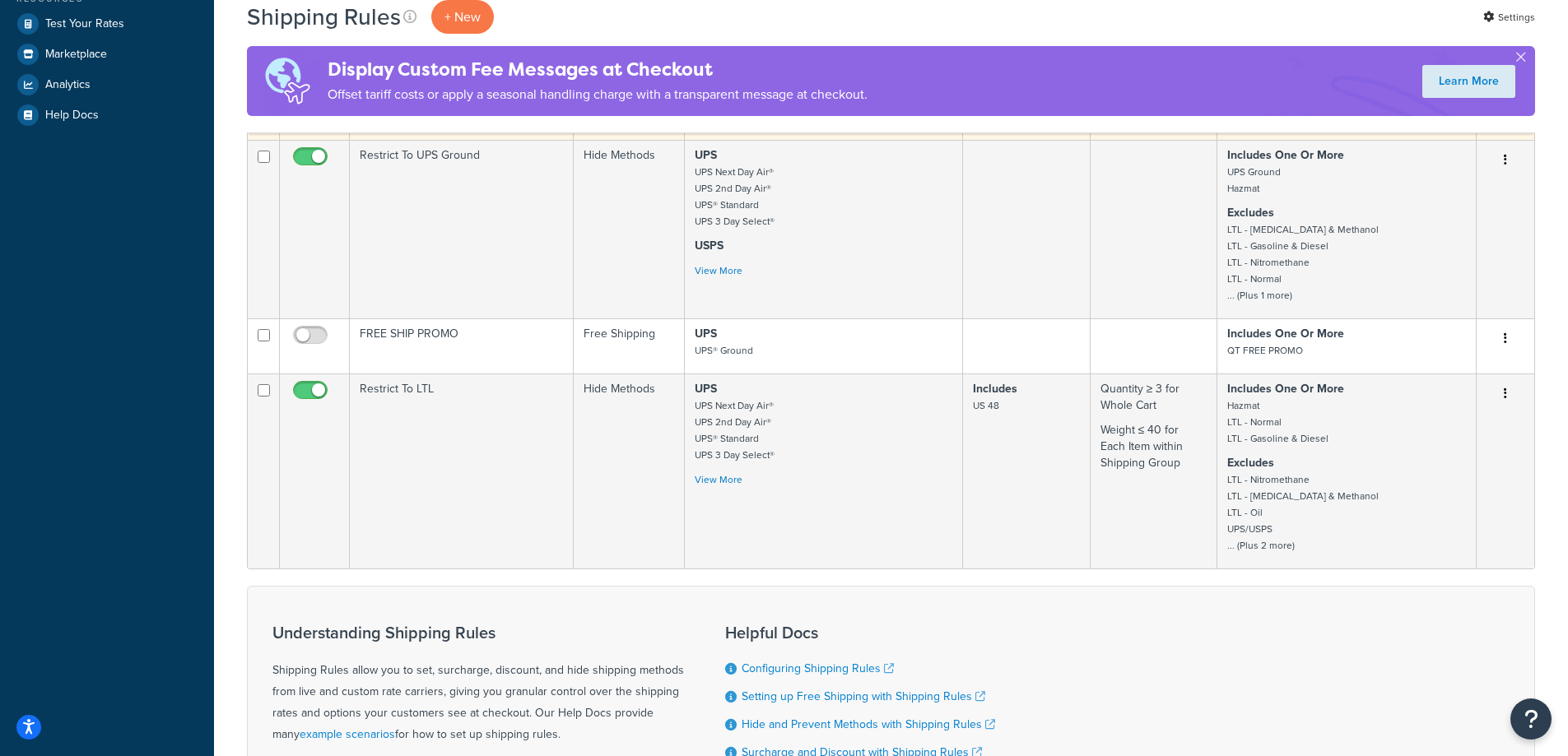
scroll to position [411, 0]
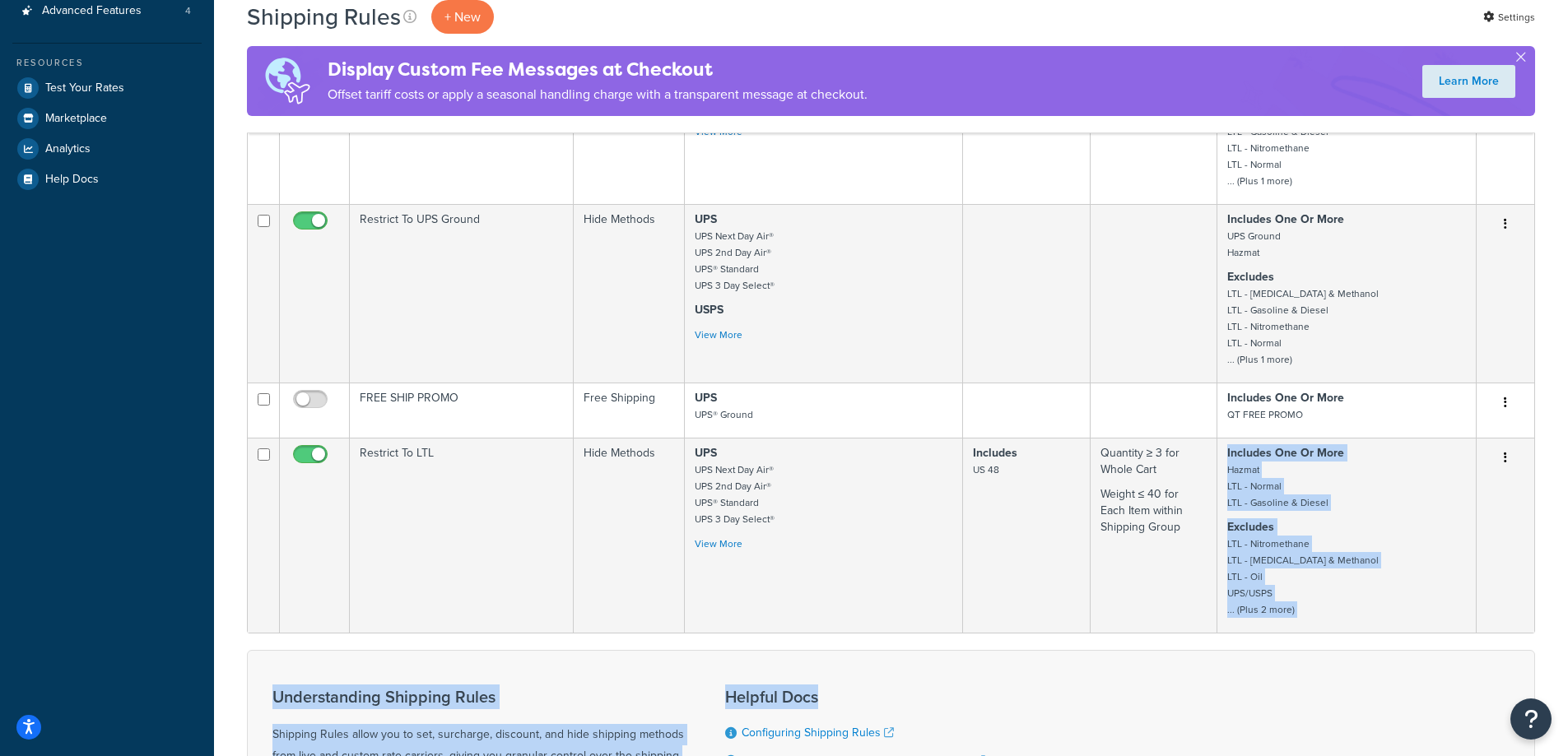
click at [1136, 634] on form "Status Rule Name Type Shipping Methods Zones Filters Shipping Groups Actions Ha…" at bounding box center [891, 389] width 1288 height 1112
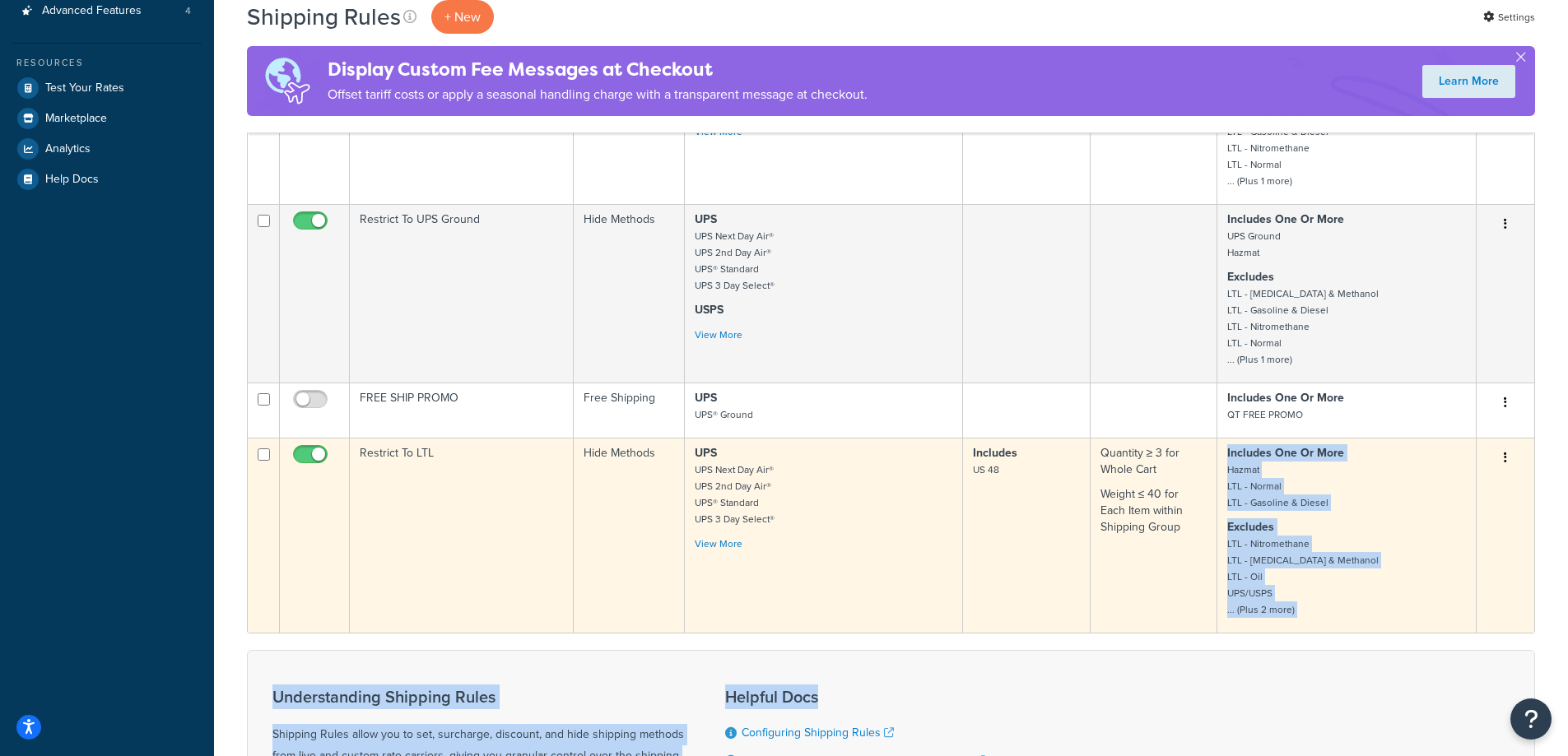
click at [1131, 606] on td "Quantity ≥ 3 for Whole Cart Weight ≤ 40 for Each Item within Shipping Group" at bounding box center [1154, 535] width 127 height 195
